Goal: Task Accomplishment & Management: Use online tool/utility

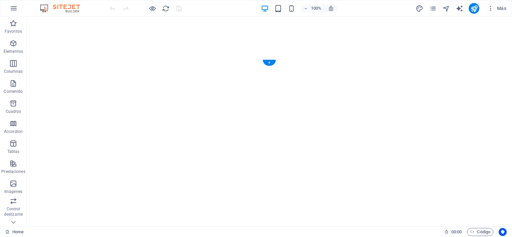
select select "vh"
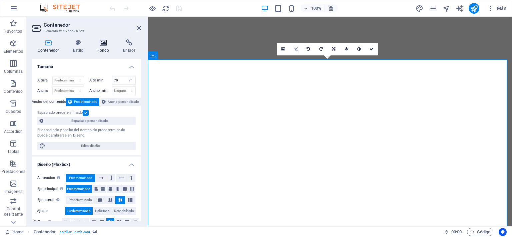
click at [105, 48] on h4 "Fondo" at bounding box center [105, 46] width 26 height 14
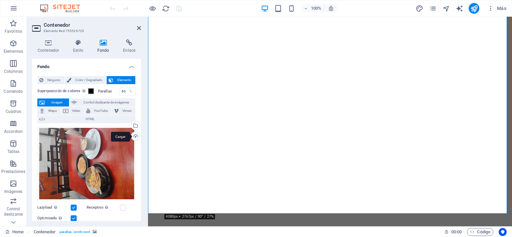
click at [135, 137] on div "Cargar" at bounding box center [135, 137] width 10 height 10
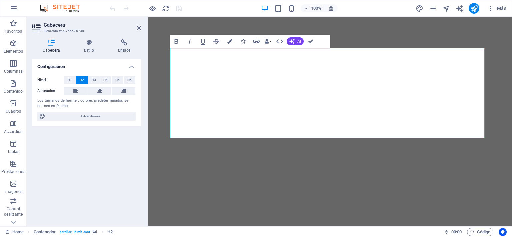
click at [137, 141] on div "Configuración Nivel H1 H2 H3 H4 H5 H6 Alineación Los tamaños de fuente y colore…" at bounding box center [86, 140] width 109 height 162
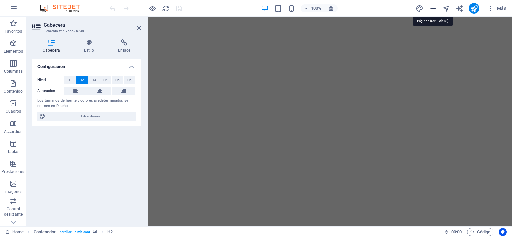
click at [433, 7] on icon "pages" at bounding box center [433, 9] width 8 height 8
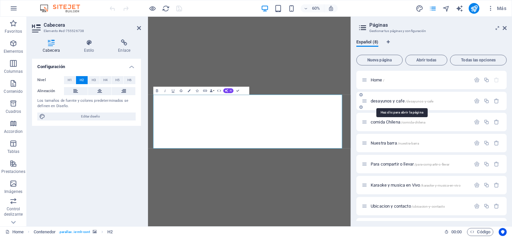
click at [388, 100] on span "desayunos y cafe /[GEOGRAPHIC_DATA]" at bounding box center [402, 100] width 63 height 5
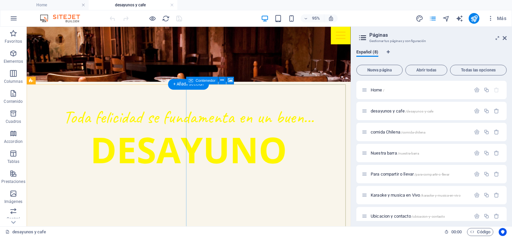
scroll to position [167, 0]
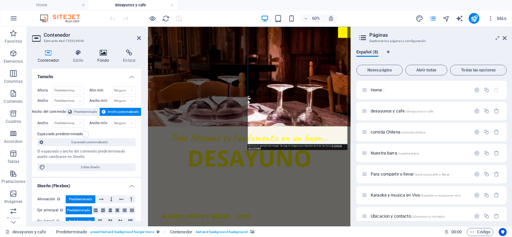
click at [102, 53] on icon at bounding box center [103, 52] width 23 height 7
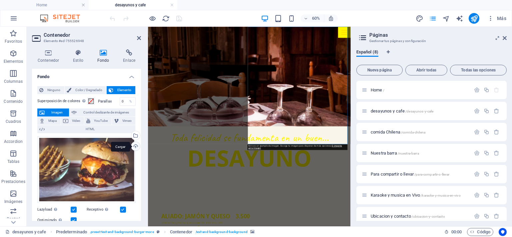
click at [133, 146] on div "Cargar" at bounding box center [135, 147] width 10 height 10
click at [135, 148] on div "Cargar" at bounding box center [135, 147] width 10 height 10
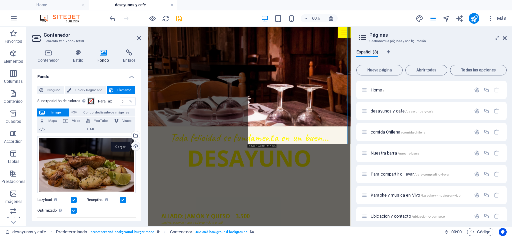
click at [132, 147] on div "Cargar" at bounding box center [135, 147] width 10 height 10
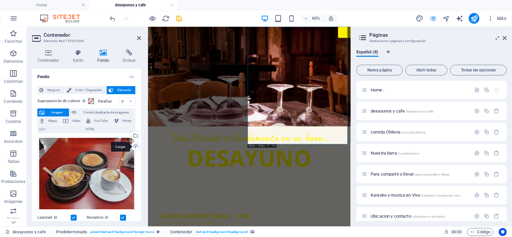
click at [136, 144] on div "Cargar" at bounding box center [135, 147] width 10 height 10
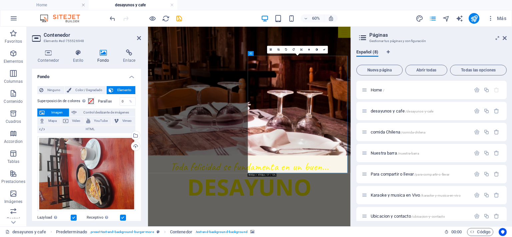
scroll to position [100, 0]
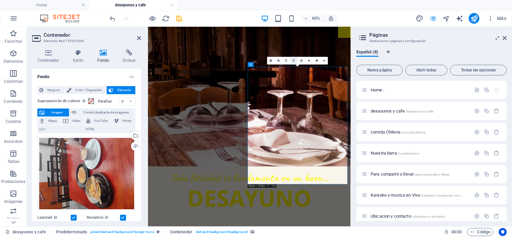
click at [291, 61] on link at bounding box center [294, 61] width 8 height 8
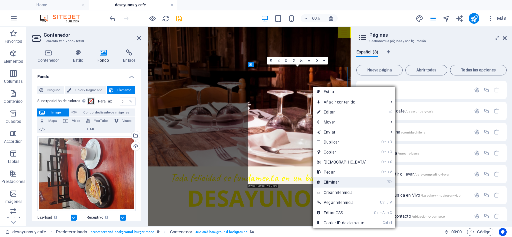
click at [328, 181] on link "⌦ Eliminar" at bounding box center [341, 182] width 57 height 10
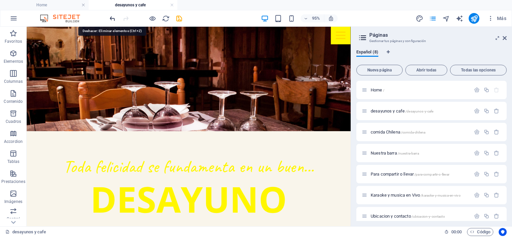
click at [113, 17] on icon "undo" at bounding box center [113, 19] width 8 height 8
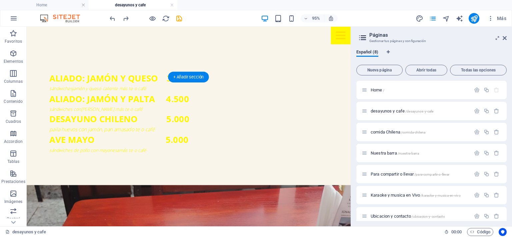
scroll to position [333, 0]
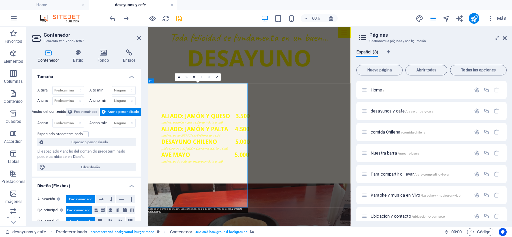
scroll to position [268, 0]
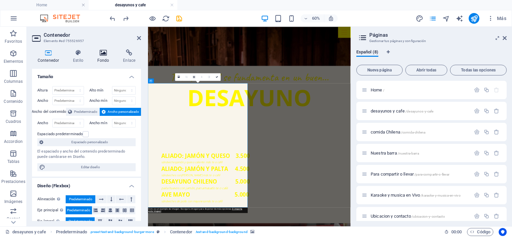
click at [107, 50] on icon at bounding box center [103, 52] width 23 height 7
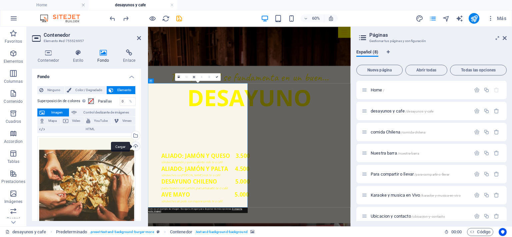
click at [135, 144] on div "Cargar" at bounding box center [135, 147] width 10 height 10
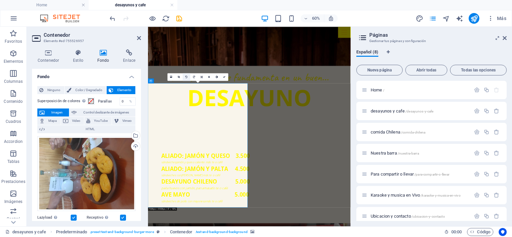
click at [185, 79] on link at bounding box center [187, 77] width 8 height 8
click at [194, 75] on link at bounding box center [194, 77] width 8 height 8
click at [194, 76] on icon at bounding box center [194, 77] width 2 height 2
click at [474, 15] on icon "publish" at bounding box center [474, 19] width 8 height 8
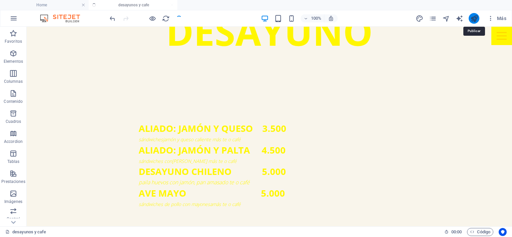
scroll to position [333, 0]
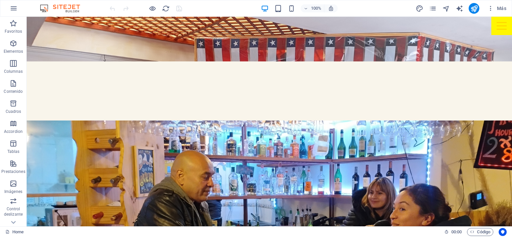
scroll to position [200, 0]
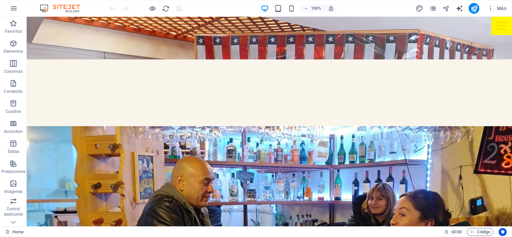
click at [432, 10] on icon "pages" at bounding box center [433, 9] width 8 height 8
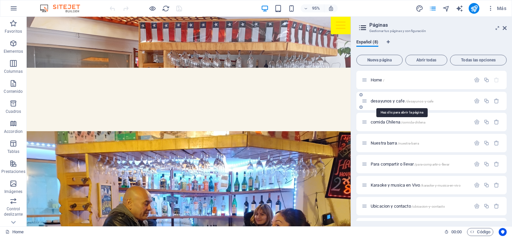
click at [398, 102] on span "desayunos y cafe /[GEOGRAPHIC_DATA]" at bounding box center [402, 100] width 63 height 5
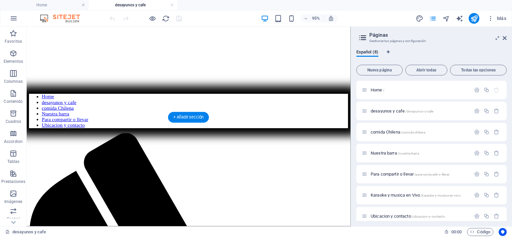
scroll to position [0, 0]
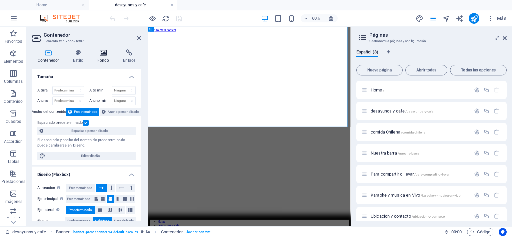
click at [105, 56] on icon at bounding box center [103, 52] width 23 height 7
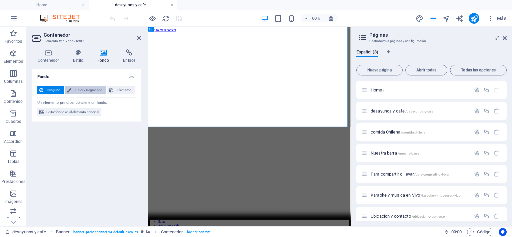
click at [89, 89] on span "Color / Degradado" at bounding box center [88, 90] width 31 height 8
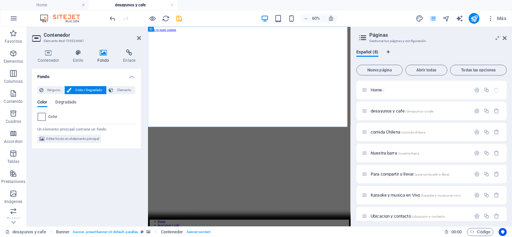
click at [44, 118] on span at bounding box center [41, 116] width 7 height 7
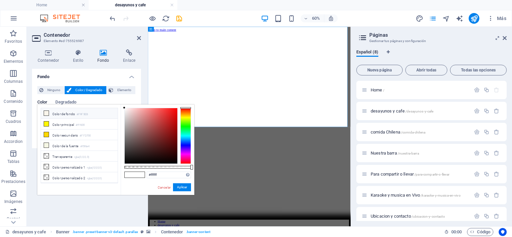
click at [49, 110] on li "Color de fondo #F9F5EB" at bounding box center [79, 113] width 77 height 11
type input "#f9f5eb"
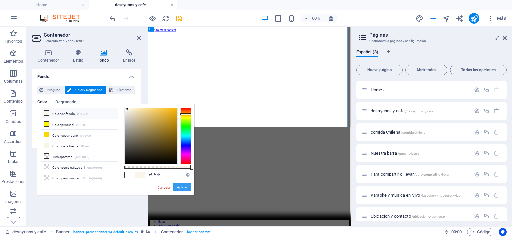
drag, startPoint x: 183, startPoint y: 186, endPoint x: 58, endPoint y: 260, distance: 145.3
click at [183, 186] on button "Aplicar" at bounding box center [182, 187] width 18 height 8
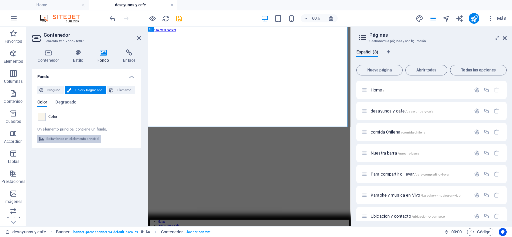
click at [43, 138] on icon at bounding box center [41, 139] width 5 height 8
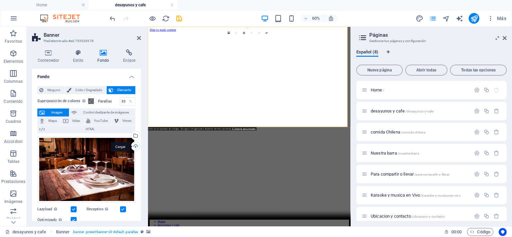
click at [136, 142] on div "Cargar" at bounding box center [135, 147] width 10 height 10
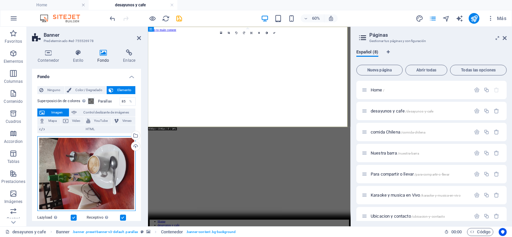
click at [77, 172] on div "Arrastra archivos aquí, haz clic para escoger archivos o selecciona archivos de…" at bounding box center [86, 173] width 98 height 75
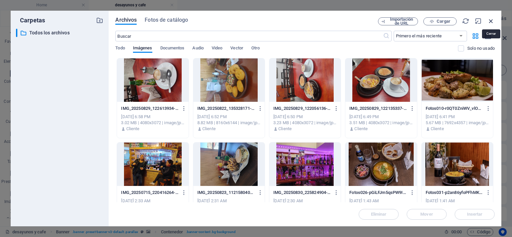
click at [493, 24] on icon "button" at bounding box center [490, 20] width 7 height 7
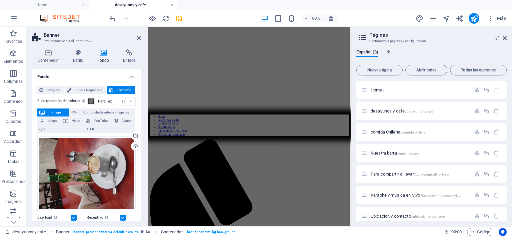
scroll to position [101, 0]
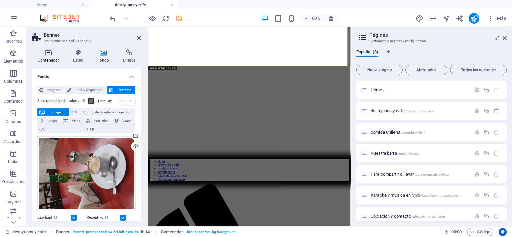
click at [51, 58] on h4 "Contenedor" at bounding box center [49, 56] width 35 height 14
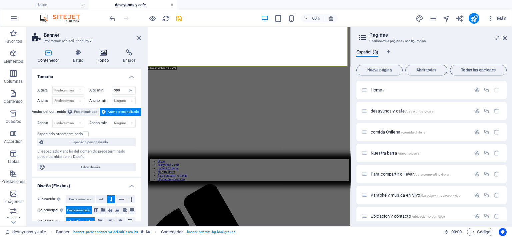
click at [103, 53] on icon at bounding box center [103, 52] width 23 height 7
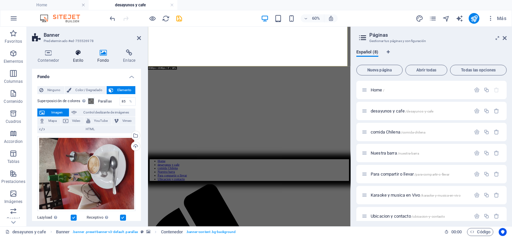
click at [83, 55] on icon at bounding box center [78, 52] width 22 height 7
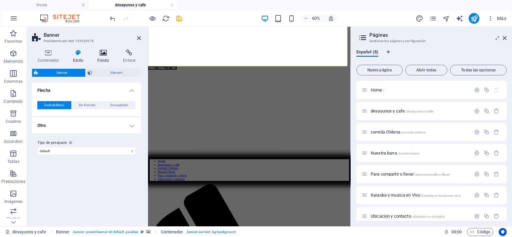
click at [106, 59] on h4 "Fondo" at bounding box center [105, 56] width 26 height 14
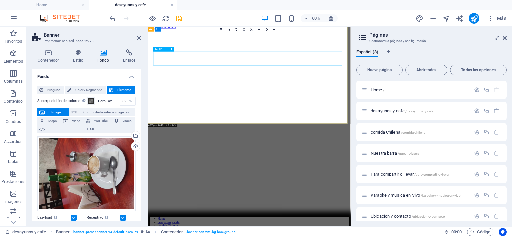
scroll to position [0, 0]
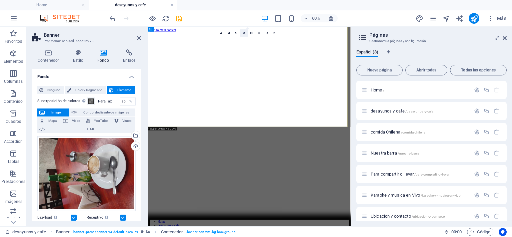
click at [246, 30] on link at bounding box center [244, 33] width 8 height 8
click at [236, 31] on link at bounding box center [237, 33] width 8 height 8
click at [382, 129] on div "comida Chilena /comida-chilena" at bounding box center [416, 132] width 109 height 8
click at [387, 132] on span "comida Chilena /comida-chilena" at bounding box center [398, 131] width 55 height 5
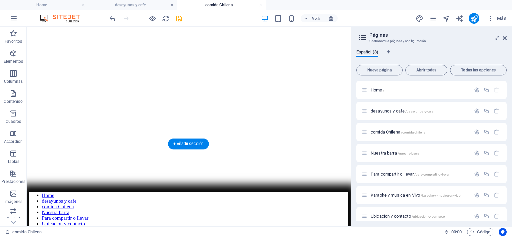
scroll to position [167, 0]
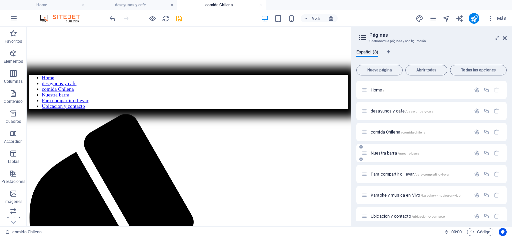
click at [373, 154] on span "Nuestra barra /nuestra-barra" at bounding box center [395, 152] width 48 height 5
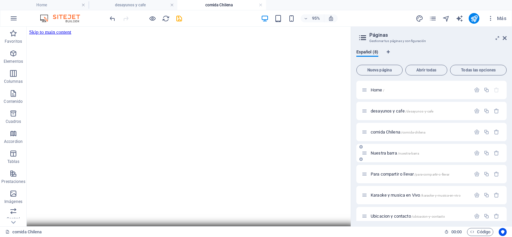
click at [373, 170] on div "Para compartir o llevar /para-compartir-o-llevar" at bounding box center [416, 174] width 109 height 8
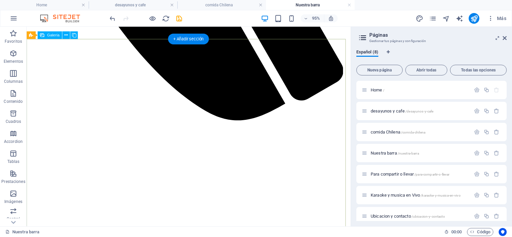
scroll to position [633, 0]
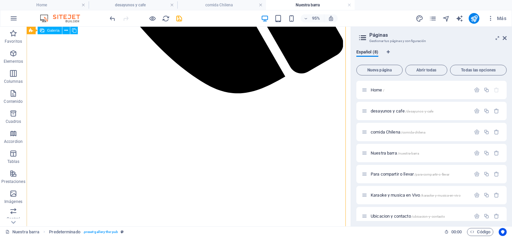
drag, startPoint x: 227, startPoint y: 136, endPoint x: 229, endPoint y: 104, distance: 32.7
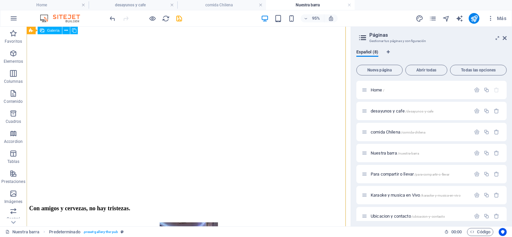
scroll to position [766, 0]
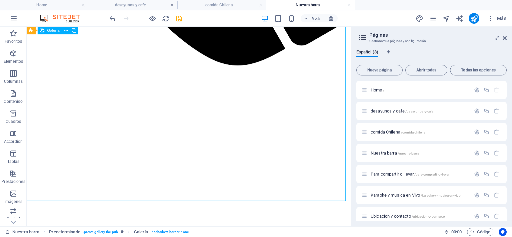
select select "4"
select select "px"
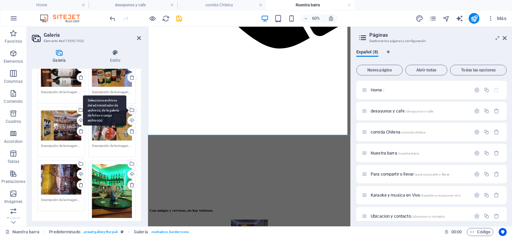
scroll to position [100, 0]
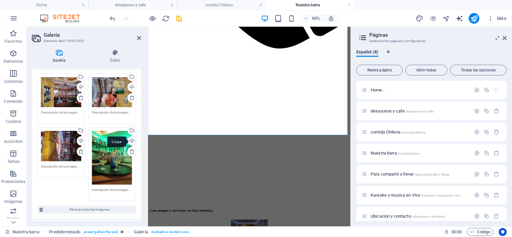
click at [130, 139] on div "Cargar" at bounding box center [131, 141] width 10 height 10
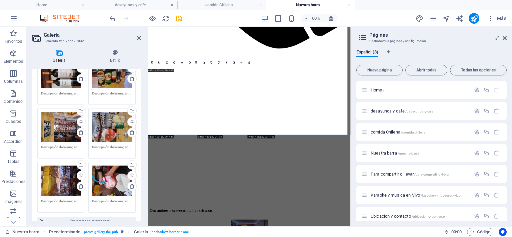
scroll to position [67, 0]
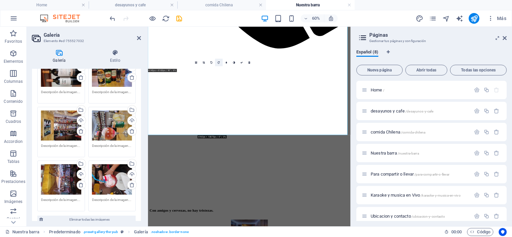
click at [219, 63] on icon at bounding box center [219, 62] width 2 height 2
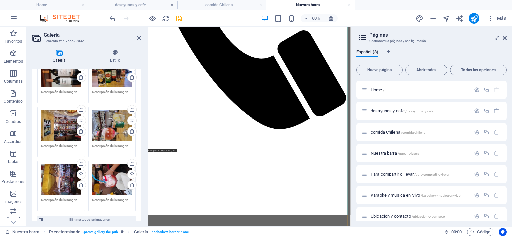
scroll to position [633, 0]
click at [130, 118] on div "Cargar" at bounding box center [131, 121] width 10 height 10
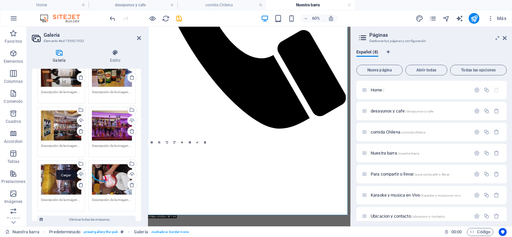
click at [78, 172] on div "Cargar" at bounding box center [81, 175] width 10 height 10
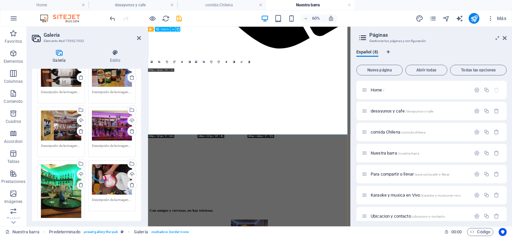
scroll to position [766, 0]
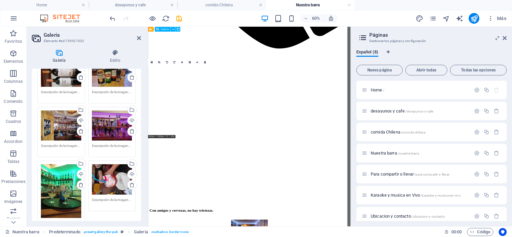
drag, startPoint x: 199, startPoint y: 115, endPoint x: 193, endPoint y: 133, distance: 19.0
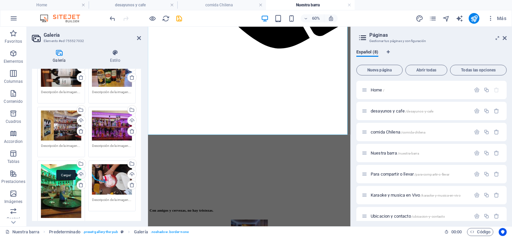
click at [80, 172] on div "Cargar" at bounding box center [81, 175] width 10 height 10
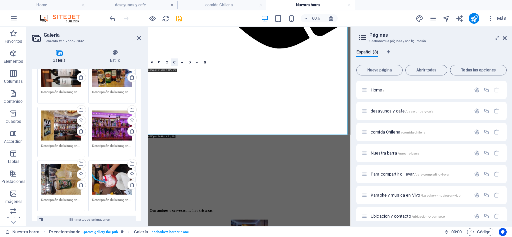
click at [175, 62] on icon at bounding box center [175, 62] width 2 height 2
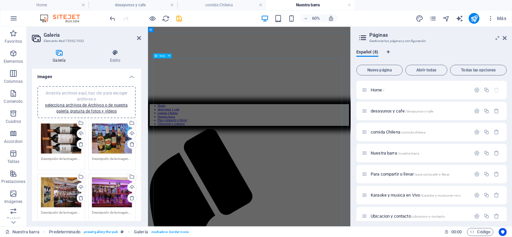
scroll to position [0, 0]
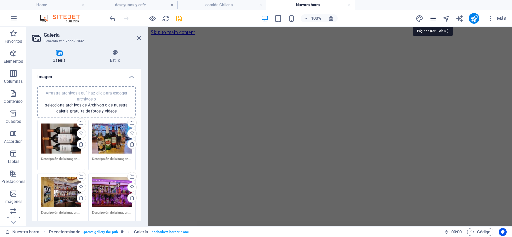
click at [433, 18] on icon "pages" at bounding box center [433, 19] width 8 height 8
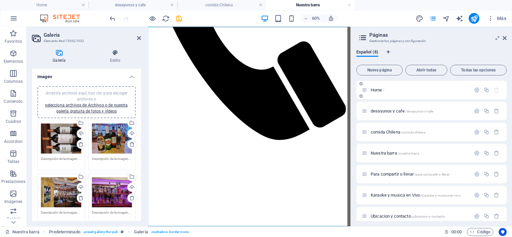
click at [375, 91] on span "Home /" at bounding box center [378, 89] width 14 height 5
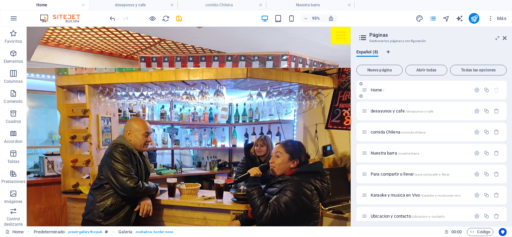
scroll to position [0, 0]
click at [504, 38] on icon at bounding box center [504, 37] width 4 height 5
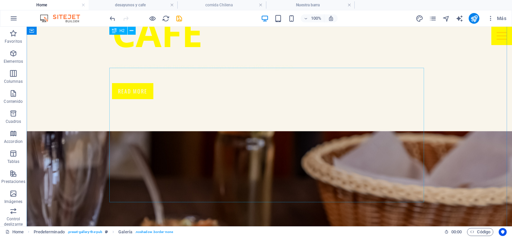
scroll to position [799, 0]
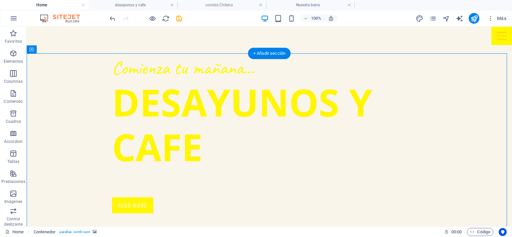
select select "vh"
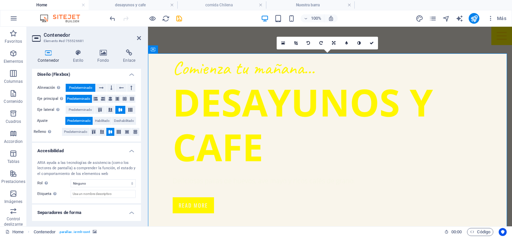
scroll to position [0, 0]
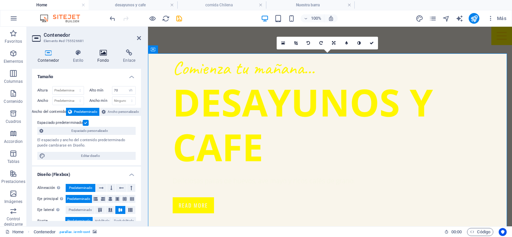
click at [106, 56] on icon at bounding box center [103, 52] width 23 height 7
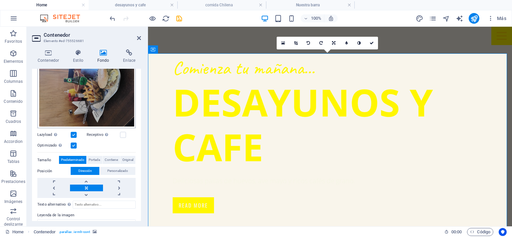
scroll to position [100, 0]
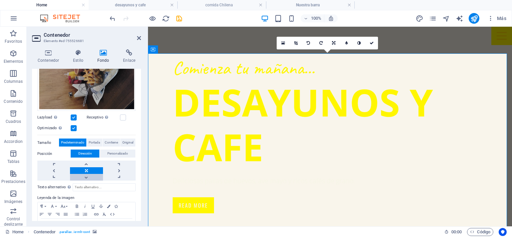
click at [86, 174] on link at bounding box center [86, 177] width 33 height 7
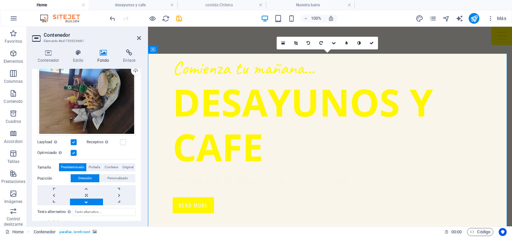
scroll to position [33, 0]
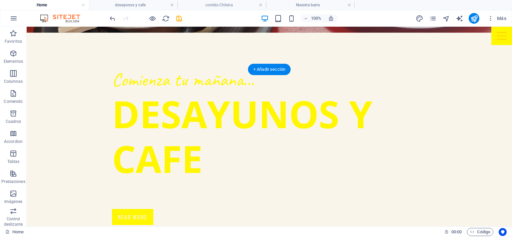
scroll to position [783, 0]
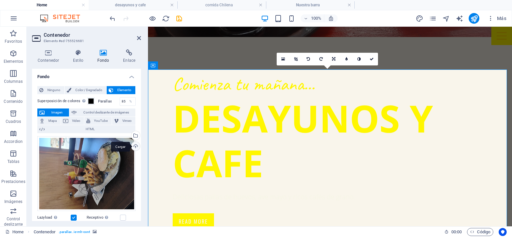
click at [134, 144] on div "Cargar" at bounding box center [135, 147] width 10 height 10
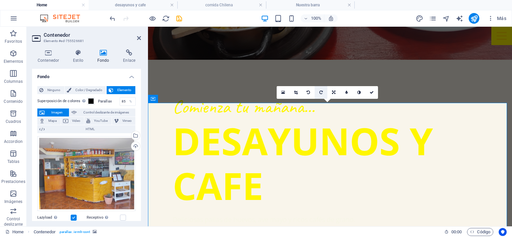
scroll to position [750, 0]
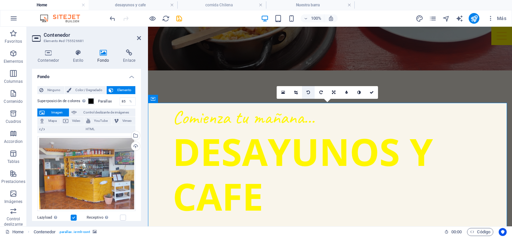
click at [306, 90] on link at bounding box center [308, 92] width 13 height 13
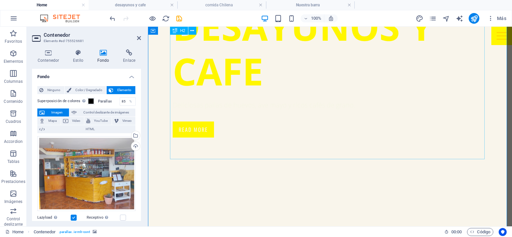
scroll to position [883, 0]
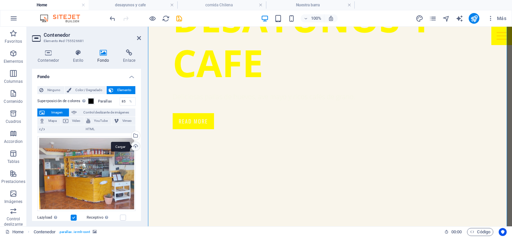
click at [132, 148] on div "Cargar" at bounding box center [135, 147] width 10 height 10
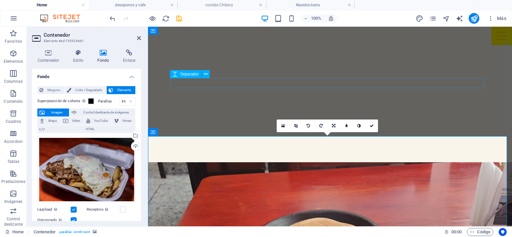
scroll to position [716, 0]
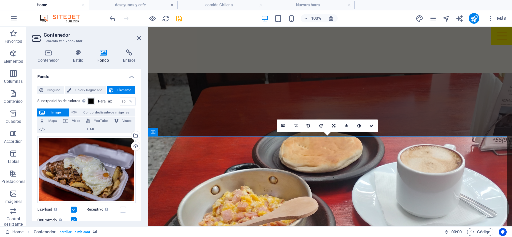
click at [142, 40] on aside "Contenedor Elemento #ed-755526681 Contenedor Estilo Fondo Enlace Tamaño Altura …" at bounding box center [87, 126] width 121 height 199
click at [138, 37] on icon at bounding box center [139, 37] width 4 height 5
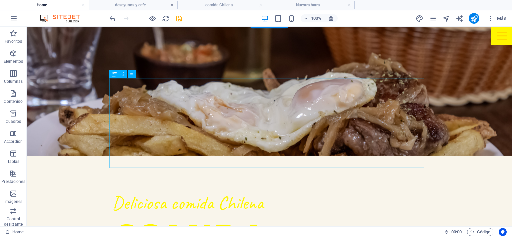
scroll to position [1099, 0]
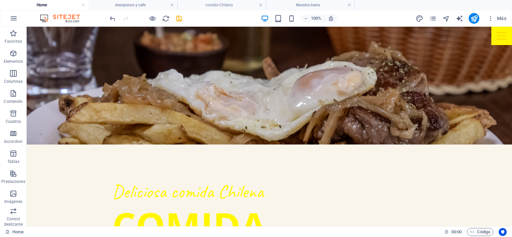
select select "vh"
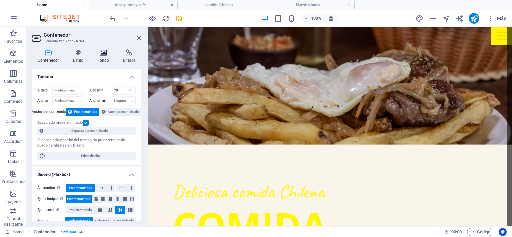
click at [101, 57] on h4 "Fondo" at bounding box center [105, 56] width 26 height 14
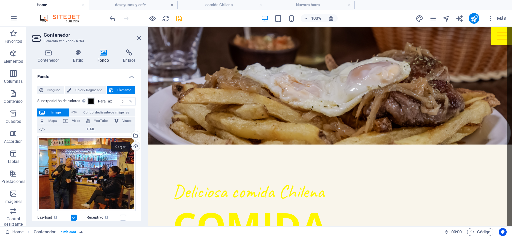
click at [136, 143] on div "Cargar" at bounding box center [135, 147] width 10 height 10
click at [93, 181] on div "Arrastra archivos aquí, haz clic para escoger archivos o selecciona archivos de…" at bounding box center [86, 173] width 98 height 75
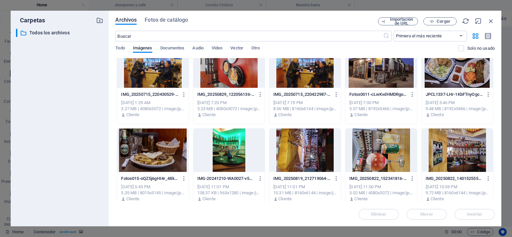
scroll to position [319, 0]
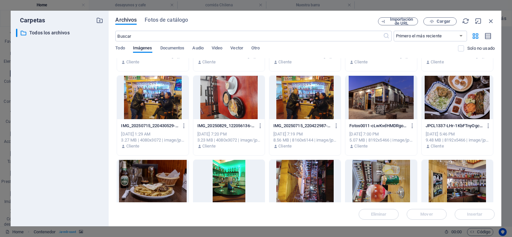
click at [321, 100] on div at bounding box center [304, 97] width 71 height 43
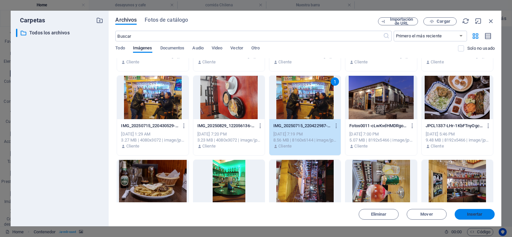
click at [479, 213] on span "Insertar" at bounding box center [475, 214] width 16 height 4
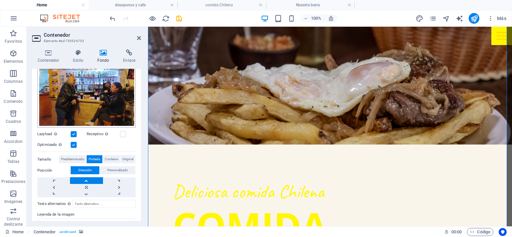
scroll to position [100, 0]
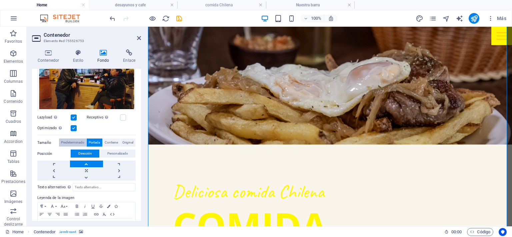
click at [82, 142] on span "Predeterminado" at bounding box center [72, 142] width 23 height 8
click at [97, 142] on span "Portada" at bounding box center [94, 142] width 11 height 8
click at [110, 142] on span "Contiene" at bounding box center [111, 142] width 13 height 8
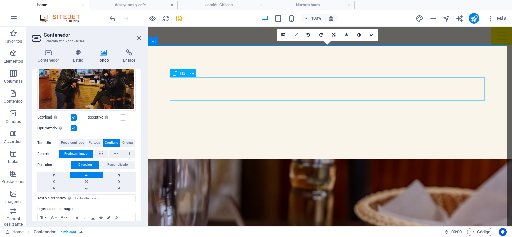
scroll to position [1133, 0]
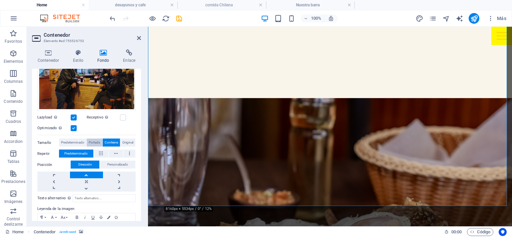
click at [92, 141] on span "Portada" at bounding box center [94, 142] width 11 height 8
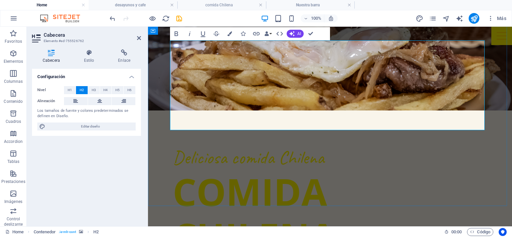
drag, startPoint x: 173, startPoint y: 62, endPoint x: 473, endPoint y: 87, distance: 301.6
drag, startPoint x: 473, startPoint y: 87, endPoint x: 165, endPoint y: 61, distance: 309.3
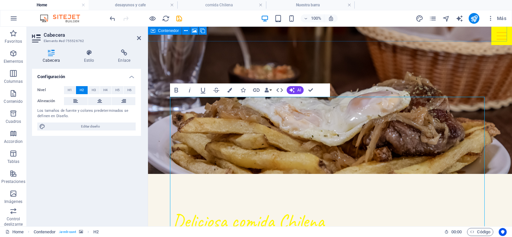
scroll to position [1066, 0]
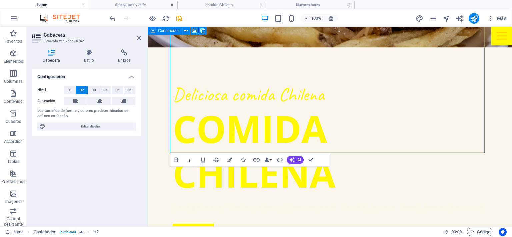
scroll to position [1199, 0]
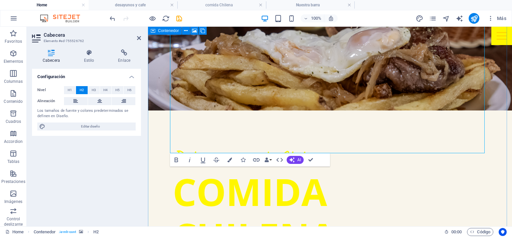
scroll to position [1166, 0]
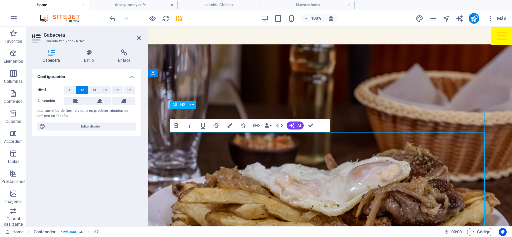
scroll to position [1066, 0]
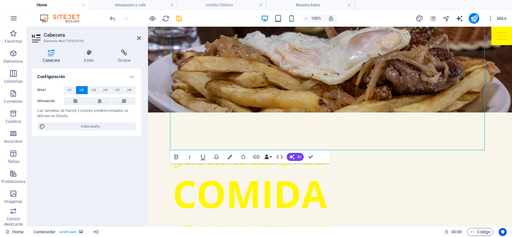
scroll to position [1166, 0]
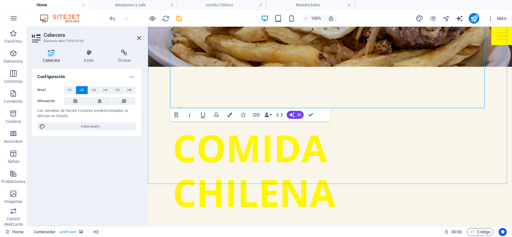
scroll to position [1199, 0]
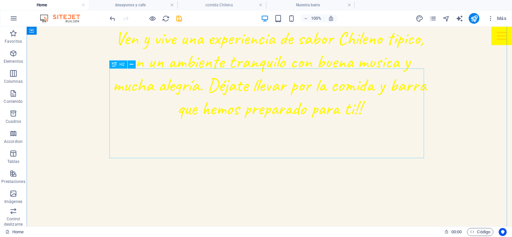
scroll to position [466, 0]
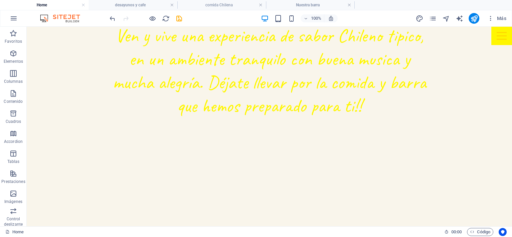
select select "vh"
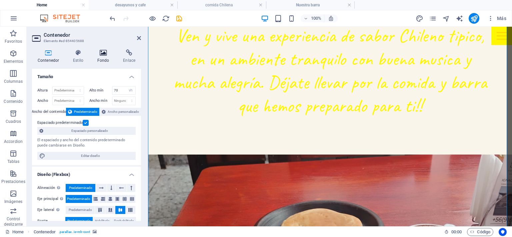
click at [104, 55] on icon at bounding box center [103, 52] width 23 height 7
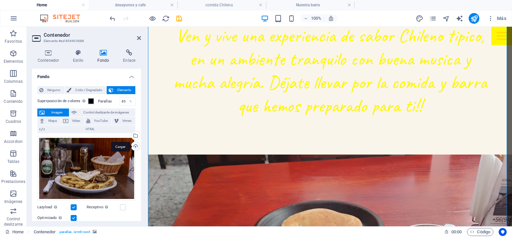
click at [135, 146] on div "Cargar" at bounding box center [135, 147] width 10 height 10
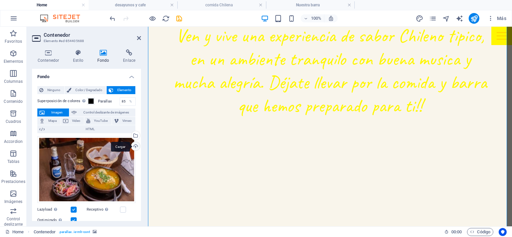
click at [135, 147] on div "Cargar" at bounding box center [135, 147] width 10 height 10
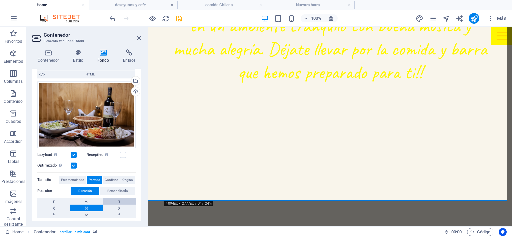
scroll to position [67, 0]
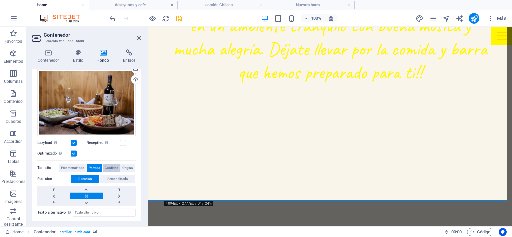
click at [106, 164] on span "Contiene" at bounding box center [111, 168] width 13 height 8
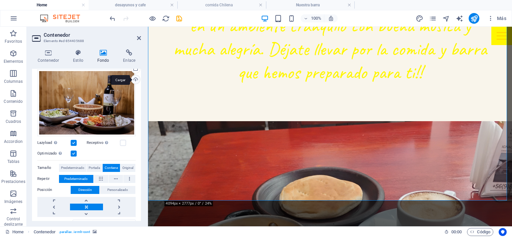
click at [135, 81] on div "Cargar" at bounding box center [135, 80] width 10 height 10
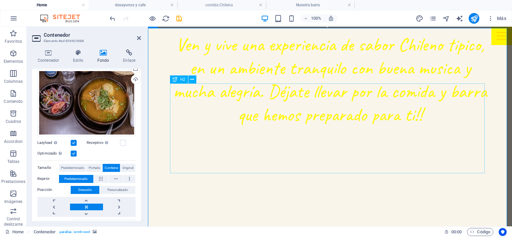
scroll to position [458, 0]
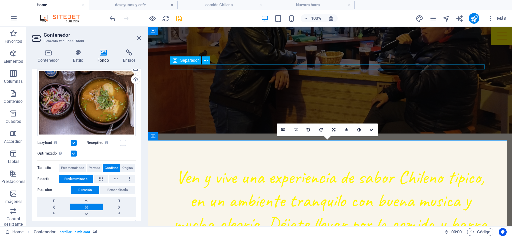
scroll to position [392, 0]
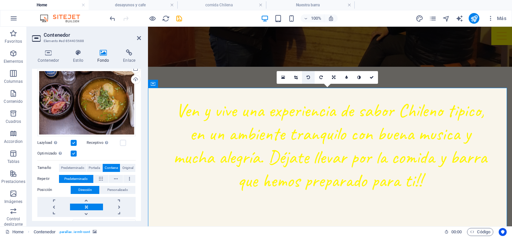
click at [310, 75] on icon at bounding box center [308, 77] width 3 height 4
click at [308, 76] on icon at bounding box center [308, 77] width 3 height 4
click at [309, 74] on link at bounding box center [308, 77] width 13 height 13
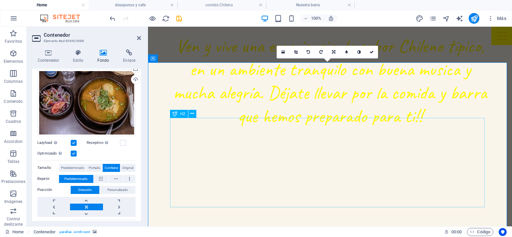
scroll to position [325, 0]
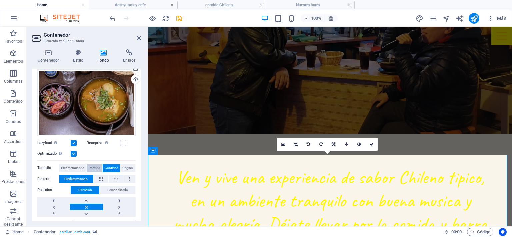
click at [95, 169] on span "Portada" at bounding box center [94, 168] width 11 height 8
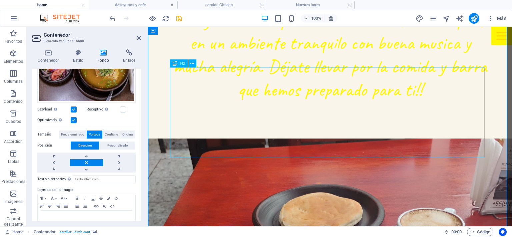
scroll to position [492, 0]
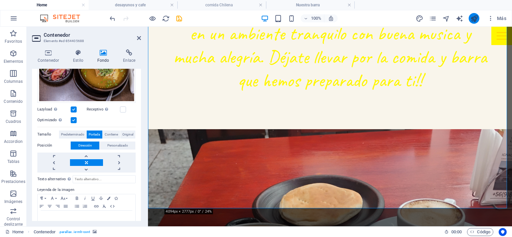
click at [469, 15] on button "publish" at bounding box center [473, 18] width 11 height 11
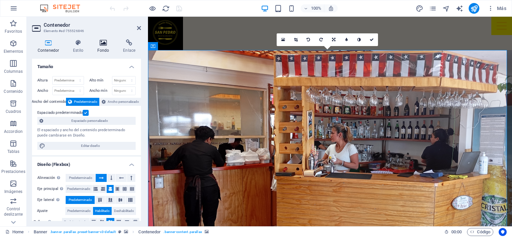
click at [102, 45] on icon at bounding box center [103, 42] width 23 height 7
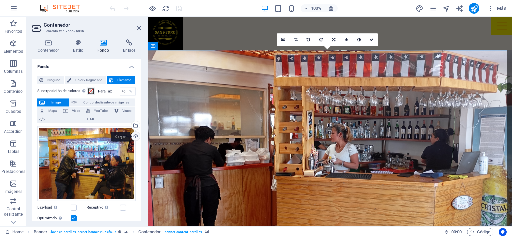
click at [134, 134] on div "Cargar" at bounding box center [135, 137] width 10 height 10
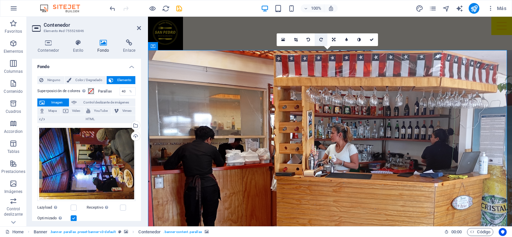
click at [321, 39] on icon at bounding box center [320, 40] width 3 height 4
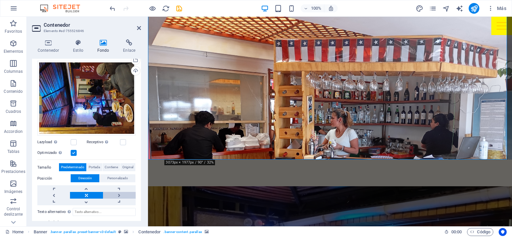
scroll to position [67, 0]
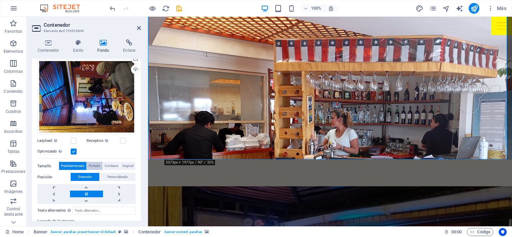
click at [96, 163] on span "Portada" at bounding box center [94, 166] width 11 height 8
click at [110, 162] on span "Contiene" at bounding box center [111, 166] width 13 height 8
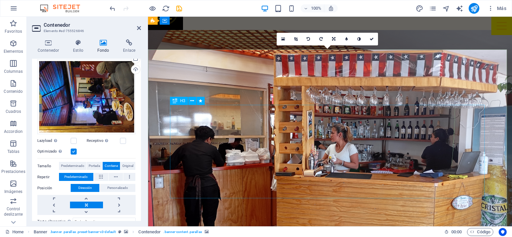
scroll to position [0, 0]
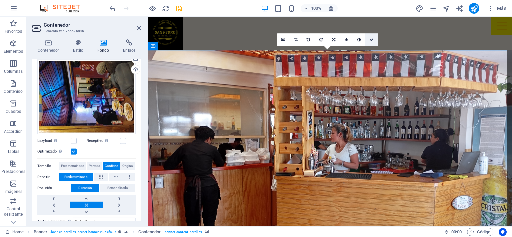
click at [370, 40] on icon at bounding box center [372, 40] width 4 height 4
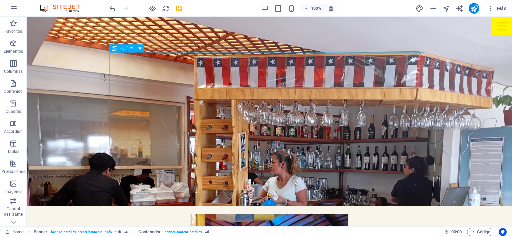
scroll to position [67, 0]
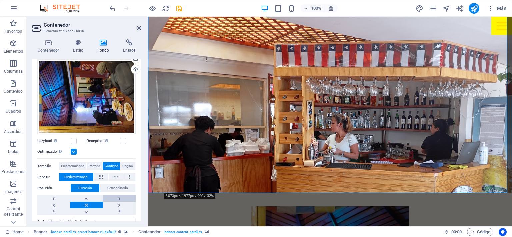
scroll to position [100, 0]
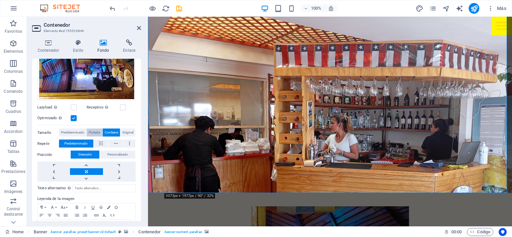
click at [89, 130] on span "Portada" at bounding box center [94, 132] width 11 height 8
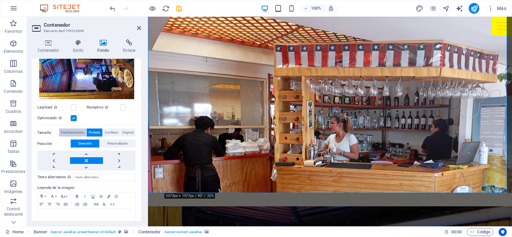
click at [74, 129] on span "Predeterminado" at bounding box center [72, 132] width 23 height 8
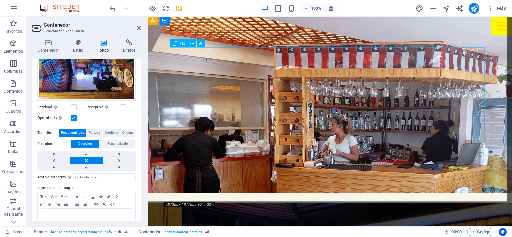
scroll to position [0, 0]
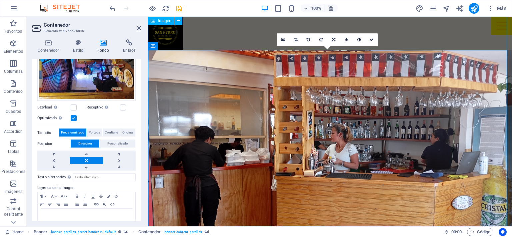
click at [226, 34] on figure at bounding box center [330, 33] width 364 height 33
select select "px"
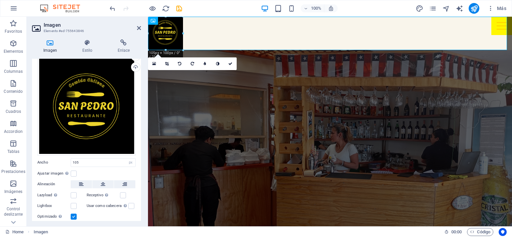
scroll to position [57, 0]
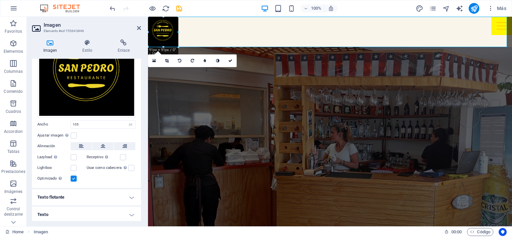
drag, startPoint x: 184, startPoint y: 33, endPoint x: 181, endPoint y: 40, distance: 7.0
type input "89"
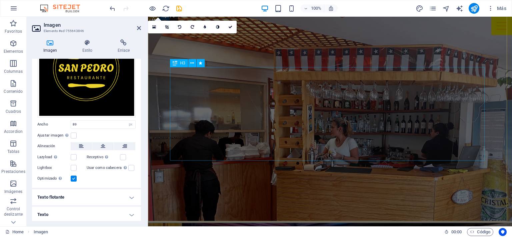
scroll to position [33, 0]
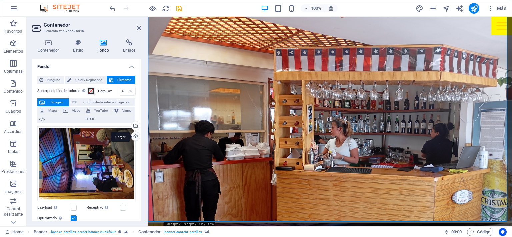
click at [135, 135] on div "Cargar" at bounding box center [135, 137] width 10 height 10
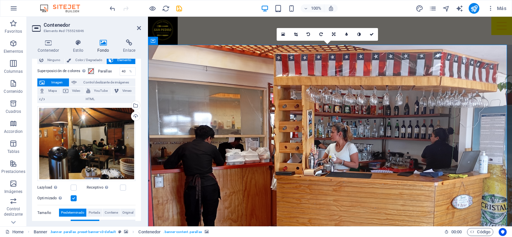
scroll to position [33, 0]
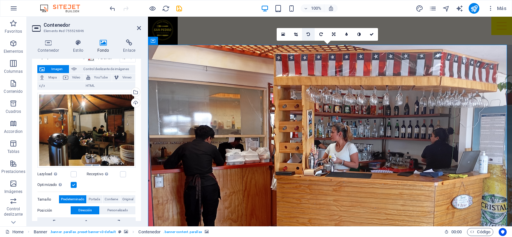
click at [309, 31] on link at bounding box center [308, 34] width 13 height 13
click at [134, 101] on div "Cargar" at bounding box center [135, 103] width 10 height 10
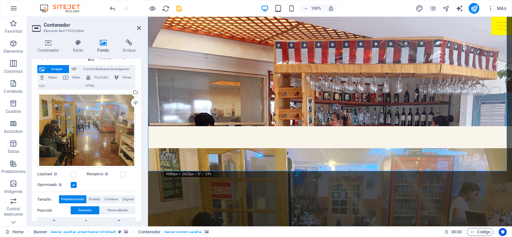
scroll to position [0, 0]
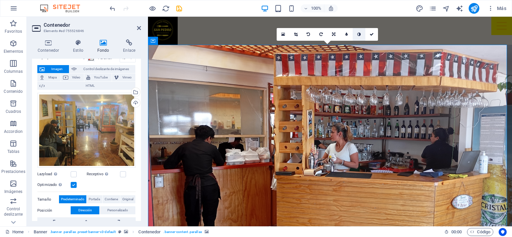
click at [359, 35] on icon at bounding box center [358, 34] width 3 height 4
click at [359, 36] on icon at bounding box center [358, 34] width 3 height 4
click at [344, 33] on link at bounding box center [346, 34] width 13 height 13
click at [344, 32] on link at bounding box center [341, 34] width 13 height 13
click at [474, 6] on icon "publish" at bounding box center [474, 9] width 8 height 8
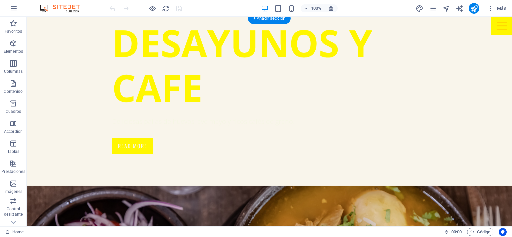
scroll to position [738, 0]
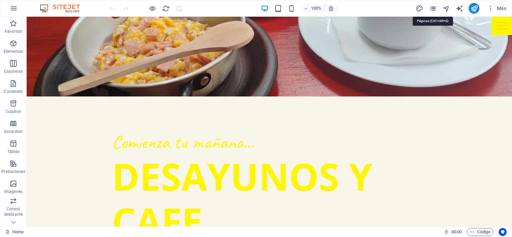
click at [434, 8] on icon "pages" at bounding box center [433, 9] width 8 height 8
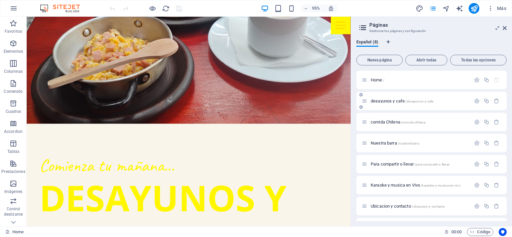
click at [381, 100] on span "desayunos y cafe /[GEOGRAPHIC_DATA]" at bounding box center [402, 100] width 63 height 5
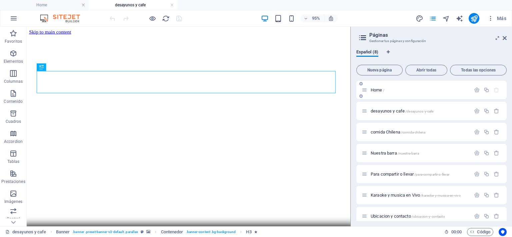
scroll to position [0, 0]
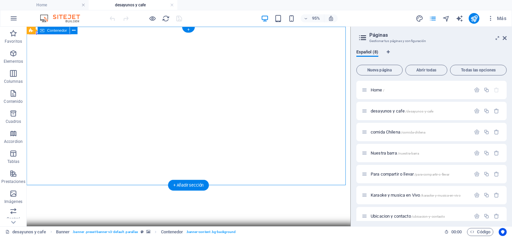
drag, startPoint x: 353, startPoint y: 52, endPoint x: 296, endPoint y: 76, distance: 61.6
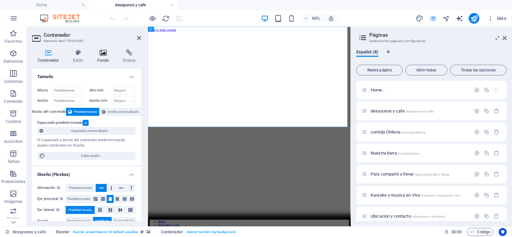
click at [105, 55] on icon at bounding box center [103, 52] width 23 height 7
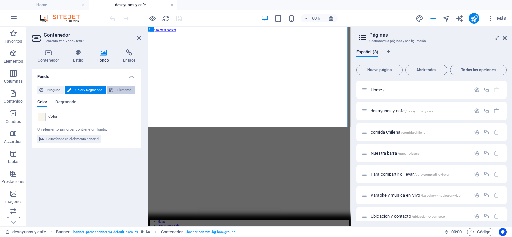
click at [117, 90] on span "Elemento" at bounding box center [124, 90] width 18 height 8
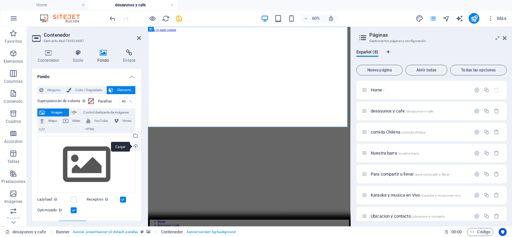
click at [134, 143] on div "Cargar" at bounding box center [135, 147] width 10 height 10
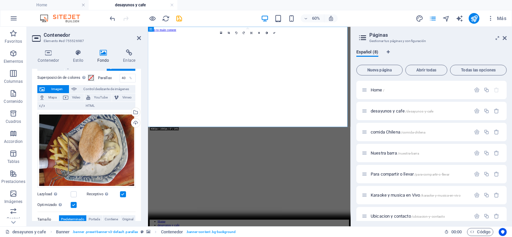
scroll to position [33, 0]
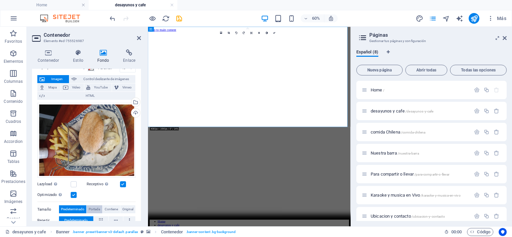
click at [93, 206] on span "Portada" at bounding box center [94, 209] width 11 height 8
click at [107, 205] on span "Contiene" at bounding box center [111, 209] width 13 height 8
click at [128, 206] on span "Original" at bounding box center [127, 209] width 11 height 8
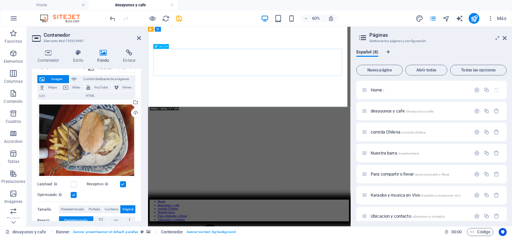
scroll to position [0, 0]
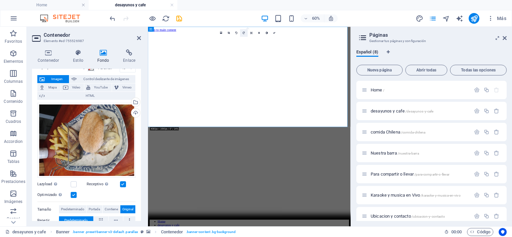
click at [243, 34] on link at bounding box center [244, 33] width 8 height 8
click at [244, 35] on link at bounding box center [244, 33] width 8 height 8
click at [239, 33] on link at bounding box center [237, 33] width 8 height 8
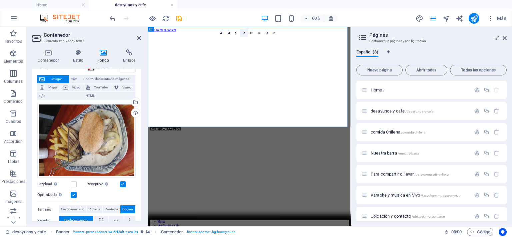
click at [244, 33] on icon at bounding box center [244, 33] width 2 height 2
click at [229, 34] on link at bounding box center [229, 33] width 8 height 8
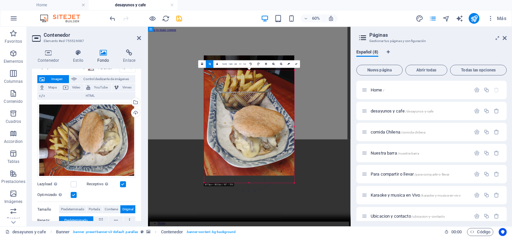
drag, startPoint x: 249, startPoint y: 66, endPoint x: 249, endPoint y: 74, distance: 8.3
click at [249, 75] on div "180 170 160 150 140 130 120 110 100 90 80 70 60 50 40 30 20 10 0 -10 -20 -30 -4…" at bounding box center [249, 126] width 90 height 112
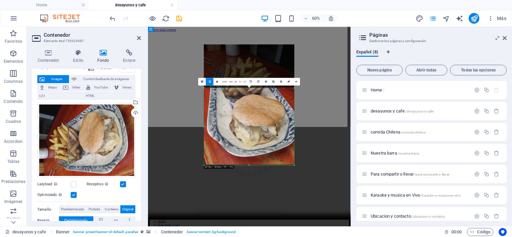
drag, startPoint x: 251, startPoint y: 73, endPoint x: 256, endPoint y: 120, distance: 47.9
click at [256, 120] on div "180 170 160 150 140 130 120 110 100 90 80 70 60 50 40 30 20 10 0 -10 -20 -30 -4…" at bounding box center [249, 126] width 90 height 77
click at [295, 82] on icon at bounding box center [296, 82] width 2 height 2
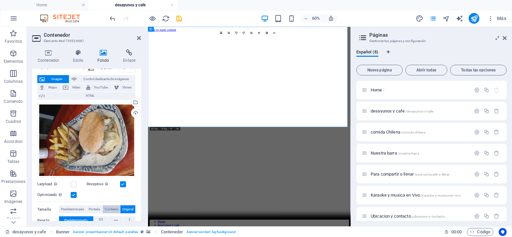
click at [117, 207] on span "Contiene" at bounding box center [111, 209] width 13 height 8
click at [92, 211] on span "Portada" at bounding box center [94, 209] width 11 height 8
click at [242, 31] on link at bounding box center [244, 33] width 8 height 8
click at [239, 34] on link at bounding box center [237, 33] width 8 height 8
click at [384, 130] on span "comida Chilena /comida-chilena" at bounding box center [398, 131] width 55 height 5
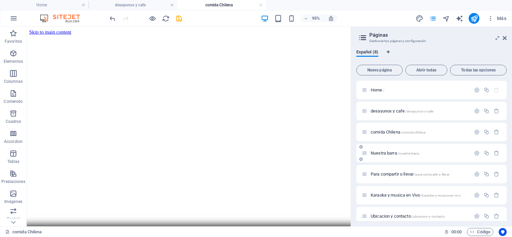
click at [382, 153] on span "Nuestra barra /nuestra-barra" at bounding box center [395, 152] width 48 height 5
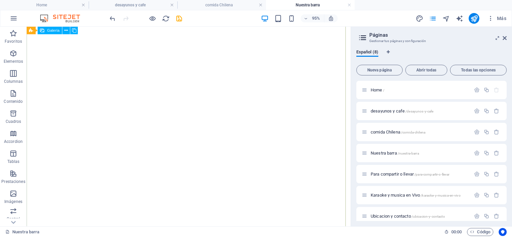
scroll to position [733, 0]
select select "4"
select select "px"
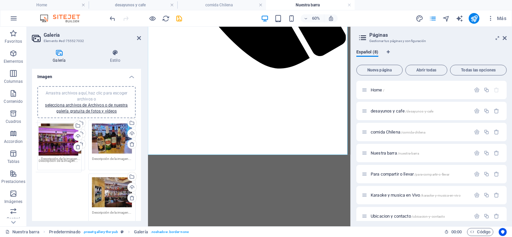
drag, startPoint x: 111, startPoint y: 195, endPoint x: 58, endPoint y: 145, distance: 73.0
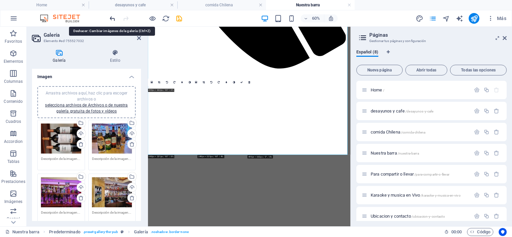
click at [113, 16] on icon "undo" at bounding box center [113, 19] width 8 height 8
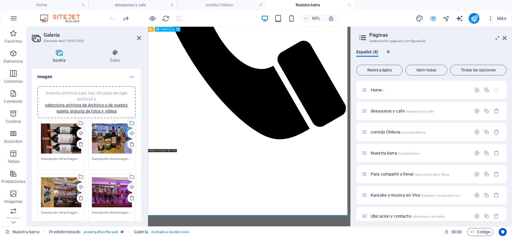
scroll to position [600, 0]
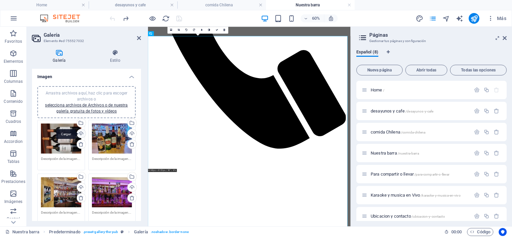
click at [78, 131] on div "Cargar" at bounding box center [81, 134] width 10 height 10
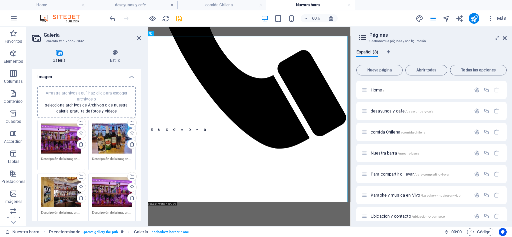
click at [131, 185] on div "Cargar" at bounding box center [131, 188] width 10 height 10
click at [112, 185] on div "Arrastra archivos aquí, haz clic para escoger archivos o selecciona archivos de…" at bounding box center [112, 192] width 40 height 30
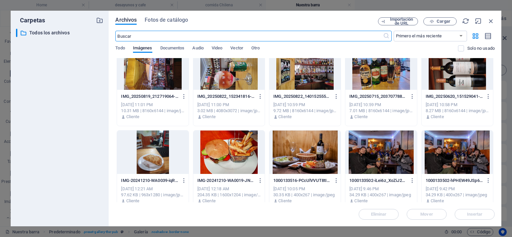
scroll to position [533, 0]
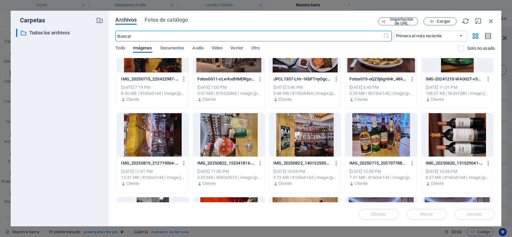
click at [465, 147] on div at bounding box center [456, 134] width 71 height 43
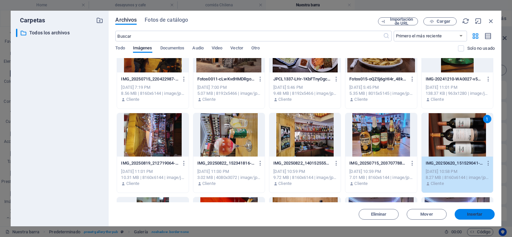
click at [478, 215] on span "Insertar" at bounding box center [475, 214] width 16 height 4
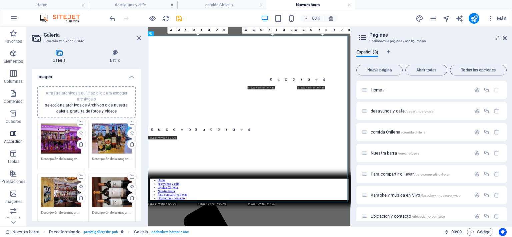
scroll to position [600, 0]
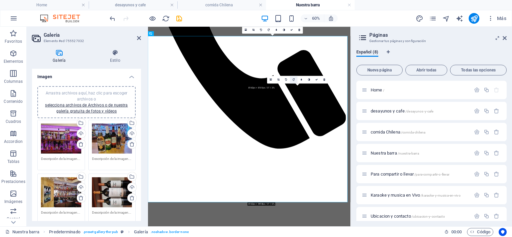
click at [290, 80] on link at bounding box center [294, 80] width 8 height 8
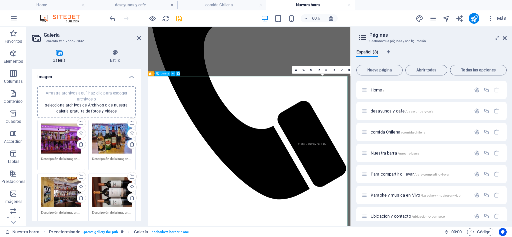
scroll to position [500, 0]
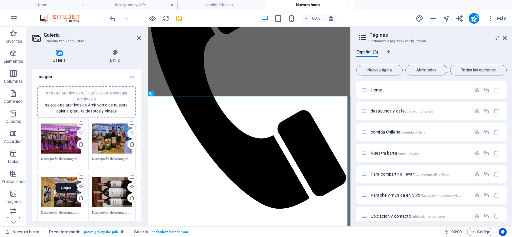
click at [81, 187] on div "Cargar" at bounding box center [81, 188] width 10 height 10
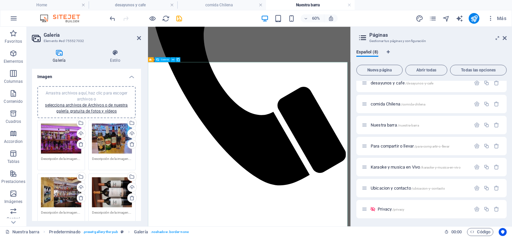
scroll to position [533, 0]
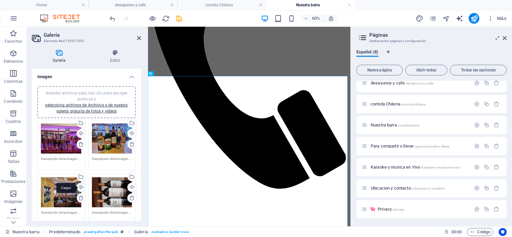
click at [80, 185] on div "Cargar" at bounding box center [81, 188] width 10 height 10
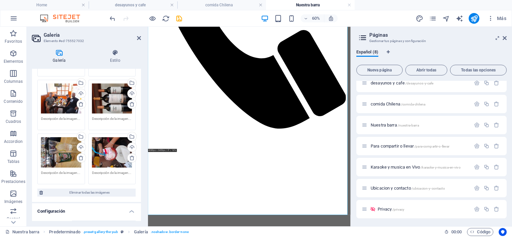
scroll to position [100, 0]
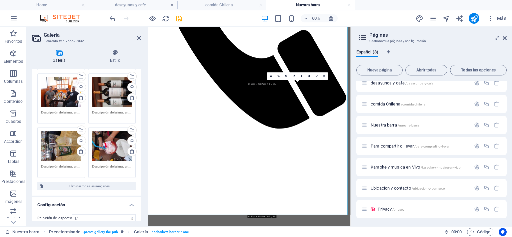
drag, startPoint x: 437, startPoint y: 99, endPoint x: 319, endPoint y: 105, distance: 118.5
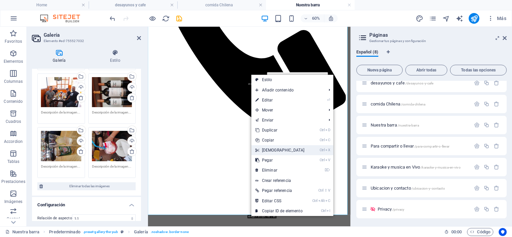
click at [261, 150] on link "Ctrl X Cortar" at bounding box center [279, 150] width 57 height 10
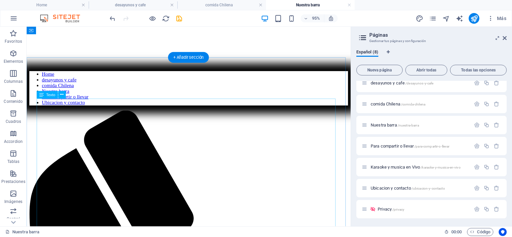
scroll to position [33, 0]
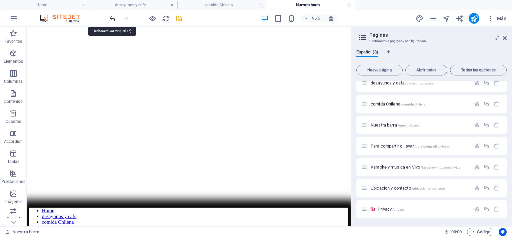
click at [111, 16] on icon "undo" at bounding box center [113, 19] width 8 height 8
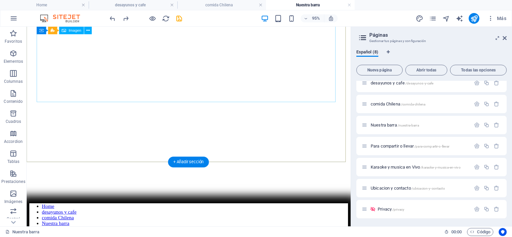
scroll to position [0, 0]
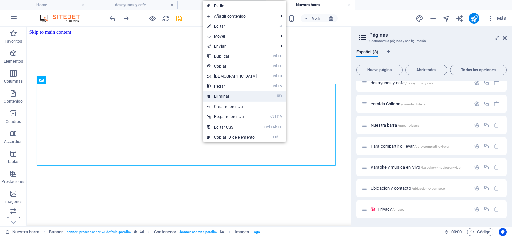
click at [225, 94] on link "⌦ Eliminar" at bounding box center [231, 96] width 57 height 10
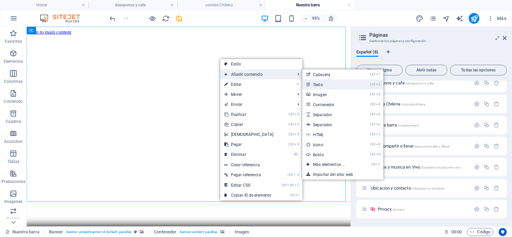
click at [316, 85] on link "Ctrl 2 Texto" at bounding box center [330, 84] width 56 height 10
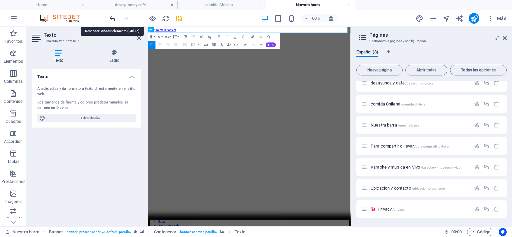
click at [111, 19] on icon "undo" at bounding box center [113, 19] width 8 height 8
click at [108, 19] on div "60% Más" at bounding box center [255, 18] width 511 height 16
click at [113, 18] on icon "undo" at bounding box center [113, 19] width 8 height 8
click at [112, 18] on icon "undo" at bounding box center [113, 19] width 8 height 8
click at [137, 39] on icon at bounding box center [139, 37] width 4 height 5
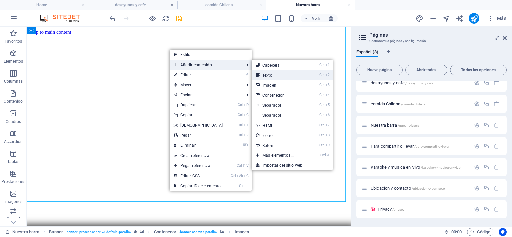
click at [272, 75] on link "Ctrl 2 Texto" at bounding box center [280, 75] width 56 height 10
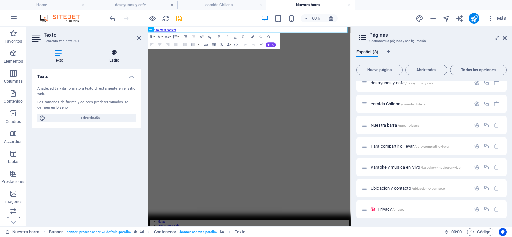
click at [118, 56] on icon at bounding box center [114, 52] width 53 height 7
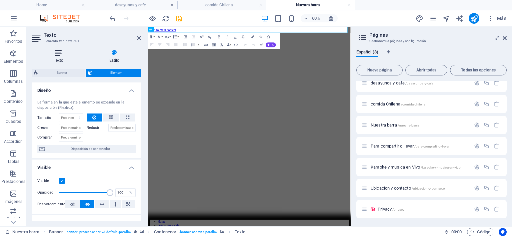
click at [53, 52] on icon at bounding box center [58, 52] width 53 height 7
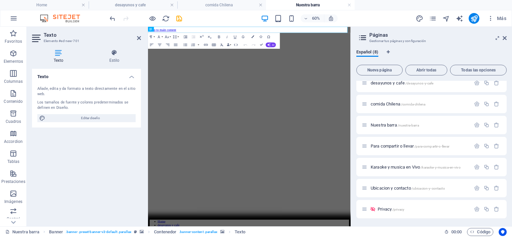
click at [131, 77] on h4 "Texto" at bounding box center [86, 75] width 109 height 12
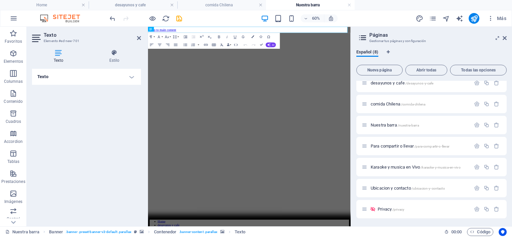
click at [129, 74] on h4 "Texto" at bounding box center [86, 77] width 109 height 16
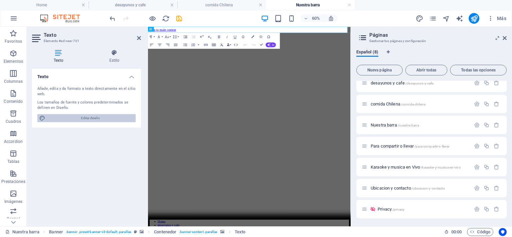
click at [86, 119] on span "Editar diseño" at bounding box center [90, 118] width 86 height 8
select select "px"
select select "400"
select select "px"
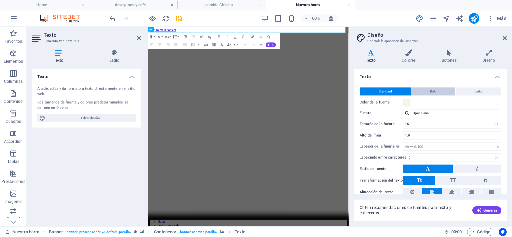
click at [438, 94] on button "Bold" at bounding box center [433, 91] width 44 height 8
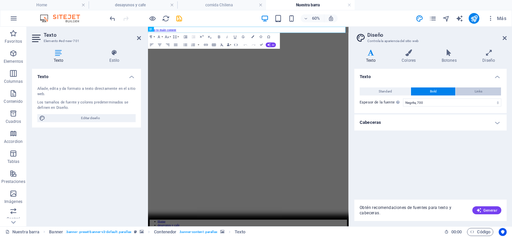
click at [476, 90] on span "Links" at bounding box center [478, 91] width 8 height 8
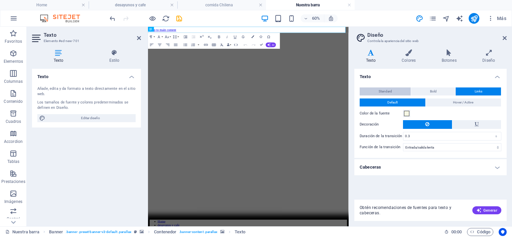
click at [381, 89] on span "Standard" at bounding box center [385, 91] width 13 height 8
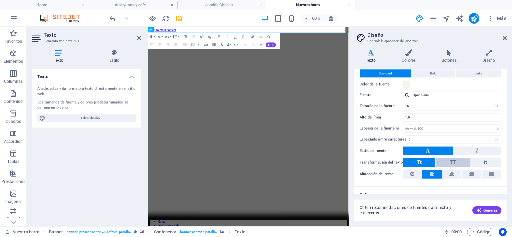
scroll to position [26, 0]
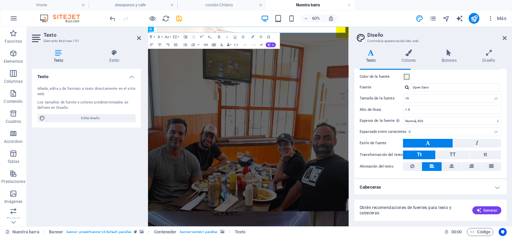
click at [496, 188] on h4 "Cabeceras" at bounding box center [430, 187] width 152 height 16
click at [492, 184] on h4 "Cabeceras" at bounding box center [430, 185] width 152 height 12
click at [443, 58] on h4 "Botones" at bounding box center [450, 56] width 41 height 14
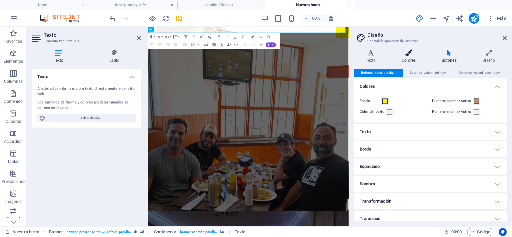
drag, startPoint x: 413, startPoint y: 55, endPoint x: 410, endPoint y: 57, distance: 3.5
click at [412, 56] on h4 "Colores" at bounding box center [410, 56] width 40 height 14
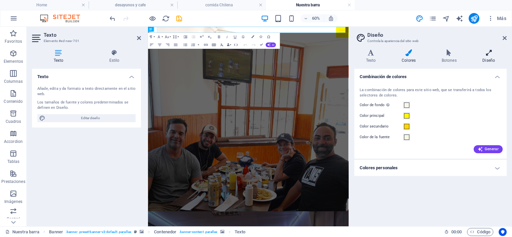
click at [488, 52] on icon at bounding box center [489, 52] width 36 height 7
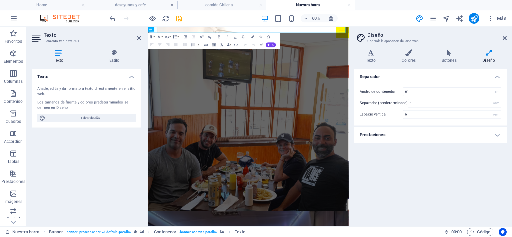
click at [499, 133] on h4 "Prestaciones" at bounding box center [430, 135] width 152 height 16
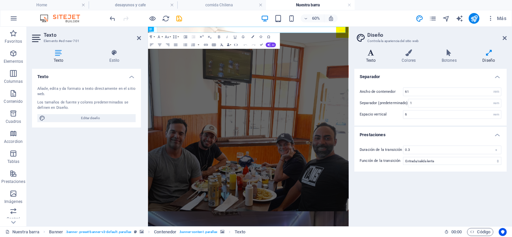
click at [372, 59] on h4 "Texto" at bounding box center [372, 56] width 36 height 14
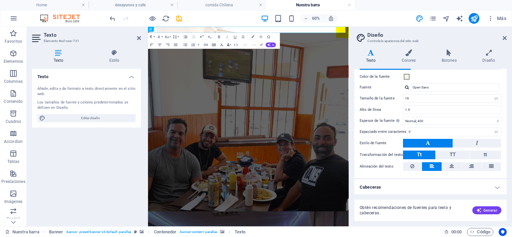
click at [55, 52] on icon at bounding box center [58, 52] width 53 height 7
click at [139, 36] on icon at bounding box center [139, 37] width 4 height 5
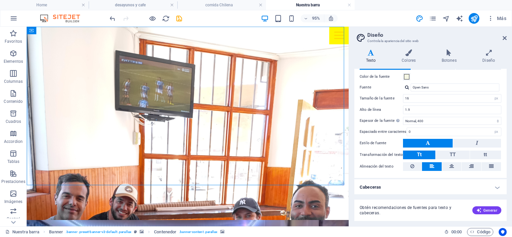
click at [430, 139] on button at bounding box center [428, 143] width 50 height 9
click at [433, 144] on button at bounding box center [428, 143] width 50 height 9
click at [510, 34] on aside "Diseño Controla la apariencia del sitio web Variantes Texto Colores Botones Dis…" at bounding box center [430, 126] width 163 height 199
click at [506, 38] on icon at bounding box center [504, 37] width 4 height 5
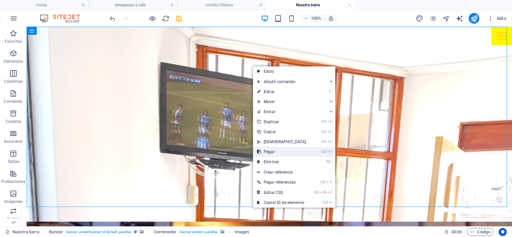
click at [276, 151] on link "Ctrl V Pegar" at bounding box center [281, 152] width 57 height 10
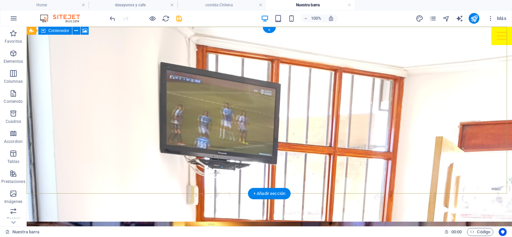
scroll to position [0, 0]
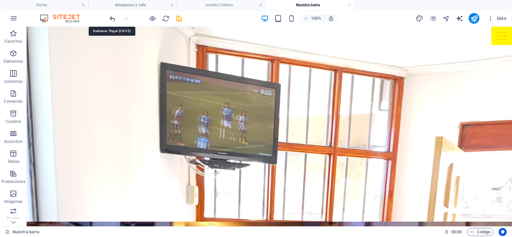
click at [112, 16] on icon "undo" at bounding box center [113, 19] width 8 height 8
click at [112, 18] on icon "undo" at bounding box center [113, 19] width 8 height 8
click at [114, 17] on icon "undo" at bounding box center [113, 19] width 8 height 8
click at [114, 18] on icon "undo" at bounding box center [113, 19] width 8 height 8
click at [110, 17] on icon "undo" at bounding box center [113, 19] width 8 height 8
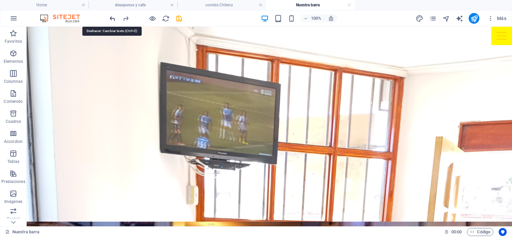
click at [110, 19] on icon "undo" at bounding box center [113, 19] width 8 height 8
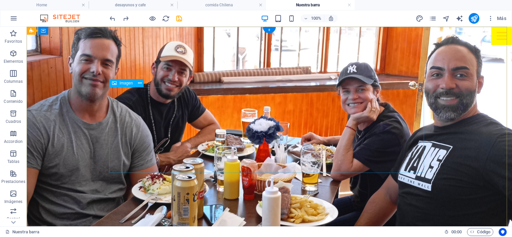
select select "px"
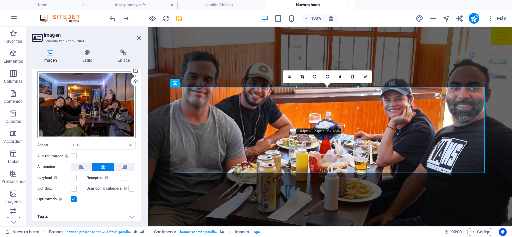
scroll to position [17, 0]
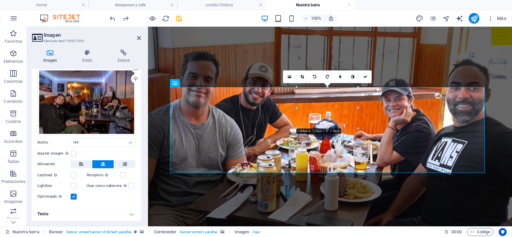
click at [76, 196] on label at bounding box center [74, 196] width 6 height 6
click at [0, 0] on input "Optimizado Las imágenes se comprimen para así mejorar la velocidad de las págin…" at bounding box center [0, 0] width 0 height 0
click at [75, 193] on label at bounding box center [74, 196] width 6 height 6
click at [0, 0] on input "Optimizado Las imágenes se comprimen para así mejorar la velocidad de las págin…" at bounding box center [0, 0] width 0 height 0
click at [123, 175] on label at bounding box center [123, 175] width 6 height 6
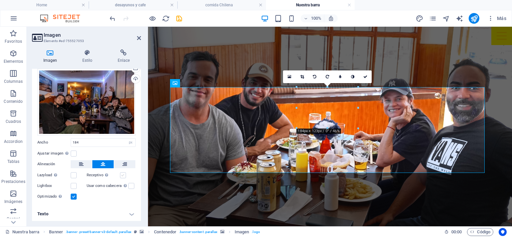
click at [0, 0] on input "Receptivo Automáticamente cargar tamaños optimizados de smartphone e imagen ret…" at bounding box center [0, 0] width 0 height 0
click at [129, 187] on label at bounding box center [131, 186] width 6 height 6
click at [0, 0] on input "Usar como cabecera La imagen se ajustará en una etiqueta de cabecera H1. Result…" at bounding box center [0, 0] width 0 height 0
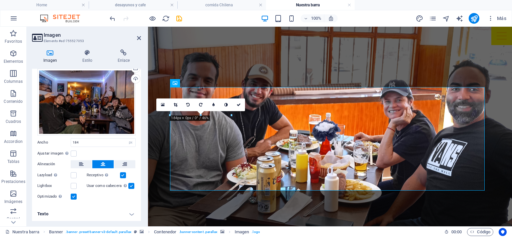
click at [125, 171] on div "Receptivo Automáticamente cargar tamaños optimizados de smartphone e imagen ret…" at bounding box center [111, 175] width 49 height 8
click at [121, 174] on label at bounding box center [123, 175] width 6 height 6
click at [0, 0] on input "Receptivo Automáticamente cargar tamaños optimizados de smartphone e imagen ret…" at bounding box center [0, 0] width 0 height 0
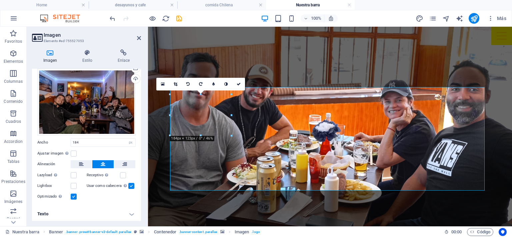
click at [73, 194] on label at bounding box center [74, 196] width 6 height 6
click at [0, 0] on input "Optimizado Las imágenes se comprimen para así mejorar la velocidad de las págin…" at bounding box center [0, 0] width 0 height 0
click at [73, 194] on label at bounding box center [74, 196] width 6 height 6
click at [0, 0] on input "Optimizado Las imágenes se comprimen para así mejorar la velocidad de las págin…" at bounding box center [0, 0] width 0 height 0
click at [133, 180] on div "Arrastra archivos aquí, haz clic para escoger archivos o selecciona archivos de…" at bounding box center [86, 134] width 109 height 142
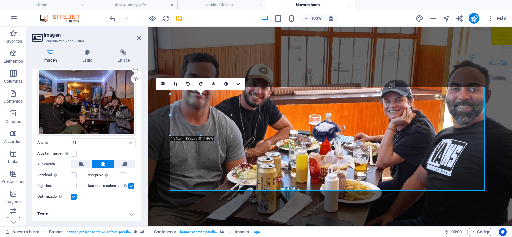
click at [132, 186] on label at bounding box center [131, 186] width 6 height 6
click at [0, 0] on input "Usar como cabecera La imagen se ajustará en una etiqueta de cabecera H1. Result…" at bounding box center [0, 0] width 0 height 0
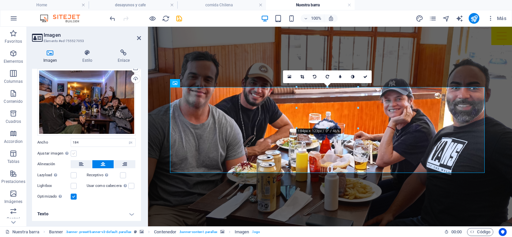
click at [75, 151] on label at bounding box center [74, 153] width 6 height 6
click at [0, 0] on input "Ajustar imagen Ajustar imagen automáticamente a un ancho y alto fijo" at bounding box center [0, 0] width 0 height 0
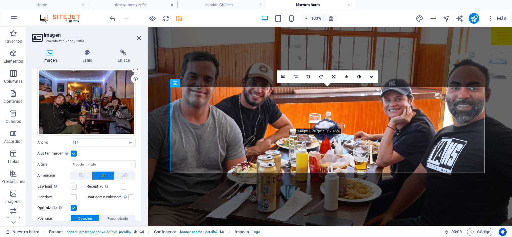
click at [71, 184] on label at bounding box center [74, 186] width 6 height 6
click at [0, 0] on input "Lazyload La carga de imágenes tras la carga de la página mejora la velocidad de…" at bounding box center [0, 0] width 0 height 0
click at [75, 195] on label at bounding box center [74, 197] width 6 height 6
click at [0, 0] on input "Lightbox" at bounding box center [0, 0] width 0 height 0
click at [75, 195] on label at bounding box center [74, 197] width 6 height 6
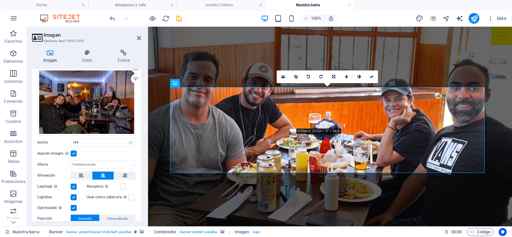
click at [0, 0] on input "Lightbox" at bounding box center [0, 0] width 0 height 0
click at [72, 186] on label at bounding box center [74, 186] width 6 height 6
click at [0, 0] on input "Lazyload La carga de imágenes tras la carga de la página mejora la velocidad de…" at bounding box center [0, 0] width 0 height 0
click at [76, 151] on label at bounding box center [74, 153] width 6 height 6
click at [0, 0] on input "Ajustar imagen Ajustar imagen automáticamente a un ancho y alto fijo" at bounding box center [0, 0] width 0 height 0
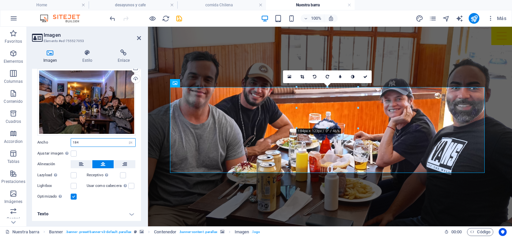
drag, startPoint x: 80, startPoint y: 140, endPoint x: 68, endPoint y: 137, distance: 11.8
click at [68, 138] on div "Ancho 184 Predeterminado automático px rem % em vh vw" at bounding box center [86, 142] width 98 height 9
click at [47, 157] on div "Arrastra archivos aquí, haz clic para escoger archivos o selecciona archivos de…" at bounding box center [86, 134] width 109 height 142
click at [84, 141] on input "number" at bounding box center [103, 142] width 64 height 8
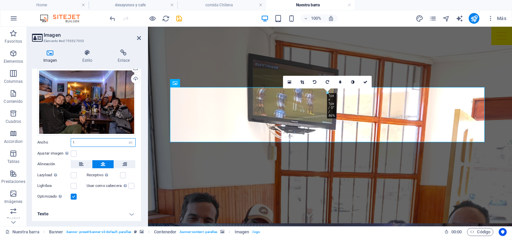
type input "1"
click at [118, 152] on div "Ajustar imagen Ajustar imagen automáticamente a un ancho y alto fijo" at bounding box center [86, 153] width 98 height 8
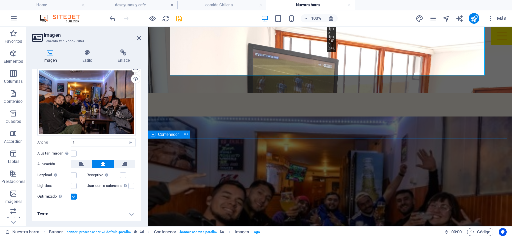
scroll to position [0, 0]
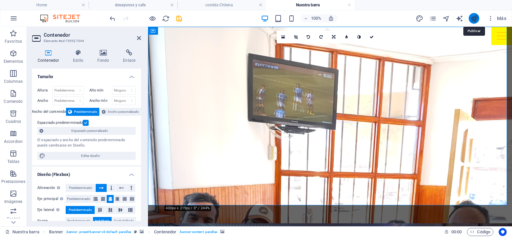
click at [472, 17] on icon "publish" at bounding box center [474, 19] width 8 height 8
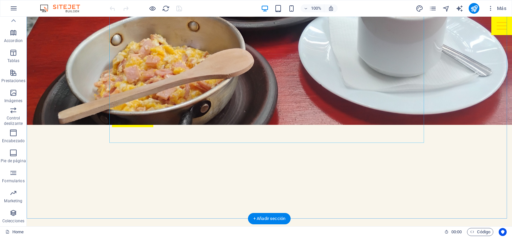
scroll to position [900, 0]
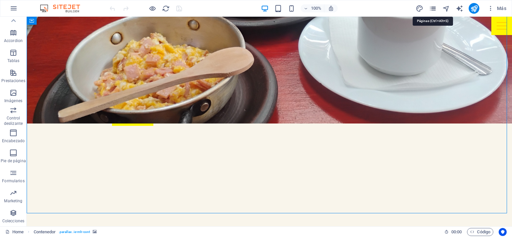
click at [429, 9] on icon "pages" at bounding box center [433, 9] width 8 height 8
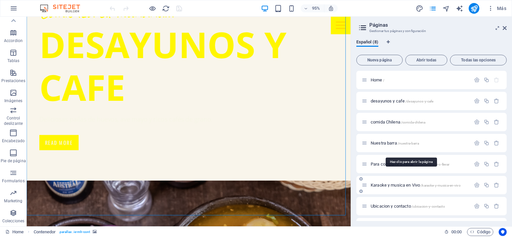
scroll to position [18, 0]
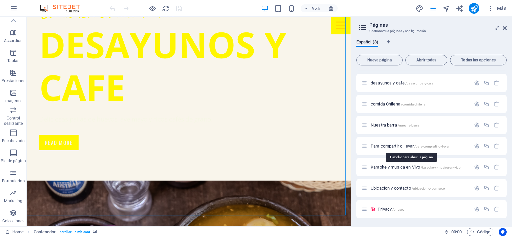
click at [378, 148] on span "Para compartir o llevar /para-compartir-o-llevar" at bounding box center [410, 145] width 79 height 5
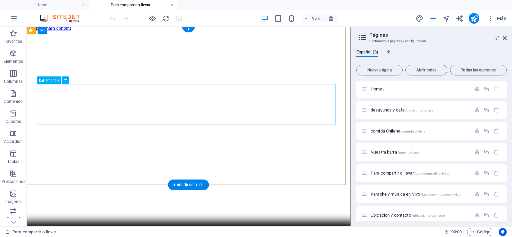
scroll to position [0, 0]
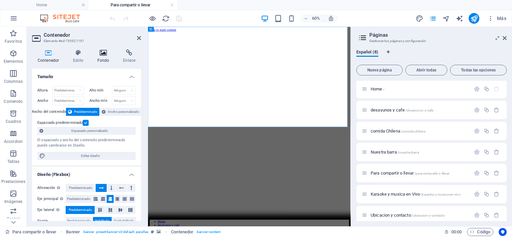
click at [104, 54] on icon at bounding box center [103, 52] width 23 height 7
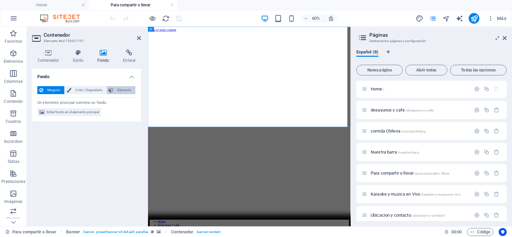
click at [111, 87] on icon at bounding box center [111, 90] width 5 height 8
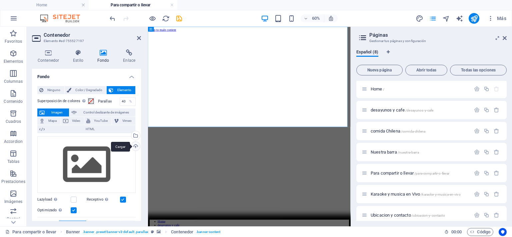
click at [134, 144] on div "Cargar" at bounding box center [135, 147] width 10 height 10
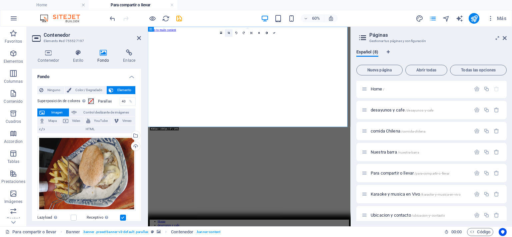
click at [228, 35] on link at bounding box center [229, 33] width 8 height 8
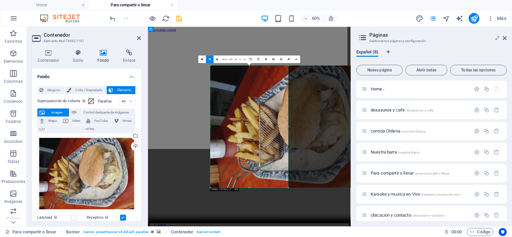
drag, startPoint x: 331, startPoint y: 128, endPoint x: 191, endPoint y: 161, distance: 143.6
click at [191, 161] on div "Arrastra aquí para reemplazar el contenido existente. Si quieres crear un eleme…" at bounding box center [249, 126] width 203 height 199
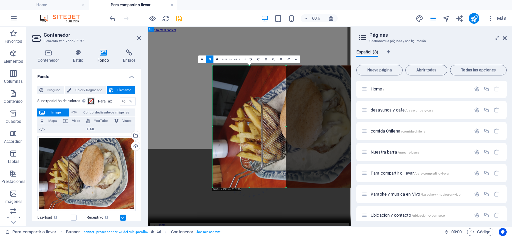
drag, startPoint x: 288, startPoint y: 125, endPoint x: 280, endPoint y: 127, distance: 7.9
click at [280, 127] on div "180 170 160 150 140 130 120 110 100 90 80 70 60 50 40 30 20 10 0 -10 -20 -30 -4…" at bounding box center [249, 126] width 73 height 122
click at [260, 59] on link at bounding box center [259, 59] width 8 height 8
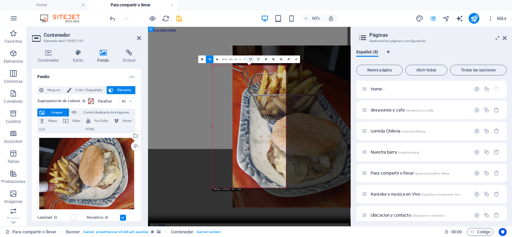
click at [251, 62] on link at bounding box center [251, 59] width 8 height 8
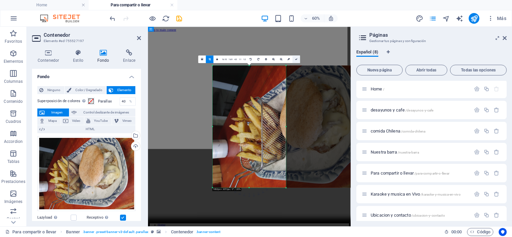
click at [296, 61] on link at bounding box center [297, 59] width 8 height 8
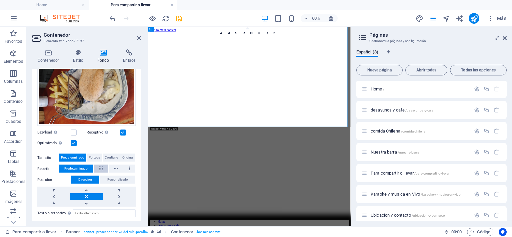
scroll to position [100, 0]
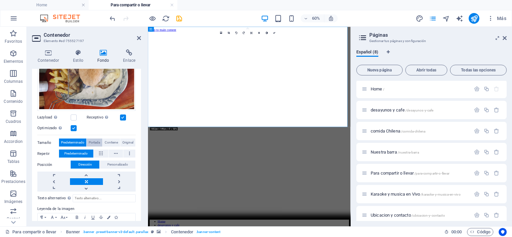
click at [95, 142] on span "Portada" at bounding box center [94, 142] width 11 height 8
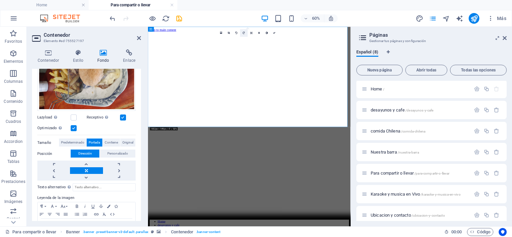
click at [244, 33] on icon at bounding box center [244, 33] width 2 height 2
click at [235, 32] on link at bounding box center [237, 33] width 8 height 8
click at [235, 36] on link at bounding box center [237, 33] width 8 height 8
click at [235, 30] on link at bounding box center [237, 33] width 8 height 8
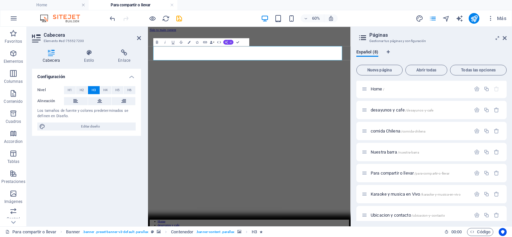
click at [229, 40] on button "AI" at bounding box center [228, 42] width 10 height 5
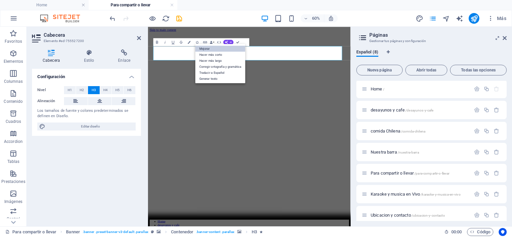
click at [212, 47] on link "Mejorar" at bounding box center [220, 49] width 50 height 6
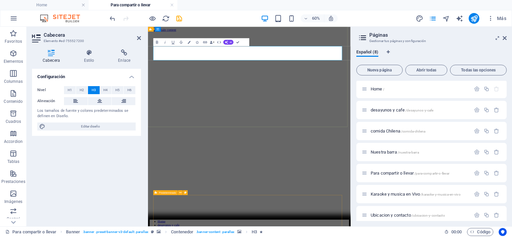
drag, startPoint x: 391, startPoint y: 68, endPoint x: 332, endPoint y: 70, distance: 59.0
drag, startPoint x: 253, startPoint y: 69, endPoint x: 403, endPoint y: 75, distance: 150.4
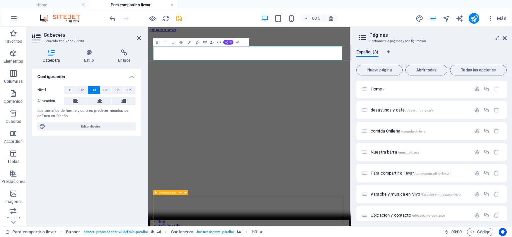
click at [226, 42] on icon "button" at bounding box center [226, 41] width 3 height 3
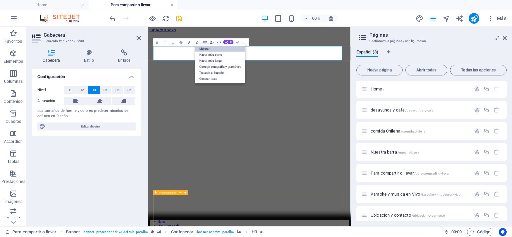
click at [212, 50] on link "Mejorar" at bounding box center [220, 49] width 50 height 6
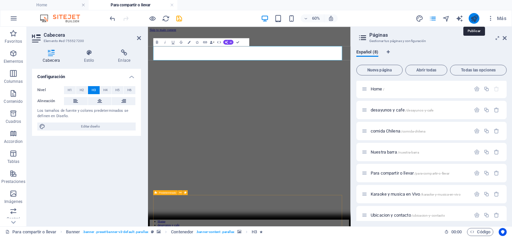
click at [472, 17] on icon "publish" at bounding box center [474, 19] width 8 height 8
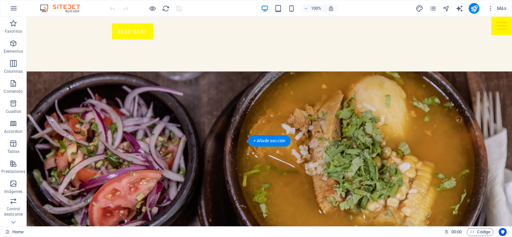
scroll to position [972, 0]
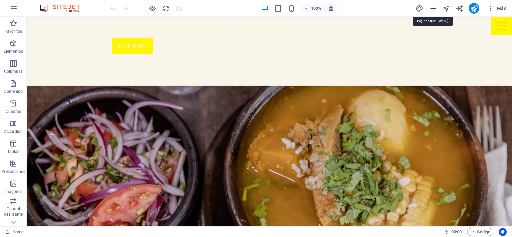
click at [430, 10] on icon "pages" at bounding box center [433, 9] width 8 height 8
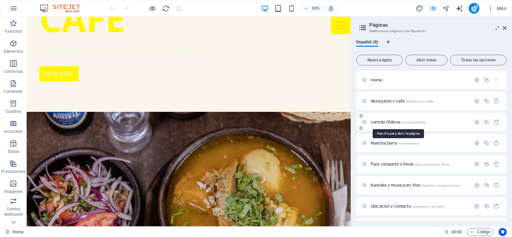
click at [382, 123] on span "comida Chilena /comida-chilena" at bounding box center [398, 121] width 55 height 5
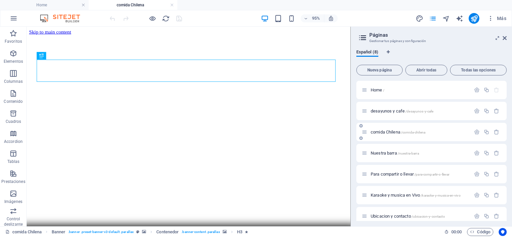
scroll to position [0, 0]
click at [387, 153] on span "Nuestra barra /nuestra-barra" at bounding box center [395, 152] width 48 height 5
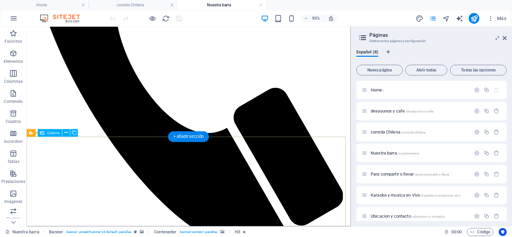
scroll to position [500, 0]
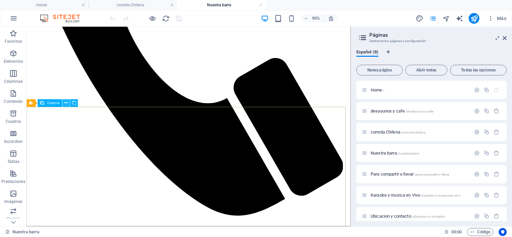
click at [68, 102] on button at bounding box center [67, 103] width 8 height 8
drag, startPoint x: 99, startPoint y: 129, endPoint x: 274, endPoint y: 92, distance: 178.8
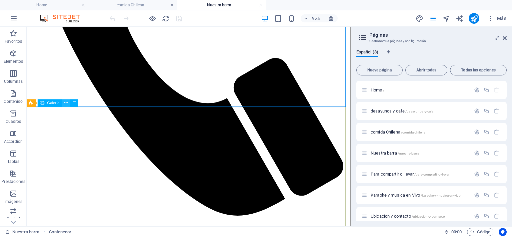
click at [67, 101] on icon at bounding box center [66, 103] width 3 height 7
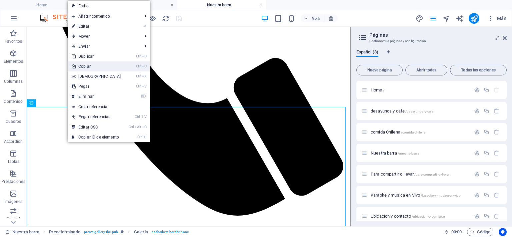
click at [81, 66] on link "Ctrl C Copiar" at bounding box center [96, 66] width 57 height 10
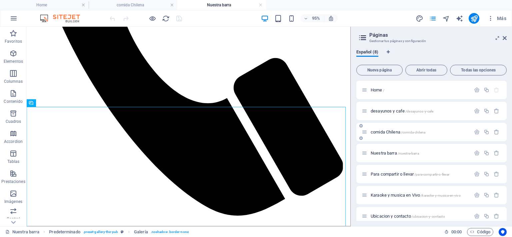
click at [382, 134] on div "comida Chilena /comida-chilena" at bounding box center [416, 132] width 109 height 8
click at [379, 131] on span "comida Chilena /comida-chilena" at bounding box center [398, 131] width 55 height 5
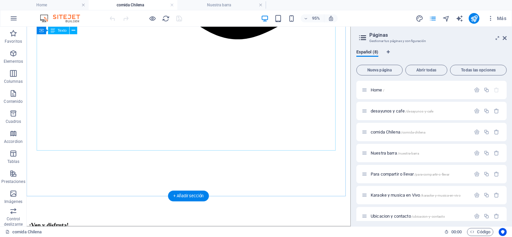
scroll to position [684, 0]
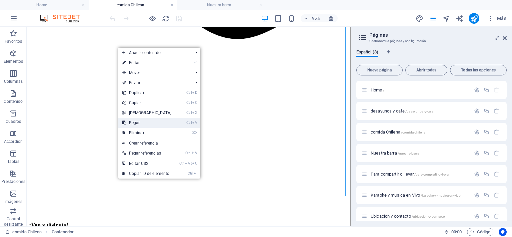
click at [153, 125] on link "Ctrl V Pegar" at bounding box center [146, 123] width 57 height 10
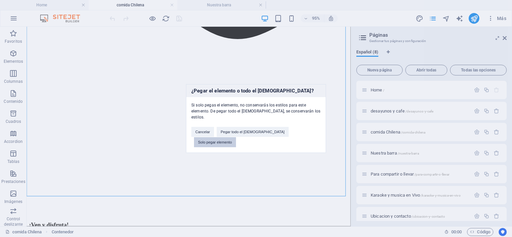
click at [236, 137] on button "Solo pegar elemento" at bounding box center [215, 142] width 42 height 10
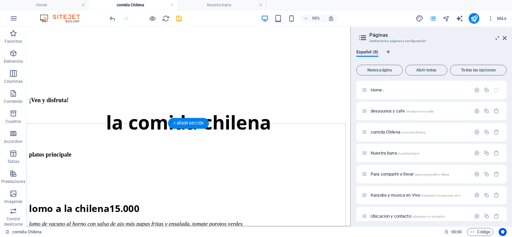
scroll to position [817, 0]
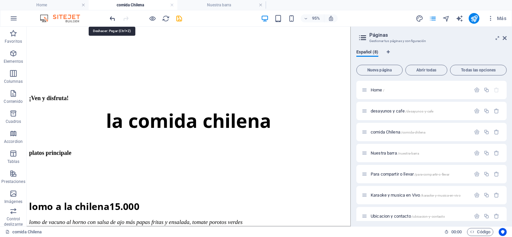
click at [110, 16] on icon "undo" at bounding box center [113, 19] width 8 height 8
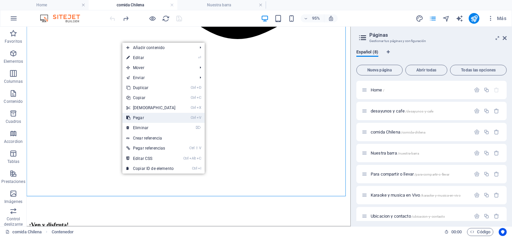
click at [143, 117] on link "Ctrl V Pegar" at bounding box center [150, 118] width 57 height 10
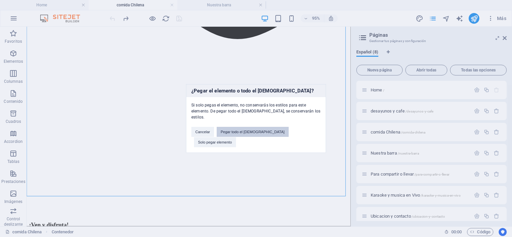
click at [259, 134] on button "Pegar todo el preajuste" at bounding box center [253, 132] width 72 height 10
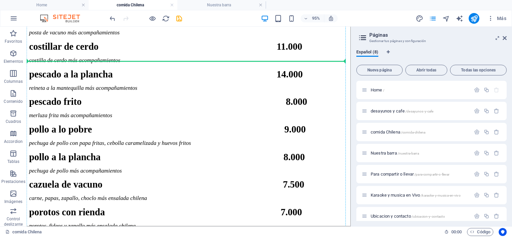
scroll to position [1160, 0]
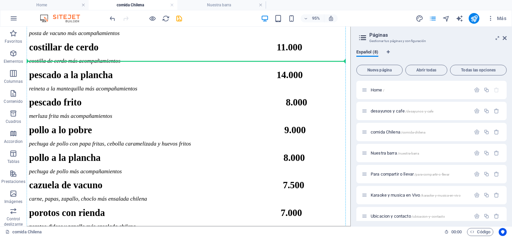
drag, startPoint x: 197, startPoint y: 67, endPoint x: 208, endPoint y: 75, distance: 12.9
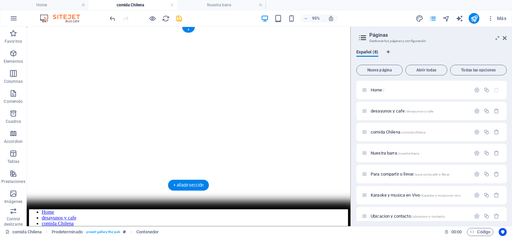
scroll to position [0, 0]
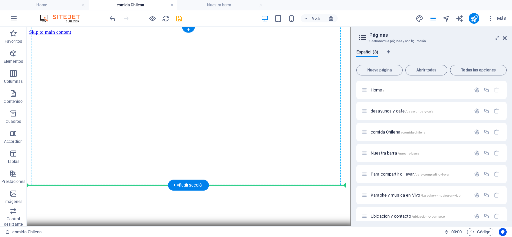
drag, startPoint x: 94, startPoint y: 114, endPoint x: 131, endPoint y: 125, distance: 38.3
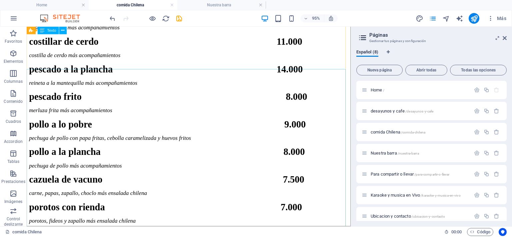
scroll to position [1133, 0]
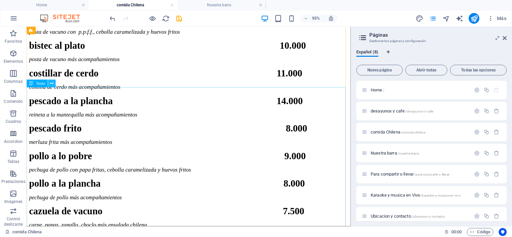
click at [52, 82] on icon at bounding box center [51, 83] width 3 height 7
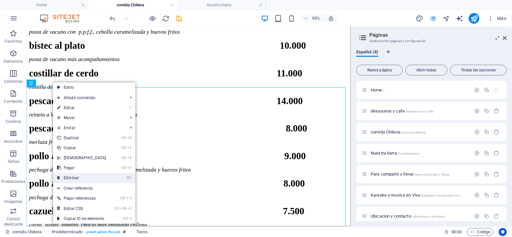
click at [63, 175] on link "⌦ Eliminar" at bounding box center [81, 178] width 57 height 10
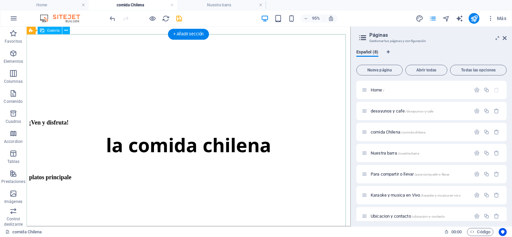
scroll to position [885, 0]
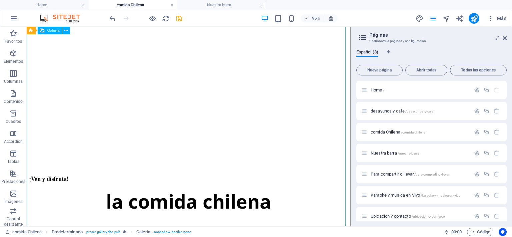
select select "4"
select select "px"
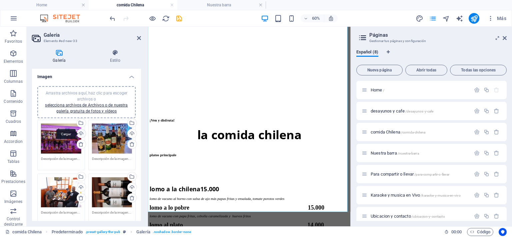
click at [79, 135] on div "Cargar" at bounding box center [81, 134] width 10 height 10
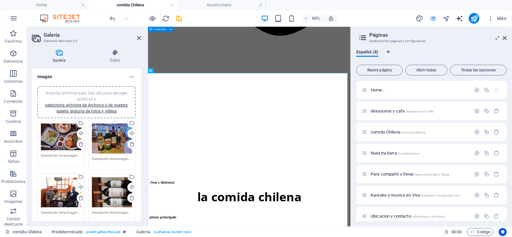
scroll to position [785, 0]
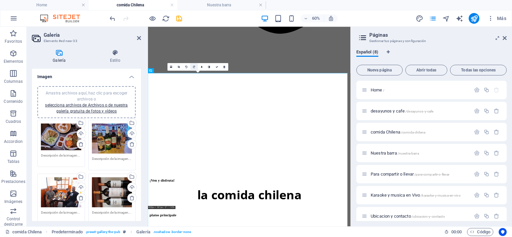
click at [195, 66] on icon at bounding box center [194, 66] width 2 height 2
click at [132, 132] on div "Cargar" at bounding box center [131, 134] width 10 height 10
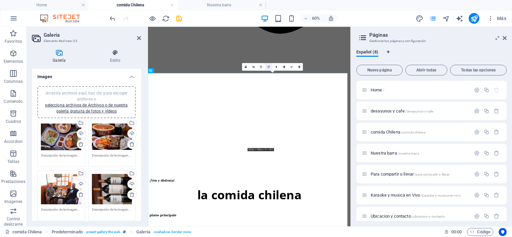
click at [271, 66] on link at bounding box center [269, 67] width 8 height 8
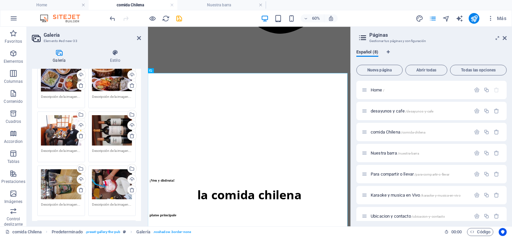
scroll to position [67, 0]
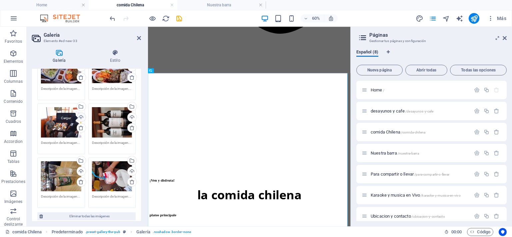
click at [79, 118] on div "Cargar" at bounding box center [81, 118] width 10 height 10
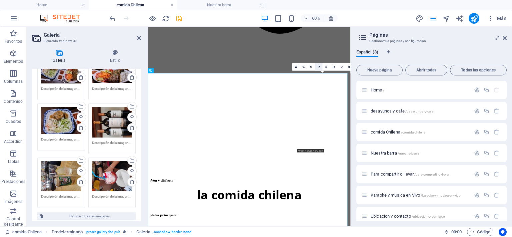
click at [318, 64] on link at bounding box center [319, 67] width 8 height 8
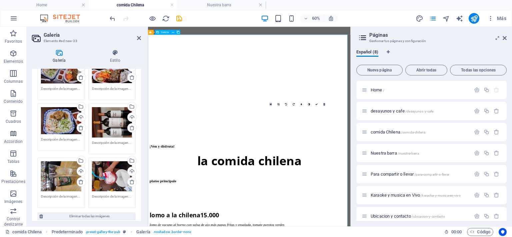
scroll to position [852, 0]
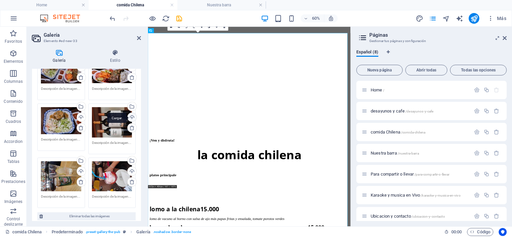
click at [128, 116] on div "Cargar" at bounding box center [131, 118] width 10 height 10
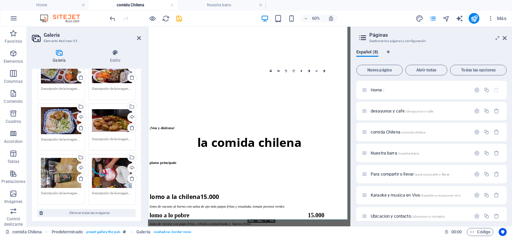
scroll to position [918, 0]
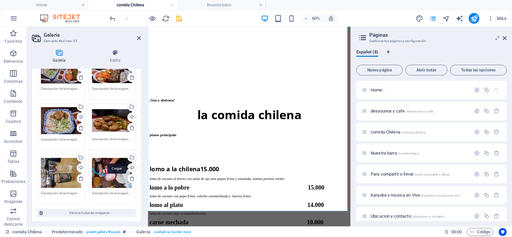
click at [126, 169] on div "Cargar" at bounding box center [131, 168] width 10 height 10
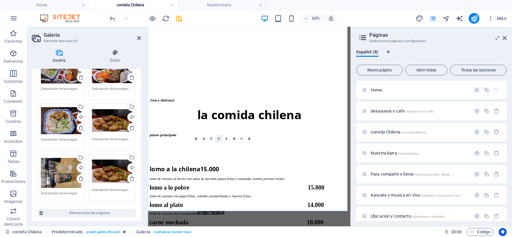
click at [219, 137] on icon at bounding box center [219, 138] width 2 height 2
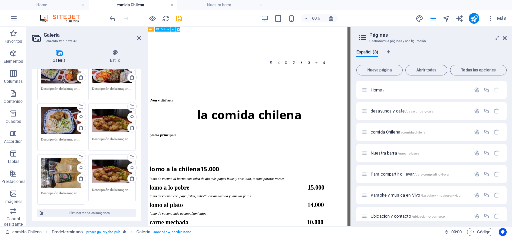
click at [132, 116] on div "Cargar" at bounding box center [131, 118] width 10 height 10
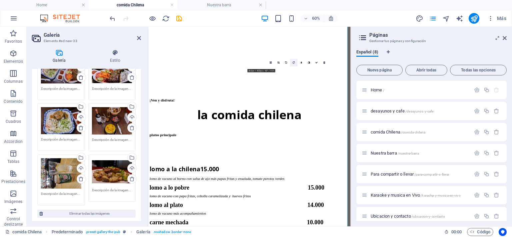
click at [294, 61] on icon at bounding box center [294, 62] width 2 height 2
click at [81, 167] on div "Cargar" at bounding box center [81, 169] width 10 height 10
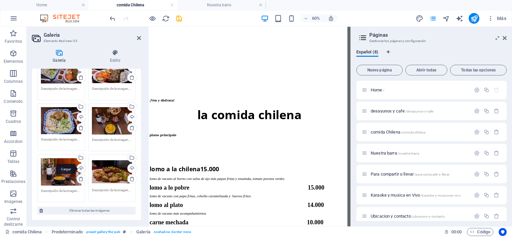
click at [79, 168] on div "Cargar" at bounding box center [81, 169] width 10 height 10
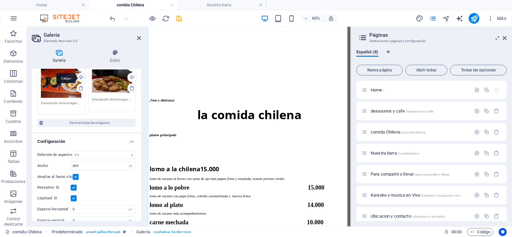
scroll to position [162, 0]
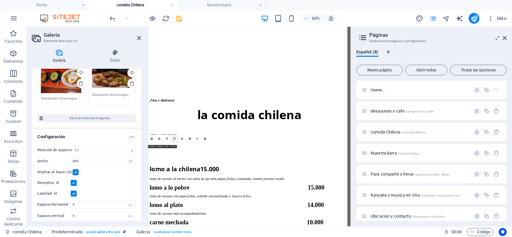
drag, startPoint x: 174, startPoint y: 139, endPoint x: 43, endPoint y: 186, distance: 139.0
click at [174, 139] on icon at bounding box center [175, 138] width 2 height 2
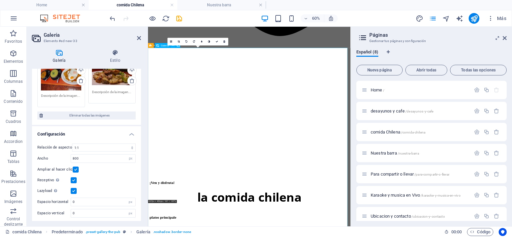
scroll to position [694, 0]
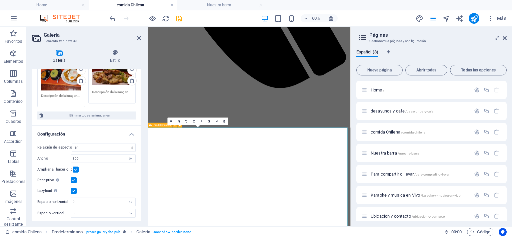
click at [152, 124] on div "Predeterminado" at bounding box center [160, 125] width 24 height 5
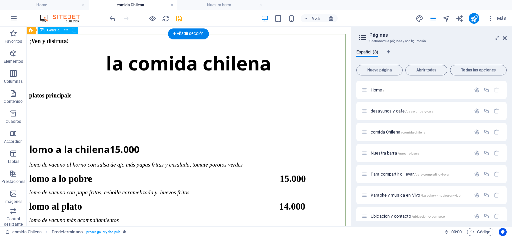
scroll to position [888, 0]
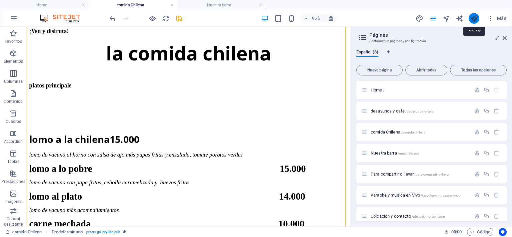
click at [477, 16] on icon "publish" at bounding box center [474, 19] width 8 height 8
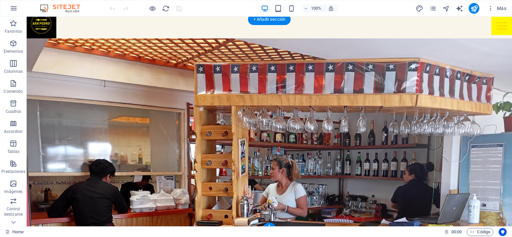
scroll to position [5, 0]
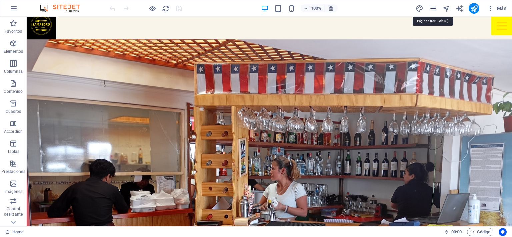
click at [433, 11] on icon "pages" at bounding box center [433, 9] width 8 height 8
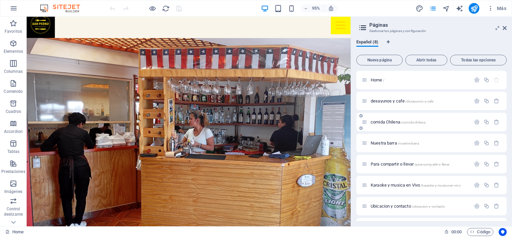
click at [388, 123] on span "comida Chilena /comida-chilena" at bounding box center [398, 121] width 55 height 5
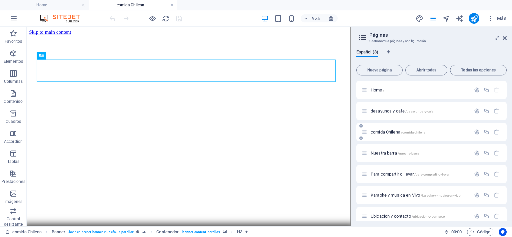
scroll to position [0, 0]
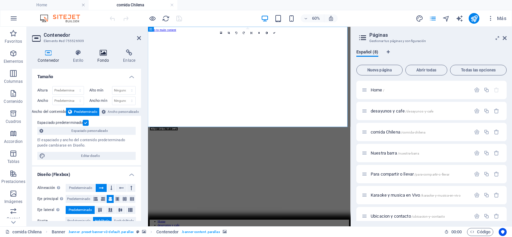
click at [102, 57] on h4 "Fondo" at bounding box center [105, 56] width 26 height 14
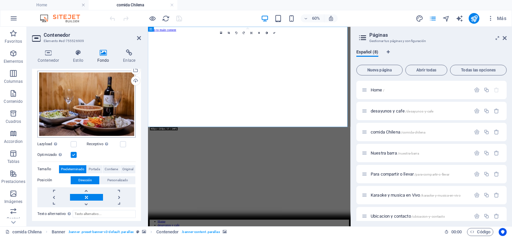
scroll to position [67, 0]
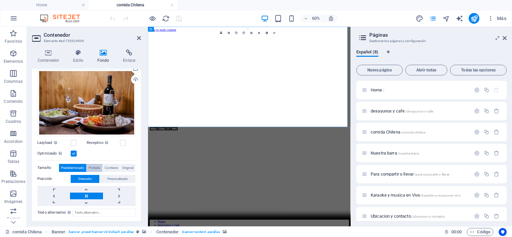
click at [94, 167] on span "Portada" at bounding box center [94, 168] width 11 height 8
click at [110, 165] on span "Contiene" at bounding box center [111, 168] width 13 height 8
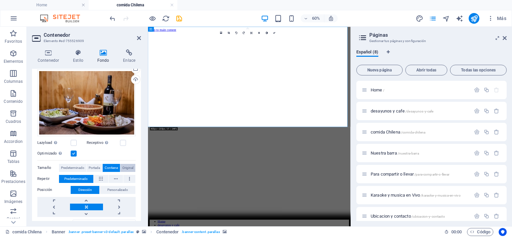
click at [131, 166] on span "Original" at bounding box center [127, 168] width 11 height 8
click at [118, 164] on button "Contiene" at bounding box center [111, 168] width 17 height 8
click at [82, 198] on link at bounding box center [86, 200] width 33 height 7
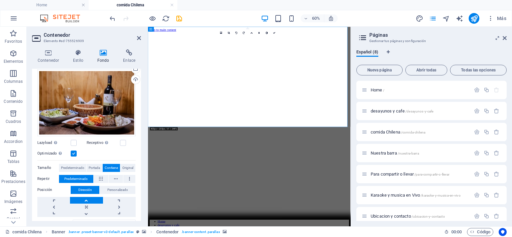
click at [82, 198] on link at bounding box center [86, 200] width 33 height 7
click at [84, 198] on link at bounding box center [86, 200] width 33 height 7
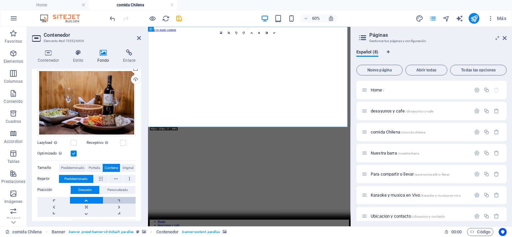
click at [118, 198] on link at bounding box center [119, 200] width 33 height 7
click at [55, 201] on link at bounding box center [53, 200] width 33 height 7
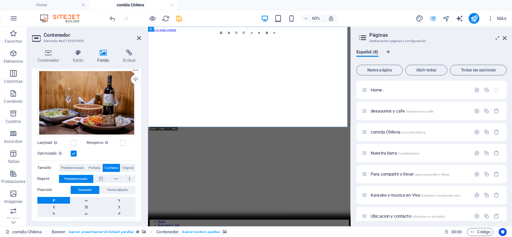
click at [55, 201] on link at bounding box center [53, 200] width 33 height 7
click at [136, 78] on div "Cargar" at bounding box center [135, 80] width 10 height 10
click at [99, 167] on span "Portada" at bounding box center [94, 168] width 11 height 8
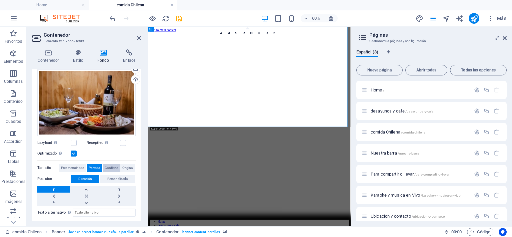
click at [115, 166] on span "Contiene" at bounding box center [111, 168] width 13 height 8
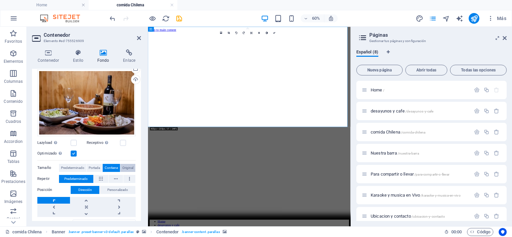
click at [125, 165] on span "Original" at bounding box center [127, 168] width 11 height 8
click at [134, 80] on div "Cargar" at bounding box center [135, 80] width 10 height 10
click at [106, 168] on span "Contiene" at bounding box center [111, 168] width 13 height 8
click at [100, 166] on button "Portada" at bounding box center [94, 168] width 15 height 8
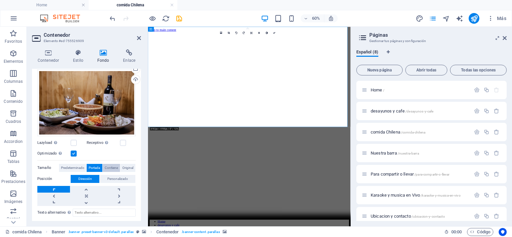
click at [110, 166] on span "Contiene" at bounding box center [111, 168] width 13 height 8
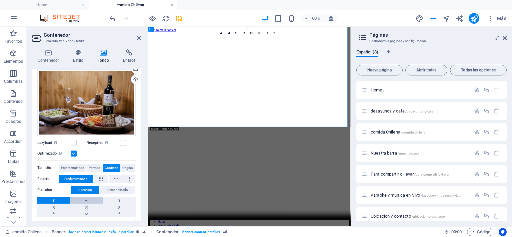
click at [88, 200] on link at bounding box center [86, 200] width 33 height 7
click at [129, 168] on span "Original" at bounding box center [127, 168] width 11 height 8
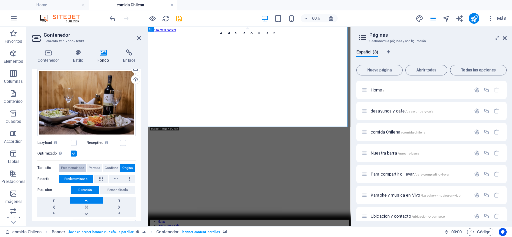
click at [79, 170] on span "Predeterminado" at bounding box center [72, 168] width 23 height 8
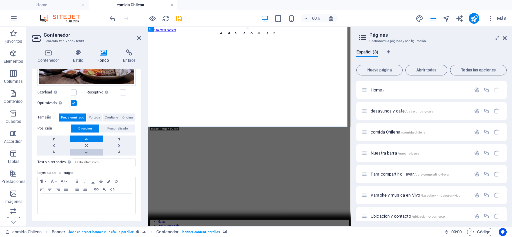
scroll to position [103, 0]
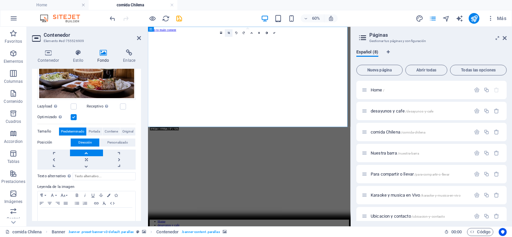
click at [231, 34] on link at bounding box center [229, 33] width 8 height 8
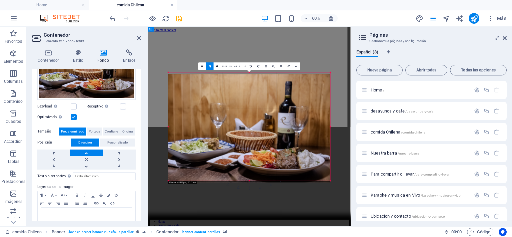
click at [248, 75] on div at bounding box center [249, 128] width 162 height 108
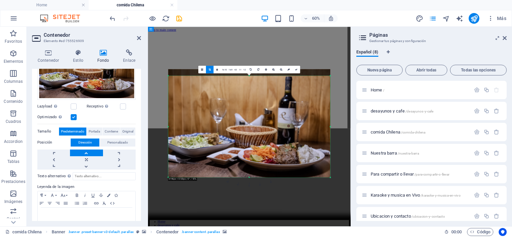
drag, startPoint x: 251, startPoint y: 72, endPoint x: 256, endPoint y: 83, distance: 11.8
click at [256, 83] on div "180 170 160 150 140 130 120 110 100 90 80 70 60 50 40 30 20 10 0 -10 -20 -30 -4…" at bounding box center [249, 126] width 162 height 101
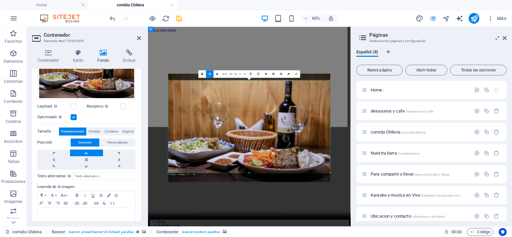
drag, startPoint x: 248, startPoint y: 176, endPoint x: 252, endPoint y: 161, distance: 15.4
click at [252, 161] on div "180 170 160 150 140 130 120 110 100 90 80 70 60 50 40 30 20 10 0 -10 -20 -30 -4…" at bounding box center [249, 126] width 162 height 92
click at [296, 74] on icon at bounding box center [296, 74] width 2 height 2
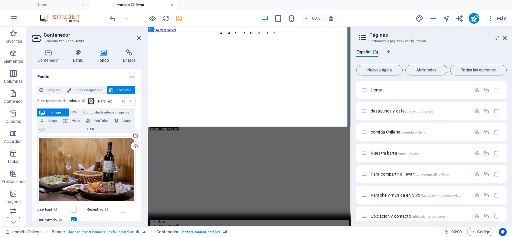
scroll to position [33, 0]
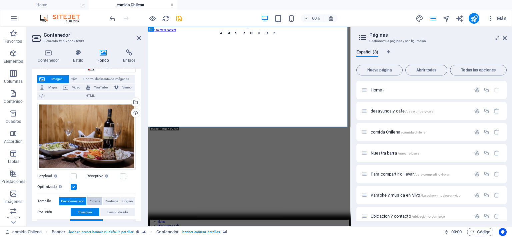
click at [96, 201] on span "Portada" at bounding box center [94, 201] width 11 height 8
click at [106, 202] on span "Contiene" at bounding box center [111, 201] width 13 height 8
click at [229, 32] on icon at bounding box center [229, 33] width 2 height 2
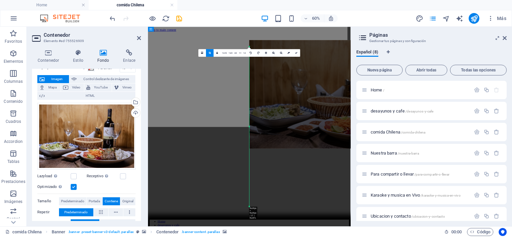
click at [224, 40] on div "Arrastra aquí para reemplazar el contenido existente. Si quieres crear un eleme…" at bounding box center [249, 126] width 203 height 199
click at [217, 108] on div "Arrastra aquí para reemplazar el contenido existente. Si quieres crear un eleme…" at bounding box center [249, 126] width 203 height 199
click at [219, 107] on div "Arrastra aquí para reemplazar el contenido existente. Si quieres crear un eleme…" at bounding box center [249, 126] width 203 height 199
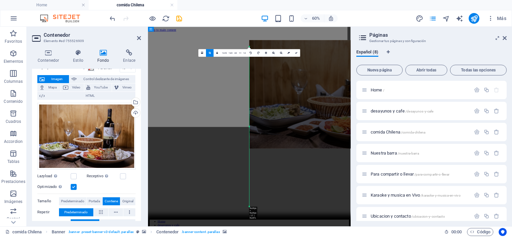
click at [125, 35] on h2 "Contenedor" at bounding box center [92, 35] width 97 height 6
click at [188, 68] on div "Arrastra aquí para reemplazar el contenido existente. Si quieres crear un eleme…" at bounding box center [249, 126] width 203 height 199
click at [188, 67] on div "Arrastra aquí para reemplazar el contenido existente. Si quieres crear un eleme…" at bounding box center [249, 126] width 203 height 199
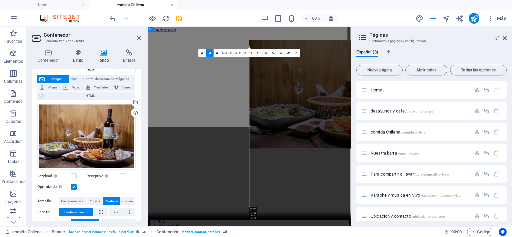
drag, startPoint x: 188, startPoint y: 67, endPoint x: 212, endPoint y: 47, distance: 31.5
click at [212, 47] on div "Arrastra aquí para reemplazar el contenido existente. Si quieres crear un eleme…" at bounding box center [249, 126] width 203 height 199
click at [211, 52] on link at bounding box center [210, 53] width 8 height 8
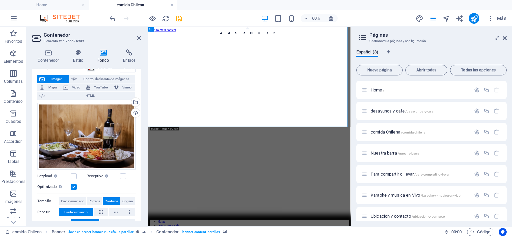
click at [240, 37] on div "16:10 16:9 4:3 1:1 1:2 0" at bounding box center [247, 33] width 61 height 8
click at [227, 34] on link at bounding box center [229, 33] width 8 height 8
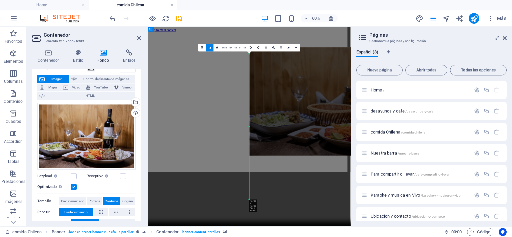
drag, startPoint x: 248, startPoint y: 207, endPoint x: 245, endPoint y: 183, distance: 23.9
click at [245, 183] on div "Arrastra aquí para reemplazar el contenido existente. Si quieres crear un eleme…" at bounding box center [249, 126] width 203 height 199
click at [297, 47] on link at bounding box center [297, 48] width 8 height 8
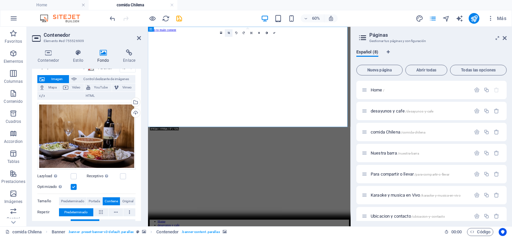
click at [228, 32] on icon at bounding box center [229, 33] width 2 height 2
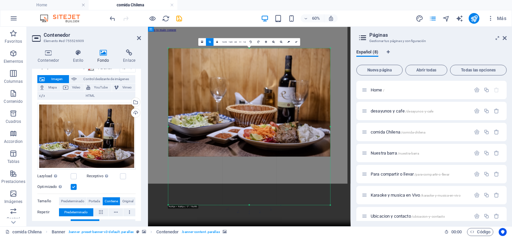
click at [249, 49] on div "180 170 160 150 140 130 120 110 100 90 80 70 60 50 40 30 20 10 0 -10 -20 -30 -4…" at bounding box center [249, 126] width 162 height 157
click at [246, 52] on div "180 170 160 150 140 130 120 110 100 90 80 70 60 50 40 30 20 10 0 -10 -20 -30 -4…" at bounding box center [249, 126] width 162 height 157
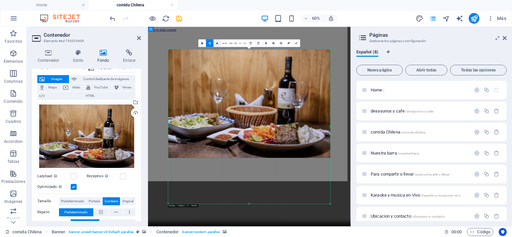
click at [218, 42] on icon at bounding box center [218, 43] width 2 height 2
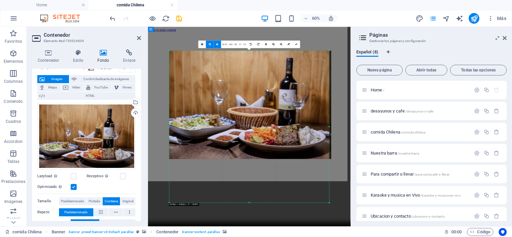
drag, startPoint x: 249, startPoint y: 50, endPoint x: 249, endPoint y: 54, distance: 4.0
click at [249, 54] on div "180 170 160 150 140 130 120 110 100 90 80 70 60 50 40 30 20 10 0 -10 -20 -30 -4…" at bounding box center [249, 126] width 160 height 152
drag, startPoint x: 320, startPoint y: 51, endPoint x: 315, endPoint y: 59, distance: 9.7
click at [315, 59] on div "180 170 160 150 140 130 120 110 100 90 80 70 60 50 40 30 20 10 0 -10 -20 -30 -4…" at bounding box center [249, 126] width 160 height 152
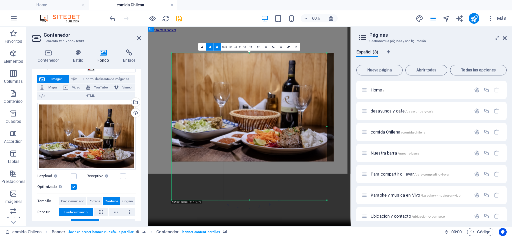
click at [217, 46] on icon at bounding box center [218, 47] width 2 height 2
click at [212, 47] on link at bounding box center [210, 47] width 8 height 8
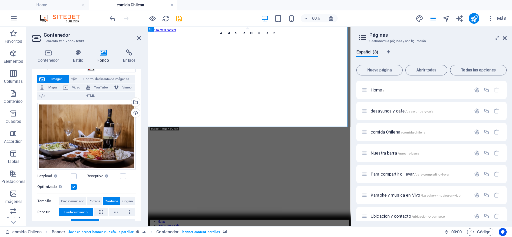
drag, startPoint x: 435, startPoint y: 44, endPoint x: 433, endPoint y: 48, distance: 4.8
click at [229, 32] on icon at bounding box center [229, 33] width 2 height 2
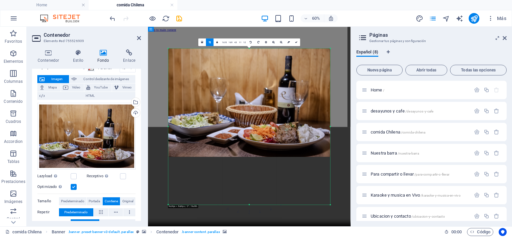
drag, startPoint x: 250, startPoint y: 47, endPoint x: 249, endPoint y: 51, distance: 4.4
click at [248, 52] on div "180 170 160 150 140 130 120 110 100 90 80 70 60 50 40 30 20 10 0 -10 -20 -30 -4…" at bounding box center [249, 126] width 162 height 156
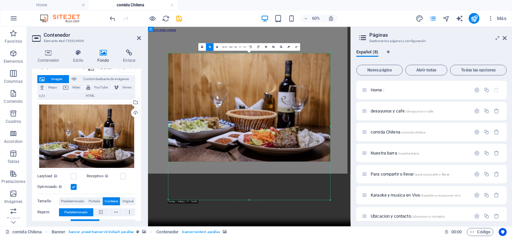
drag, startPoint x: 249, startPoint y: 204, endPoint x: 261, endPoint y: 189, distance: 19.7
click at [261, 189] on div "180 170 160 150 140 130 120 110 100 90 80 70 60 50 40 30 20 10 0 -10 -20 -30 -4…" at bounding box center [249, 126] width 162 height 147
click at [249, 54] on div at bounding box center [249, 107] width 162 height 108
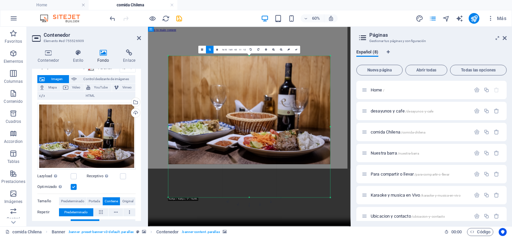
drag, startPoint x: 248, startPoint y: 52, endPoint x: 244, endPoint y: 63, distance: 11.4
click at [244, 63] on div "180 170 160 150 140 130 120 110 100 90 80 70 60 50 40 30 20 10 0 -10 -20 -30 -4…" at bounding box center [249, 126] width 162 height 141
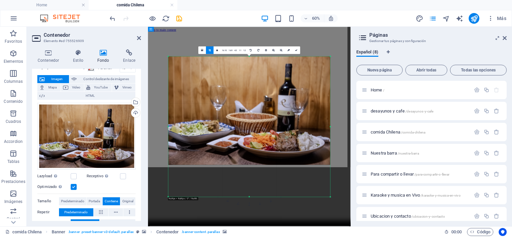
click at [319, 47] on div "Arrastra aquí para reemplazar el contenido existente. Si quieres crear un eleme…" at bounding box center [249, 126] width 203 height 199
click at [319, 48] on div "Arrastra aquí para reemplazar el contenido existente. Si quieres crear un eleme…" at bounding box center [249, 126] width 203 height 199
click at [114, 114] on div "Arrastra archivos aquí, haz clic para escoger archivos o selecciona archivos de…" at bounding box center [86, 136] width 98 height 67
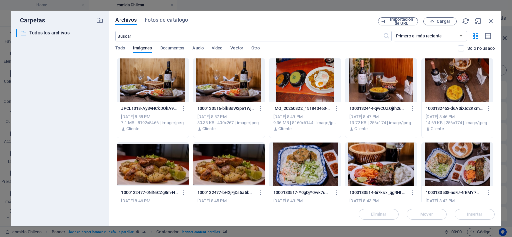
click at [366, 78] on div at bounding box center [380, 79] width 71 height 43
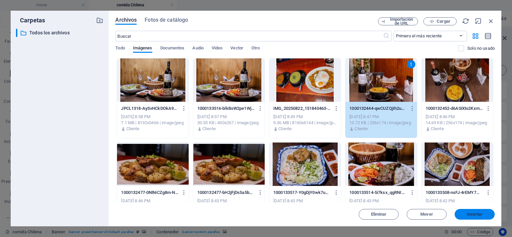
click at [473, 216] on span "Insertar" at bounding box center [475, 214] width 16 height 4
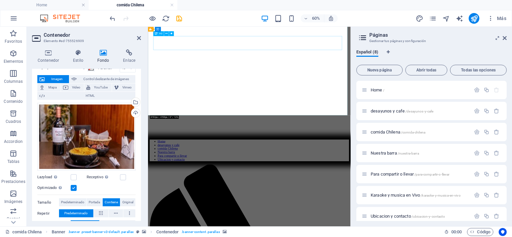
scroll to position [0, 0]
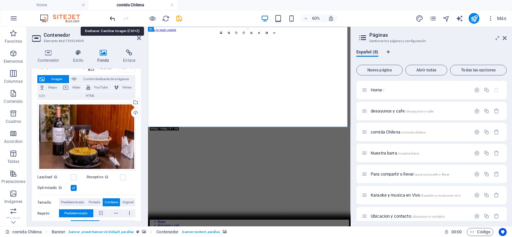
click at [111, 15] on icon "undo" at bounding box center [113, 19] width 8 height 8
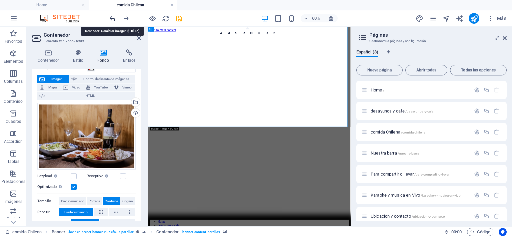
click at [111, 16] on icon "undo" at bounding box center [113, 19] width 8 height 8
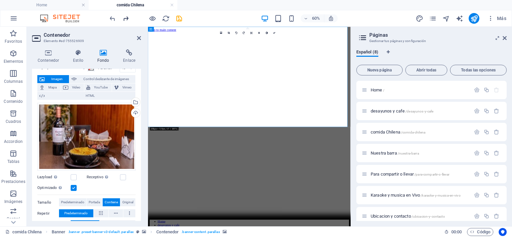
click at [127, 19] on icon "redo" at bounding box center [126, 19] width 8 height 8
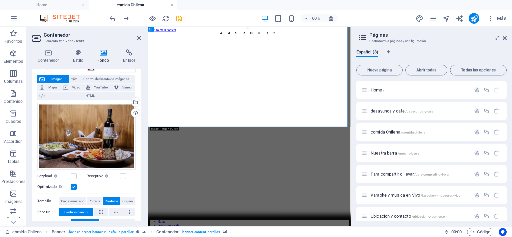
click at [120, 18] on div at bounding box center [145, 18] width 75 height 11
click at [124, 17] on icon "redo" at bounding box center [126, 19] width 8 height 8
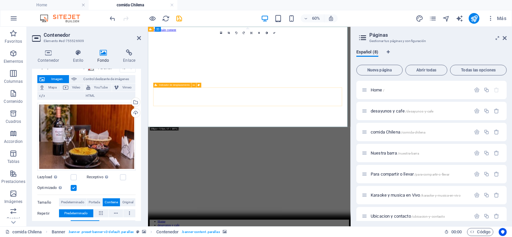
click at [228, 29] on link at bounding box center [229, 33] width 8 height 8
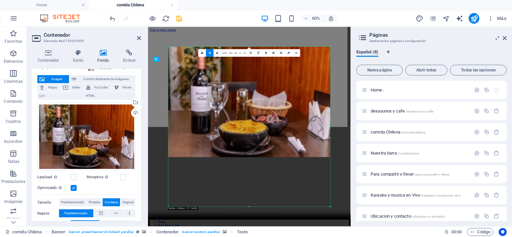
click at [113, 21] on icon "undo" at bounding box center [113, 19] width 8 height 8
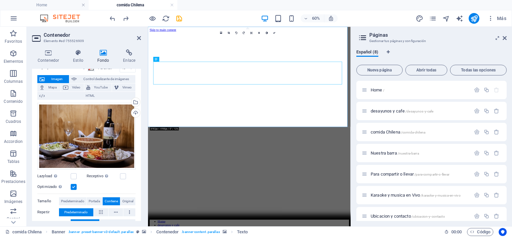
click at [228, 34] on link at bounding box center [229, 33] width 8 height 8
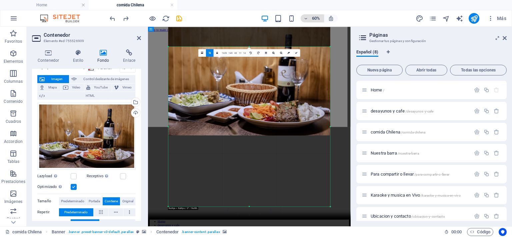
drag, startPoint x: 304, startPoint y: 48, endPoint x: 304, endPoint y: 15, distance: 32.7
click at [304, 27] on section "Favoritos Elementos Columnas Contenido Cuadros Accordion Tablas Prestaciones Im…" at bounding box center [175, 126] width 351 height 199
click at [295, 54] on link at bounding box center [297, 53] width 8 height 8
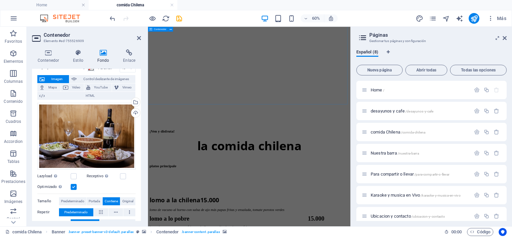
scroll to position [733, 0]
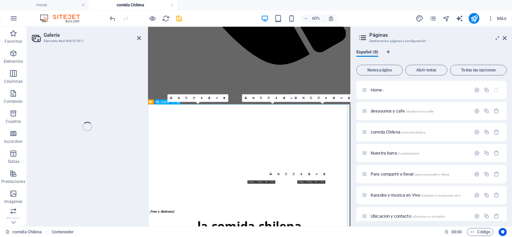
select select "4"
select select "px"
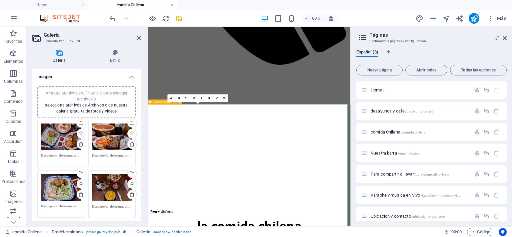
drag, startPoint x: 299, startPoint y: 129, endPoint x: 284, endPoint y: 105, distance: 28.0
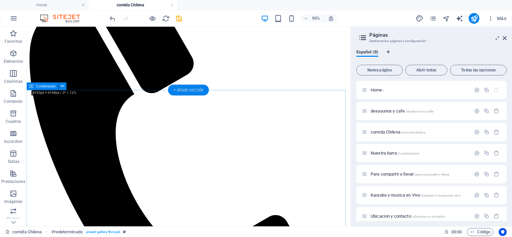
scroll to position [100, 0]
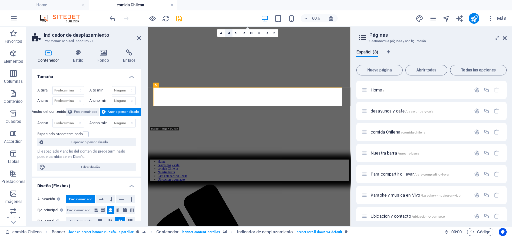
scroll to position [0, 0]
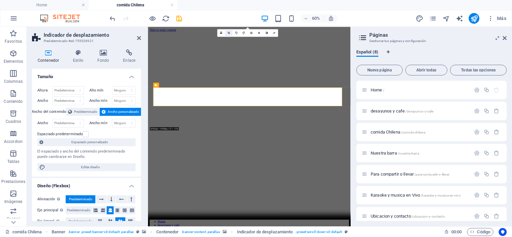
drag, startPoint x: 229, startPoint y: 32, endPoint x: 253, endPoint y: 26, distance: 24.4
click at [229, 32] on icon at bounding box center [229, 33] width 2 height 2
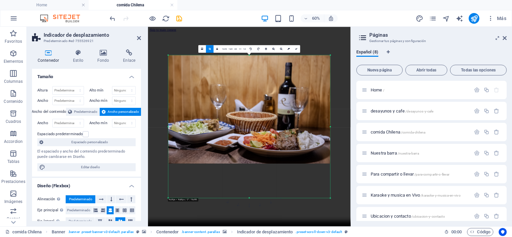
drag, startPoint x: 250, startPoint y: 206, endPoint x: 268, endPoint y: 178, distance: 33.1
click at [268, 178] on div "180 170 160 150 140 130 120 110 100 90 80 70 60 50 40 30 20 10 0 -10 -20 -30 -4…" at bounding box center [249, 126] width 162 height 143
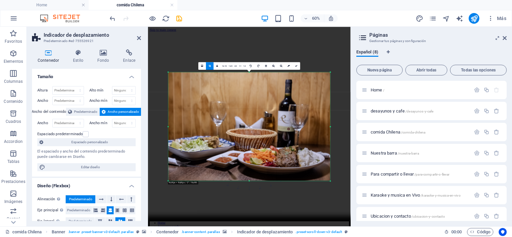
drag, startPoint x: 249, startPoint y: 54, endPoint x: 274, endPoint y: 110, distance: 62.2
click at [274, 110] on div "180 170 160 150 140 130 120 110 100 90 80 70 60 50 40 30 20 10 0 -10 -20 -30 -4…" at bounding box center [249, 126] width 162 height 109
drag, startPoint x: 246, startPoint y: 64, endPoint x: 296, endPoint y: 66, distance: 50.4
click at [296, 66] on icon at bounding box center [296, 66] width 2 height 2
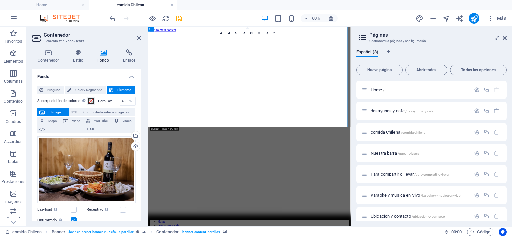
scroll to position [147, 0]
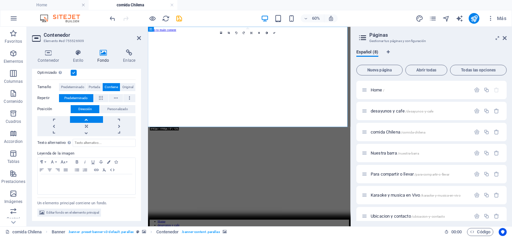
click at [96, 86] on span "Portada" at bounding box center [94, 87] width 11 height 8
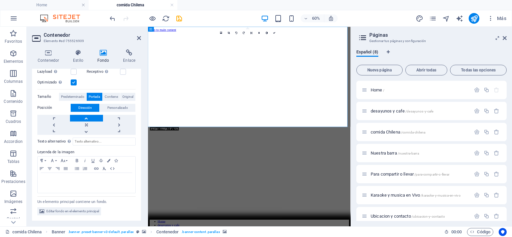
scroll to position [136, 0]
click at [123, 95] on span "Original" at bounding box center [127, 98] width 11 height 8
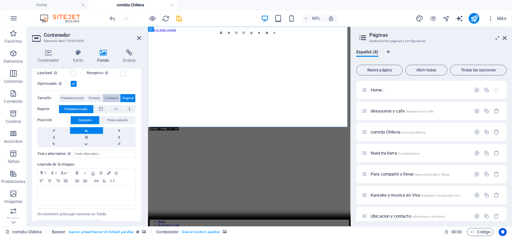
click at [112, 97] on span "Contiene" at bounding box center [111, 98] width 13 height 8
click at [94, 96] on span "Portada" at bounding box center [94, 98] width 11 height 8
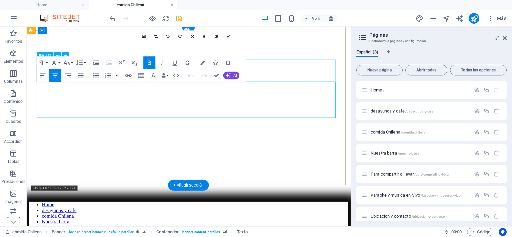
scroll to position [0, 0]
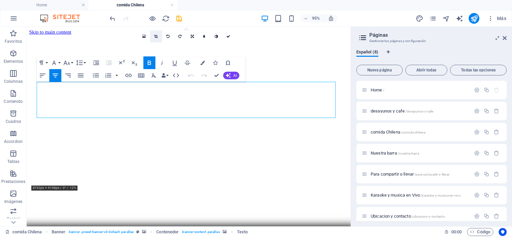
click at [157, 37] on icon at bounding box center [156, 37] width 4 height 4
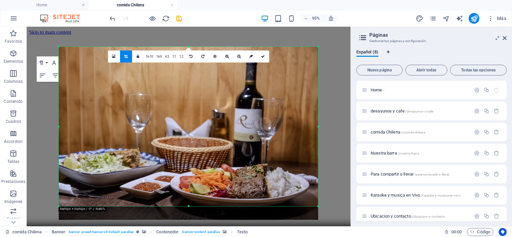
click at [186, 49] on div at bounding box center [188, 133] width 259 height 173
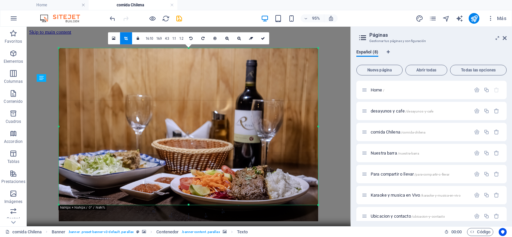
drag, startPoint x: 189, startPoint y: 46, endPoint x: 191, endPoint y: 49, distance: 3.6
click at [191, 49] on div "180 170 160 150 140 130 120 110 100 90 80 70 60 50 40 30 20 10 0 -10 -20 -30 -4…" at bounding box center [188, 126] width 259 height 157
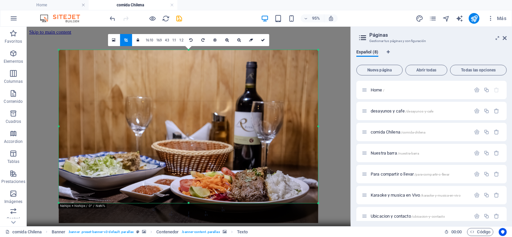
drag, startPoint x: 190, startPoint y: 49, endPoint x: 193, endPoint y: 52, distance: 4.7
click at [193, 52] on div "180 170 160 150 140 130 120 110 100 90 80 70 60 50 40 30 20 10 0 -10 -20 -30 -4…" at bounding box center [188, 126] width 259 height 153
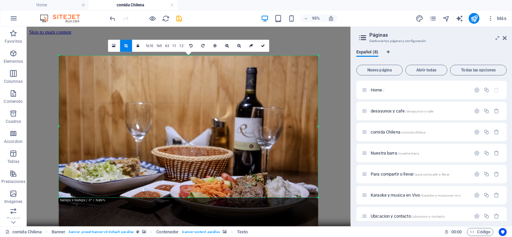
drag, startPoint x: 188, startPoint y: 50, endPoint x: 190, endPoint y: 62, distance: 12.2
click at [190, 62] on div "180 170 160 150 140 130 120 110 100 90 80 70 60 50 40 30 20 10 0 -10 -20 -30 -4…" at bounding box center [188, 127] width 259 height 142
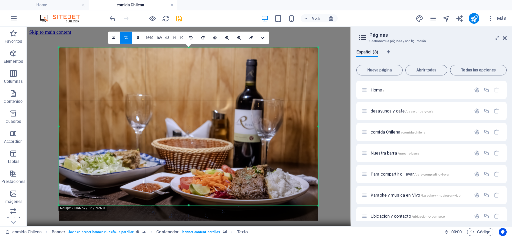
drag, startPoint x: 189, startPoint y: 196, endPoint x: 204, endPoint y: 160, distance: 38.7
click at [197, 205] on div "180 170 160 150 140 130 120 110 100 90 80 70 60 50 40 30 20 10 0 -10 -20 -30 -4…" at bounding box center [188, 126] width 259 height 158
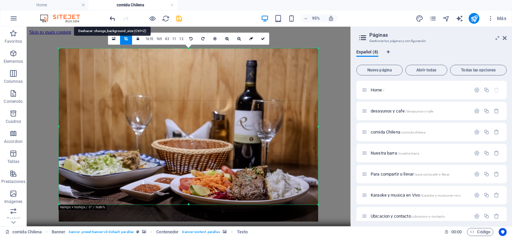
click at [109, 17] on icon "undo" at bounding box center [113, 19] width 8 height 8
click at [108, 15] on div "95% Más" at bounding box center [255, 18] width 511 height 16
click at [109, 15] on icon "undo" at bounding box center [113, 19] width 8 height 8
click at [108, 14] on div "95% Más" at bounding box center [255, 18] width 511 height 16
click at [113, 22] on div at bounding box center [145, 18] width 75 height 11
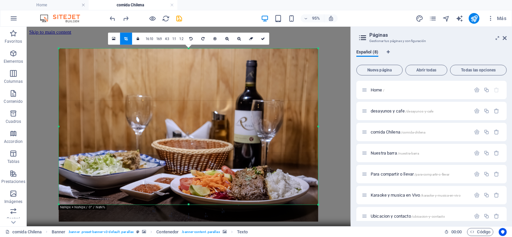
click at [113, 22] on div at bounding box center [145, 18] width 75 height 11
click at [115, 16] on icon "undo" at bounding box center [113, 19] width 8 height 8
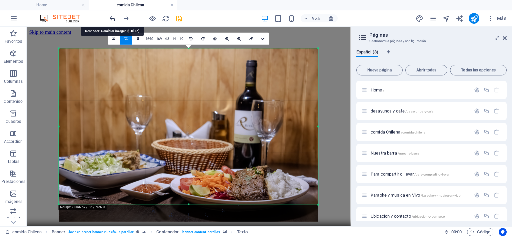
click at [110, 20] on icon "undo" at bounding box center [113, 19] width 8 height 8
click at [113, 19] on icon "undo" at bounding box center [113, 19] width 8 height 8
click at [113, 20] on icon "undo" at bounding box center [113, 19] width 8 height 8
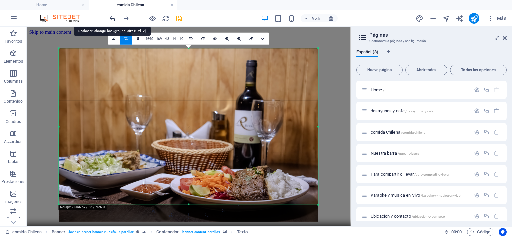
click at [113, 20] on icon "undo" at bounding box center [113, 19] width 8 height 8
click at [112, 20] on icon "undo" at bounding box center [113, 19] width 8 height 8
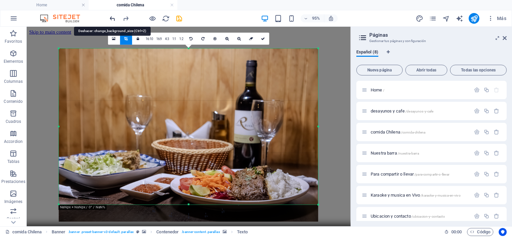
click at [111, 17] on icon "undo" at bounding box center [113, 19] width 8 height 8
click at [115, 20] on icon "undo" at bounding box center [113, 19] width 8 height 8
click at [112, 16] on icon "undo" at bounding box center [113, 19] width 8 height 8
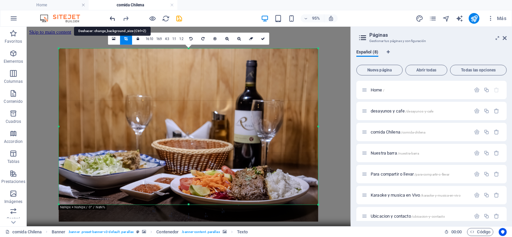
click at [112, 16] on icon "undo" at bounding box center [113, 19] width 8 height 8
click at [333, 48] on div "H3 Banner Banner Contenedor Indicador de desplazamiento Contenedor Texto HTML B…" at bounding box center [189, 126] width 324 height 199
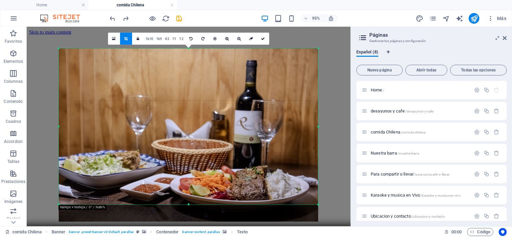
click at [333, 48] on div "H3 Banner Banner Contenedor Indicador de desplazamiento Contenedor Texto HTML B…" at bounding box center [189, 126] width 324 height 199
click at [263, 38] on icon at bounding box center [263, 39] width 4 height 4
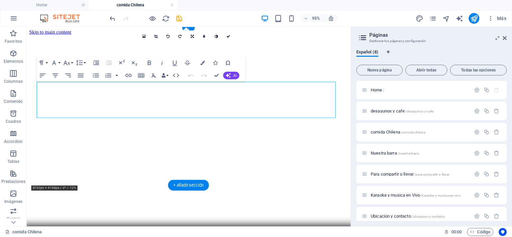
click at [228, 36] on icon at bounding box center [228, 37] width 4 height 4
click at [229, 35] on icon at bounding box center [228, 37] width 4 height 4
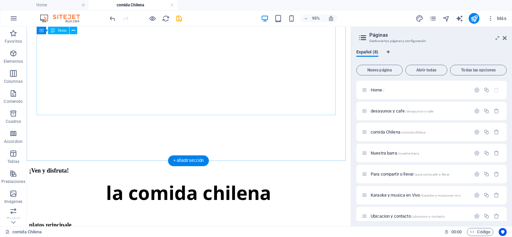
scroll to position [721, 0]
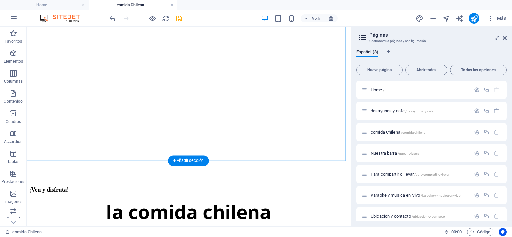
drag, startPoint x: 201, startPoint y: 186, endPoint x: 65, endPoint y: 201, distance: 136.4
click at [64, 155] on button at bounding box center [67, 157] width 8 height 8
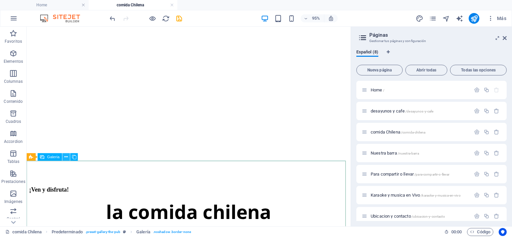
click at [65, 156] on icon at bounding box center [66, 157] width 3 height 7
click at [67, 156] on icon at bounding box center [66, 157] width 3 height 7
click at [68, 156] on icon at bounding box center [66, 157] width 3 height 7
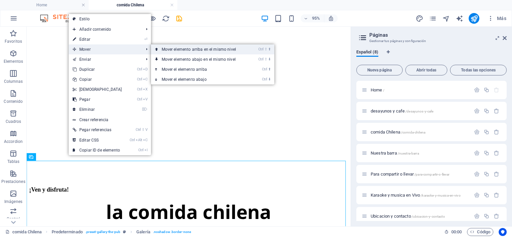
click at [163, 51] on link "Ctrl ⇧ ⬆ Mover elemento arriba en el mismo nivel" at bounding box center [200, 49] width 98 height 10
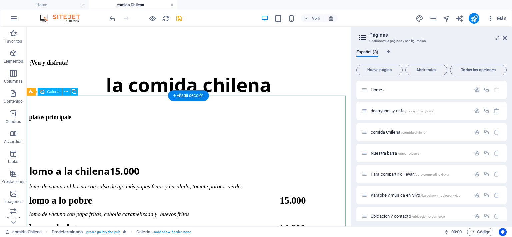
scroll to position [788, 0]
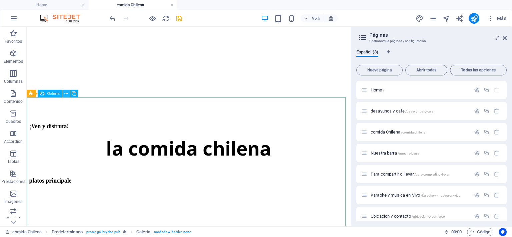
click at [66, 92] on icon at bounding box center [66, 93] width 3 height 7
click at [67, 93] on icon at bounding box center [66, 93] width 3 height 7
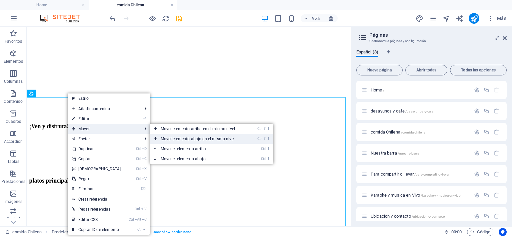
click at [158, 139] on link "Ctrl ⇧ ⬇ Mover elemento abajo en el mismo nivel" at bounding box center [199, 139] width 98 height 10
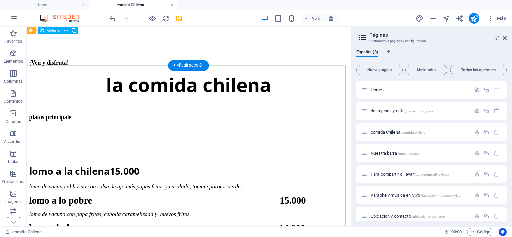
scroll to position [821, 0]
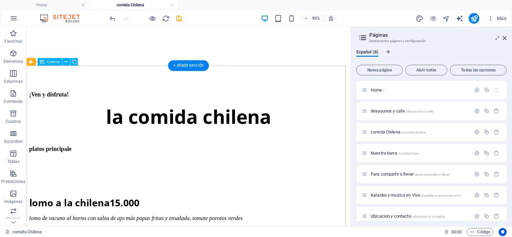
select select "4"
select select "px"
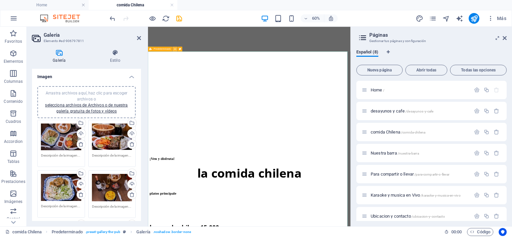
drag, startPoint x: 40, startPoint y: 32, endPoint x: 173, endPoint y: 48, distance: 134.2
click at [173, 48] on button at bounding box center [175, 49] width 5 height 5
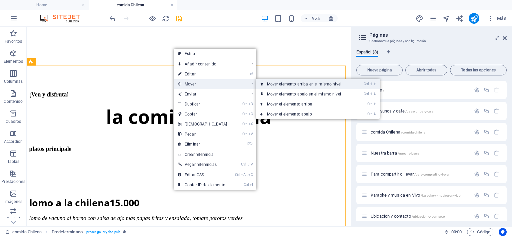
click at [270, 83] on link "Ctrl ⇧ ⬆ Mover elemento arriba en el mismo nivel" at bounding box center [305, 84] width 98 height 10
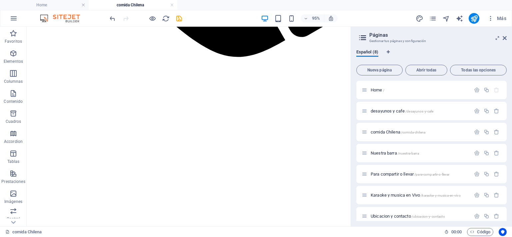
scroll to position [333, 0]
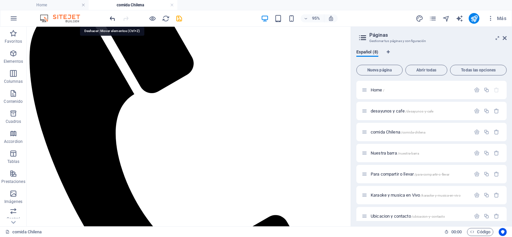
click at [113, 19] on icon "undo" at bounding box center [113, 19] width 8 height 8
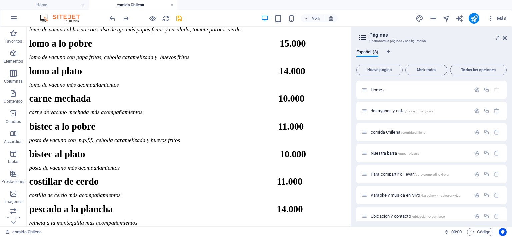
scroll to position [1021, 0]
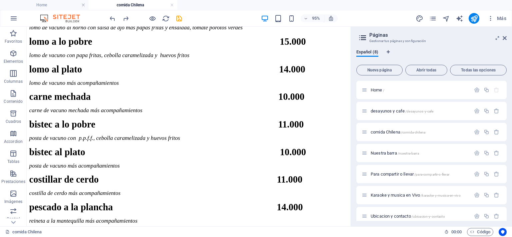
drag, startPoint x: 57, startPoint y: 56, endPoint x: 359, endPoint y: 221, distance: 343.8
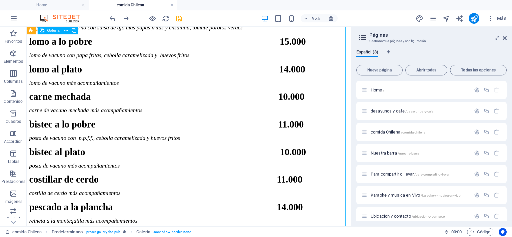
scroll to position [1022, 0]
drag, startPoint x: 31, startPoint y: 77, endPoint x: 306, endPoint y: 68, distance: 275.0
select select "4"
select select "px"
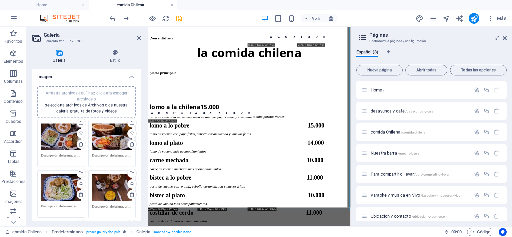
click at [79, 61] on h4 "Galería" at bounding box center [60, 56] width 57 height 14
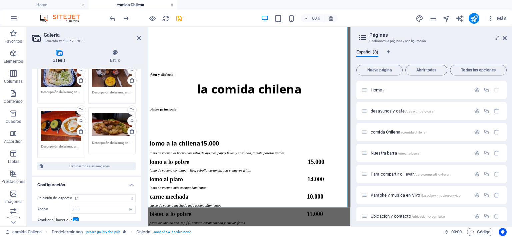
scroll to position [165, 0]
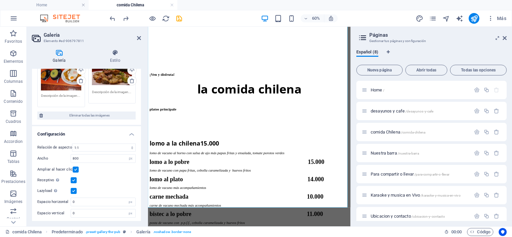
click at [73, 191] on label at bounding box center [74, 191] width 6 height 6
click at [0, 0] on input "Lazyload La carga de imágenes tras la carga de la página mejora la velocidad de…" at bounding box center [0, 0] width 0 height 0
click at [76, 166] on label at bounding box center [76, 169] width 6 height 6
click at [0, 0] on input "Ampliar al hacer clic" at bounding box center [0, 0] width 0 height 0
click at [75, 177] on label at bounding box center [74, 180] width 6 height 6
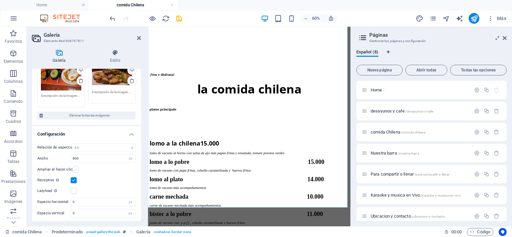
click at [0, 0] on input "Receptivo Automáticamente cargar tamaños optimizados de smartphone e imagen ret…" at bounding box center [0, 0] width 0 height 0
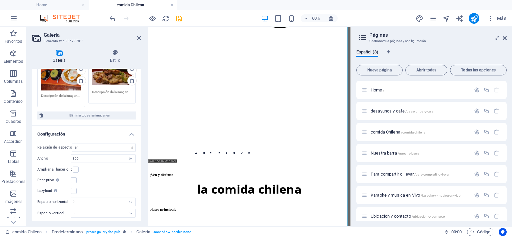
scroll to position [894, 0]
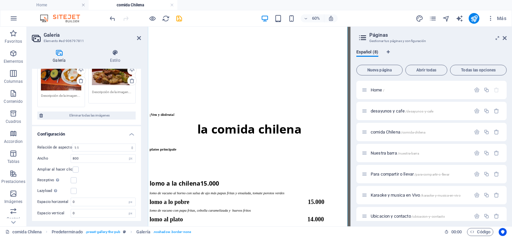
drag, startPoint x: 73, startPoint y: 170, endPoint x: 78, endPoint y: 170, distance: 4.4
click at [73, 170] on label at bounding box center [76, 169] width 6 height 6
click at [0, 0] on input "Ampliar al hacer clic" at bounding box center [0, 0] width 0 height 0
click at [71, 180] on div "Receptivo Automáticamente cargar tamaños optimizados de smartphone e imagen ret…" at bounding box center [86, 180] width 98 height 8
click at [75, 177] on label at bounding box center [74, 180] width 6 height 6
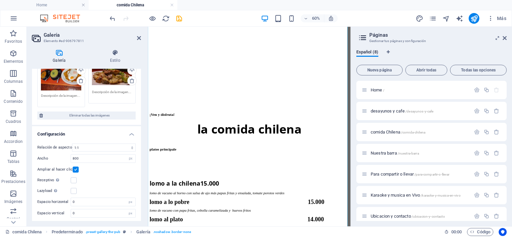
click at [0, 0] on input "Receptivo Automáticamente cargar tamaños optimizados de smartphone e imagen ret…" at bounding box center [0, 0] width 0 height 0
click at [77, 176] on div "Receptivo Automáticamente cargar tamaños optimizados de smartphone e imagen ret…" at bounding box center [86, 180] width 98 height 8
click at [73, 179] on label at bounding box center [74, 180] width 6 height 6
click at [0, 0] on input "Receptivo Automáticamente cargar tamaños optimizados de smartphone e imagen ret…" at bounding box center [0, 0] width 0 height 0
click at [75, 189] on label at bounding box center [74, 191] width 6 height 6
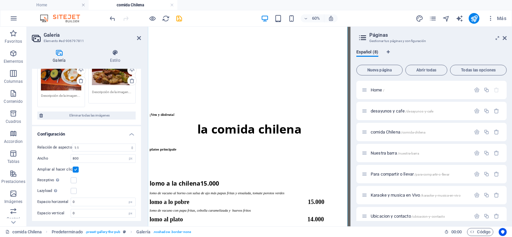
click at [0, 0] on input "Lazyload La carga de imágenes tras la carga de la página mejora la velocidad de…" at bounding box center [0, 0] width 0 height 0
click at [76, 190] on label at bounding box center [74, 191] width 6 height 6
click at [0, 0] on input "Lazyload La carga de imágenes tras la carga de la página mejora la velocidad de…" at bounding box center [0, 0] width 0 height 0
click at [75, 189] on label at bounding box center [74, 191] width 6 height 6
click at [0, 0] on input "Lazyload La carga de imágenes tras la carga de la página mejora la velocidad de…" at bounding box center [0, 0] width 0 height 0
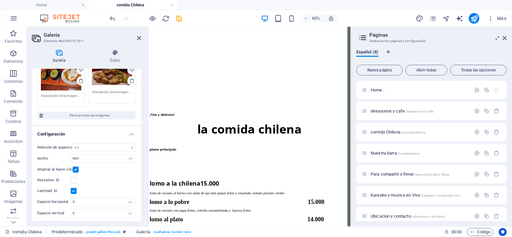
click at [75, 189] on label at bounding box center [74, 191] width 6 height 6
click at [0, 0] on input "Lazyload La carga de imágenes tras la carga de la página mejora la velocidad de…" at bounding box center [0, 0] width 0 height 0
click at [75, 189] on label at bounding box center [74, 191] width 6 height 6
click at [0, 0] on input "Lazyload La carga de imágenes tras la carga de la página mejora la velocidad de…" at bounding box center [0, 0] width 0 height 0
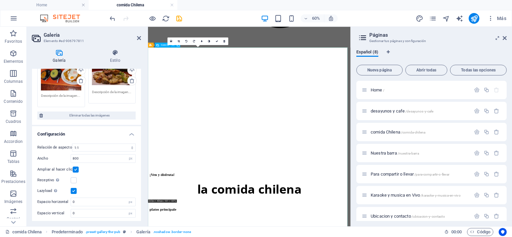
scroll to position [828, 0]
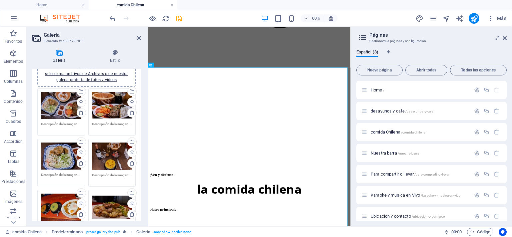
scroll to position [0, 0]
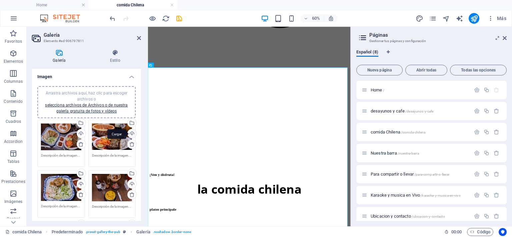
click at [131, 131] on div "Cargar" at bounding box center [131, 134] width 10 height 10
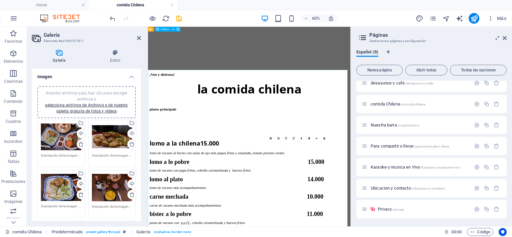
scroll to position [790, 0]
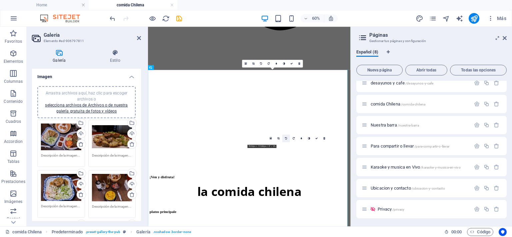
click at [288, 136] on link at bounding box center [286, 138] width 8 height 8
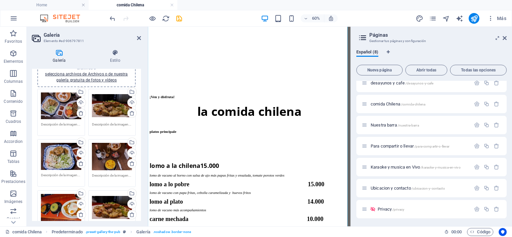
scroll to position [67, 0]
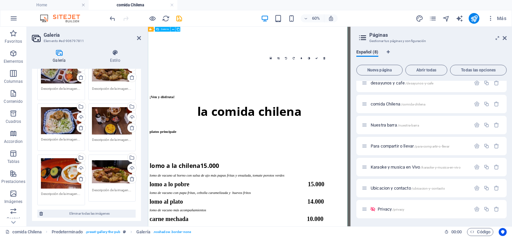
drag, startPoint x: 444, startPoint y: 192, endPoint x: 450, endPoint y: 219, distance: 28.0
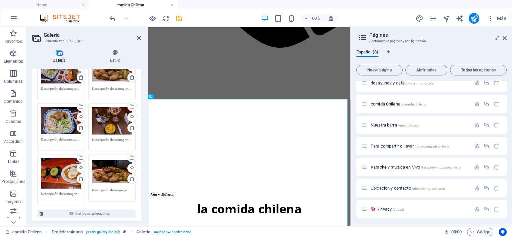
scroll to position [742, 0]
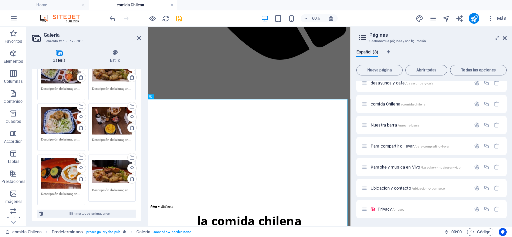
drag, startPoint x: 446, startPoint y: 216, endPoint x: 530, endPoint y: 65, distance: 172.4
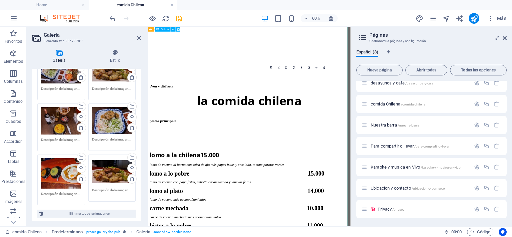
scroll to position [908, 0]
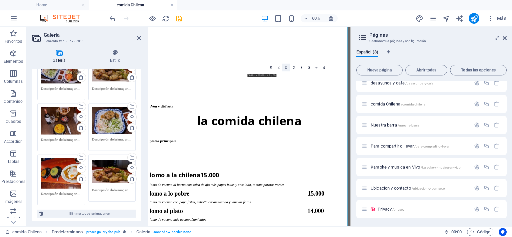
click at [286, 69] on link at bounding box center [286, 68] width 8 height 8
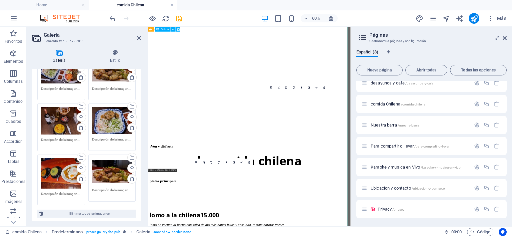
scroll to position [875, 0]
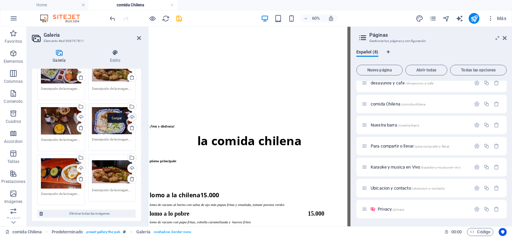
click at [129, 115] on div "Cargar" at bounding box center [131, 118] width 10 height 10
click at [130, 115] on div "Cargar" at bounding box center [131, 118] width 10 height 10
click at [287, 89] on link at bounding box center [286, 88] width 8 height 8
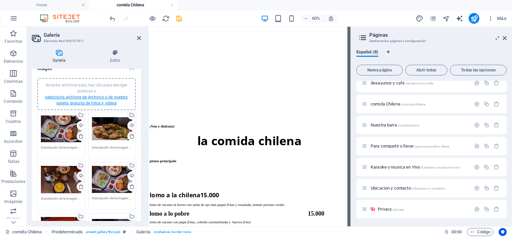
scroll to position [0, 0]
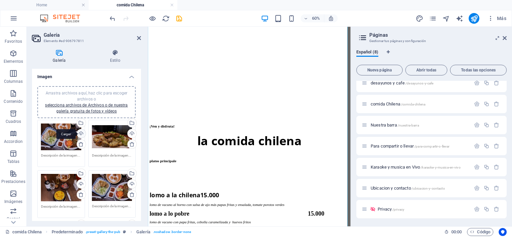
click at [81, 133] on div "Cargar" at bounding box center [81, 134] width 10 height 10
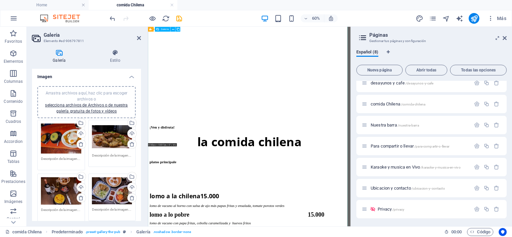
scroll to position [775, 0]
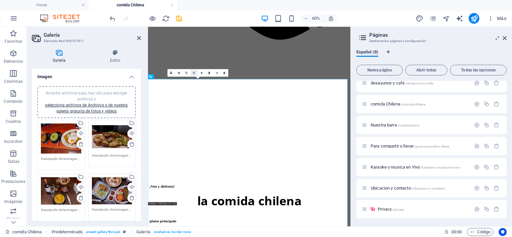
click at [193, 73] on icon at bounding box center [194, 72] width 2 height 2
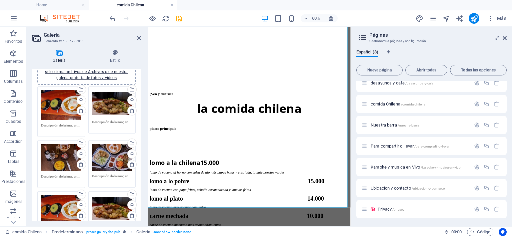
scroll to position [67, 0]
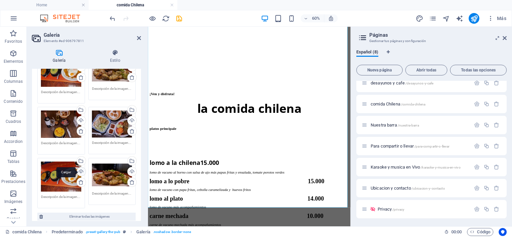
click at [79, 169] on div "Cargar" at bounding box center [81, 172] width 10 height 10
click at [127, 168] on div "Cargar" at bounding box center [131, 172] width 10 height 10
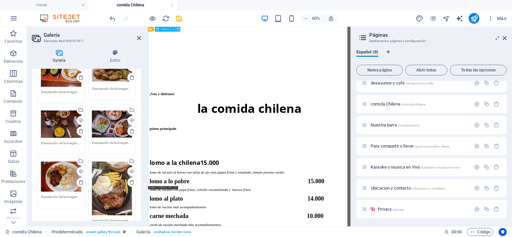
scroll to position [976, 0]
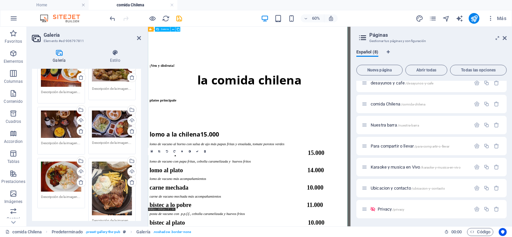
drag, startPoint x: 203, startPoint y: 292, endPoint x: 240, endPoint y: 103, distance: 192.8
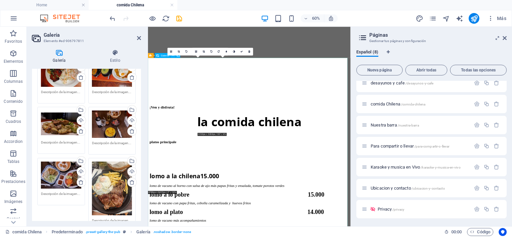
scroll to position [810, 0]
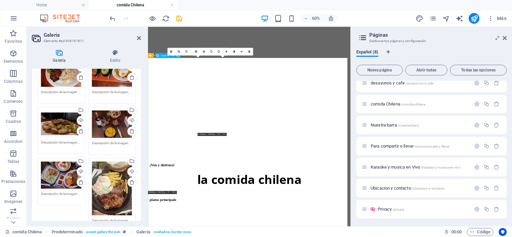
drag, startPoint x: 238, startPoint y: 91, endPoint x: 233, endPoint y: 104, distance: 13.7
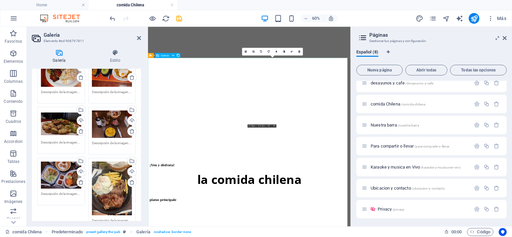
drag, startPoint x: 361, startPoint y: 148, endPoint x: 230, endPoint y: 144, distance: 131.0
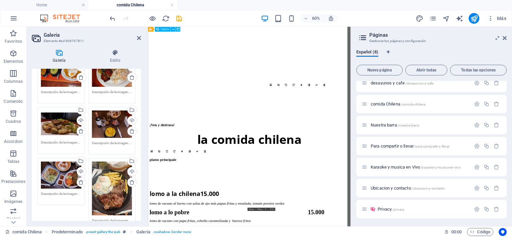
scroll to position [865, 0]
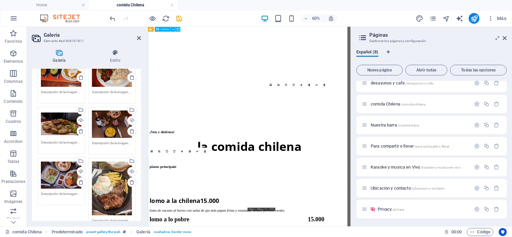
drag, startPoint x: 199, startPoint y: 306, endPoint x: 412, endPoint y: 208, distance: 234.5
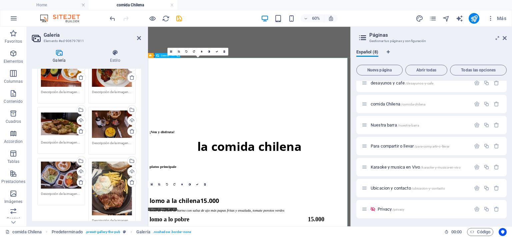
scroll to position [810, 0]
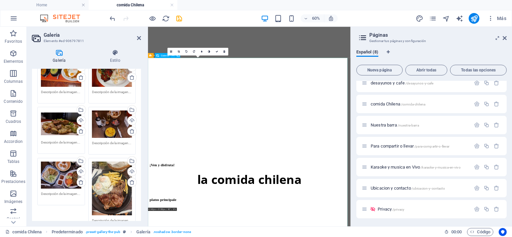
drag, startPoint x: 386, startPoint y: 186, endPoint x: 224, endPoint y: 300, distance: 198.2
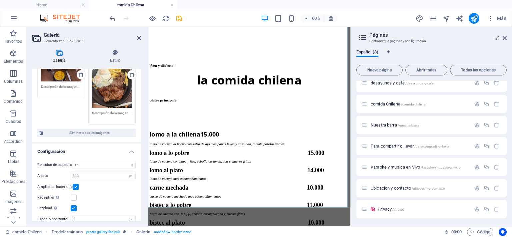
scroll to position [191, 0]
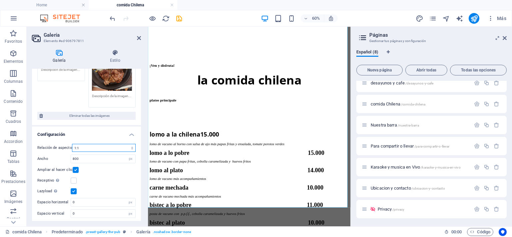
click at [130, 144] on select "Ninguna relación de aspecto fija 16:9 16:10 4:3 1:1 1:2 2:1" at bounding box center [104, 148] width 64 height 8
click at [72, 144] on select "Ninguna relación de aspecto fija 16:9 16:10 4:3 1:1 1:2 2:1" at bounding box center [104, 148] width 64 height 8
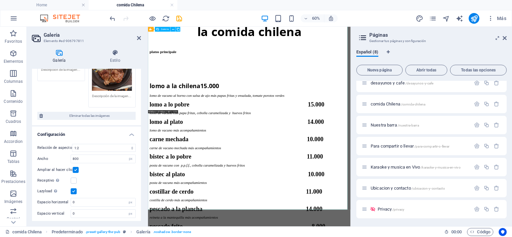
scroll to position [1060, 0]
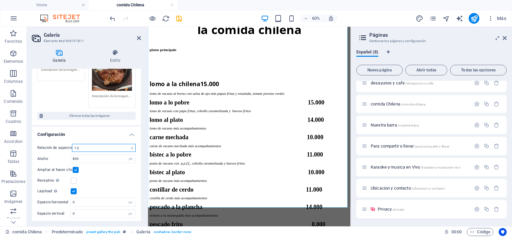
click at [77, 146] on select "Ninguna relación de aspecto fija 16:9 16:10 4:3 1:1 1:2 2:1" at bounding box center [104, 148] width 64 height 8
click at [72, 144] on select "Ninguna relación de aspecto fija 16:9 16:10 4:3 1:1 1:2 2:1" at bounding box center [104, 148] width 64 height 8
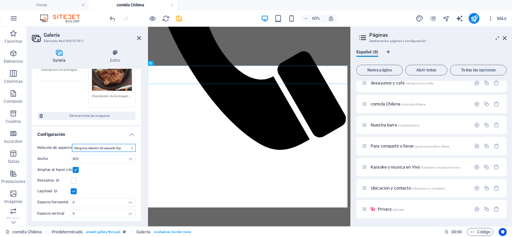
scroll to position [797, 0]
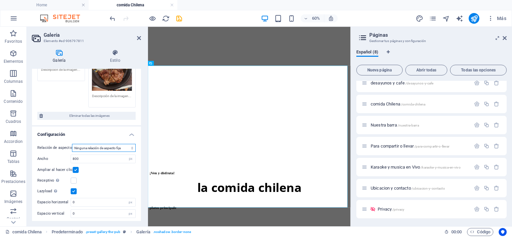
click at [128, 146] on select "Ninguna relación de aspecto fija 16:9 16:10 4:3 1:1 1:2 2:1" at bounding box center [104, 148] width 64 height 8
select select "6"
click at [72, 144] on select "Ninguna relación de aspecto fija 16:9 16:10 4:3 1:1 1:2 2:1" at bounding box center [104, 148] width 64 height 8
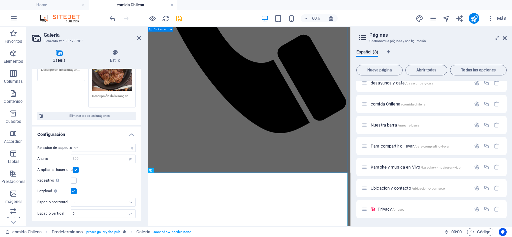
scroll to position [686, 0]
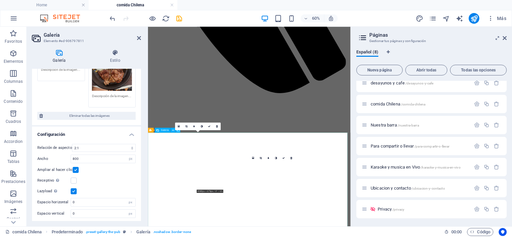
drag, startPoint x: 371, startPoint y: 223, endPoint x: 175, endPoint y: 320, distance: 218.0
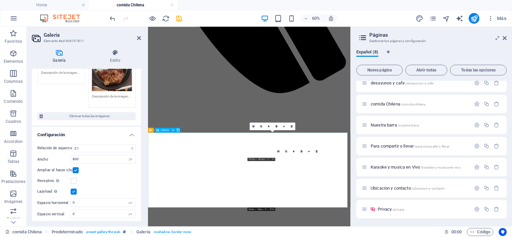
scroll to position [191, 0]
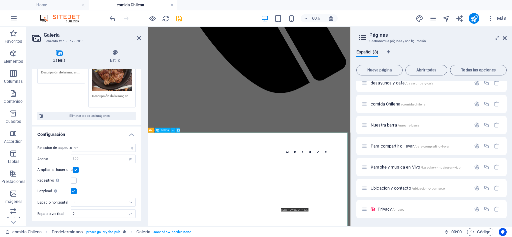
drag, startPoint x: 381, startPoint y: 294, endPoint x: 453, endPoint y: 215, distance: 106.8
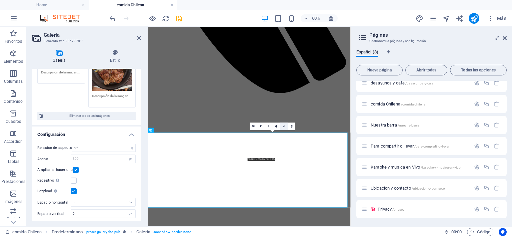
click at [284, 126] on icon at bounding box center [284, 126] width 2 height 2
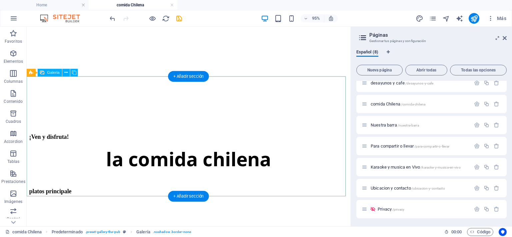
scroll to position [810, 0]
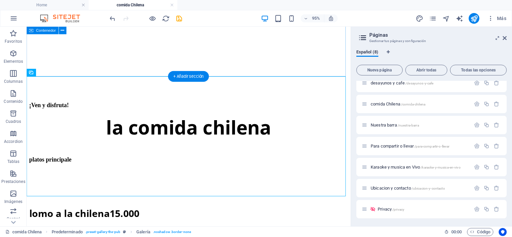
drag, startPoint x: 85, startPoint y: 102, endPoint x: 69, endPoint y: 62, distance: 43.1
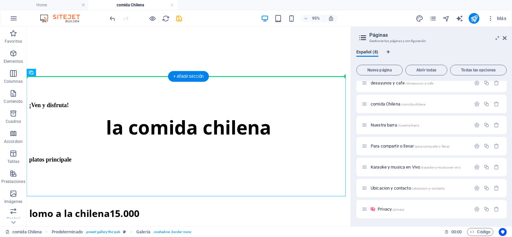
drag, startPoint x: 96, startPoint y: 86, endPoint x: 107, endPoint y: 66, distance: 22.9
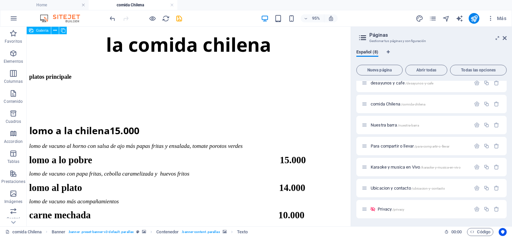
scroll to position [886, 0]
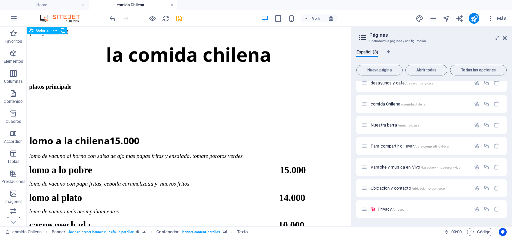
drag, startPoint x: 228, startPoint y: 66, endPoint x: 249, endPoint y: 73, distance: 21.8
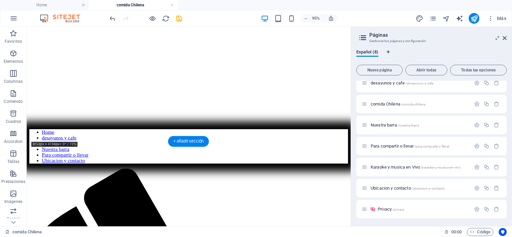
scroll to position [10, 0]
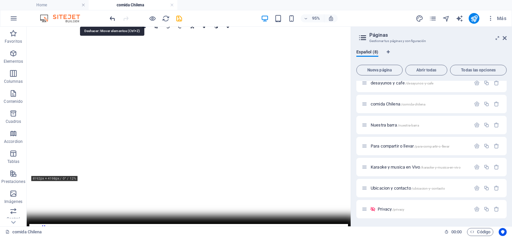
click at [113, 20] on icon "undo" at bounding box center [113, 19] width 8 height 8
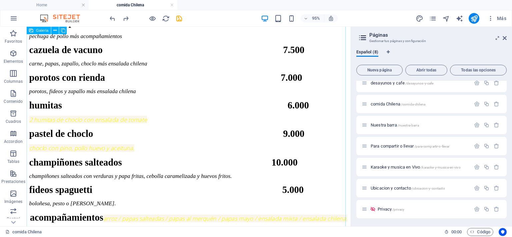
scroll to position [1242, 0]
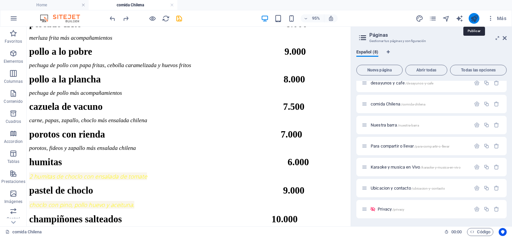
click at [475, 14] on button "publish" at bounding box center [473, 18] width 11 height 11
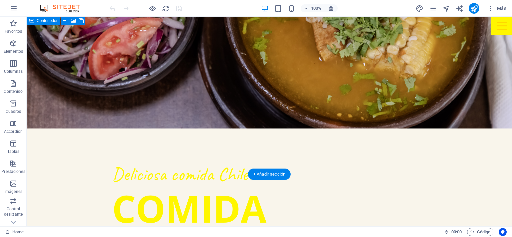
scroll to position [872, 0]
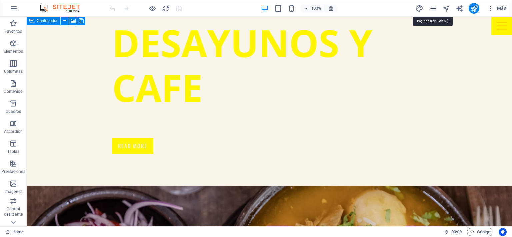
click at [431, 8] on icon "pages" at bounding box center [433, 9] width 8 height 8
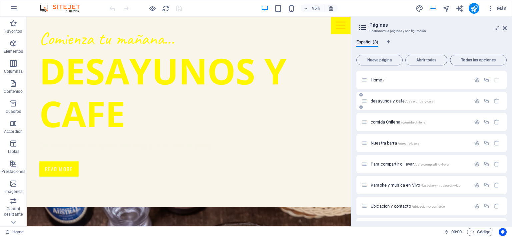
click at [383, 101] on span "desayunos y cafe /[GEOGRAPHIC_DATA]" at bounding box center [402, 100] width 63 height 5
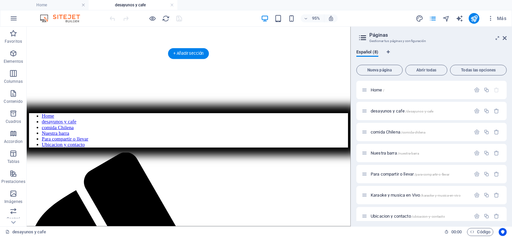
scroll to position [123, 0]
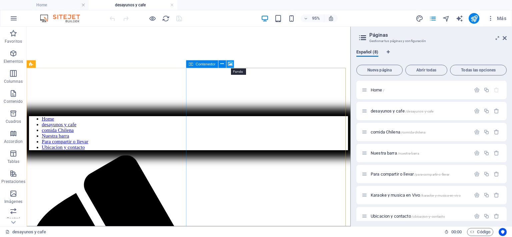
drag, startPoint x: 232, startPoint y: 61, endPoint x: 146, endPoint y: 55, distance: 86.6
click at [232, 61] on icon at bounding box center [230, 64] width 5 height 7
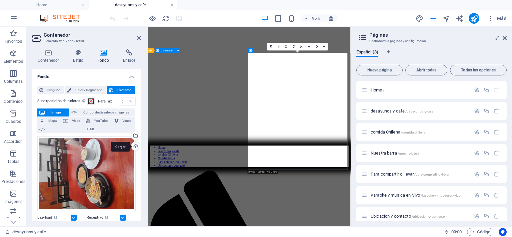
click at [133, 147] on div "Cargar" at bounding box center [135, 147] width 10 height 10
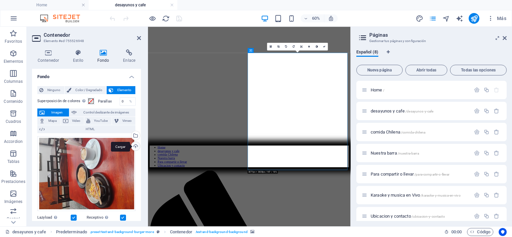
scroll to position [28, 0]
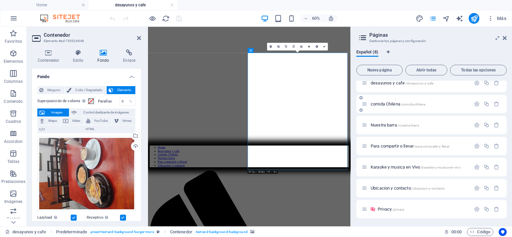
click at [379, 104] on span "comida Chilena /comida-chilena" at bounding box center [398, 103] width 55 height 5
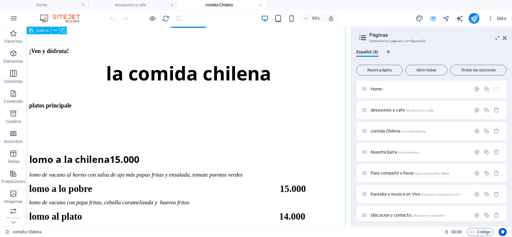
scroll to position [866, 0]
drag, startPoint x: 236, startPoint y: 101, endPoint x: 214, endPoint y: 189, distance: 90.4
drag, startPoint x: 187, startPoint y: 191, endPoint x: 226, endPoint y: 70, distance: 127.2
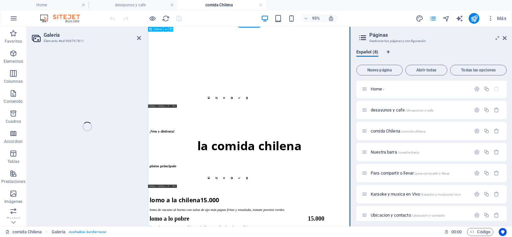
select select "6"
select select "px"
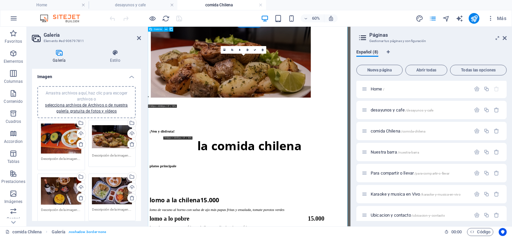
drag, startPoint x: 291, startPoint y: 126, endPoint x: 270, endPoint y: 62, distance: 67.4
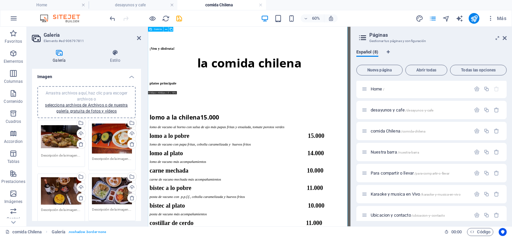
scroll to position [1033, 0]
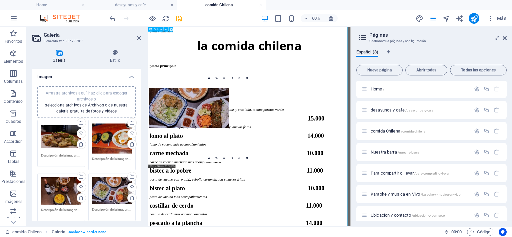
drag, startPoint x: 300, startPoint y: 306, endPoint x: 301, endPoint y: 178, distance: 127.3
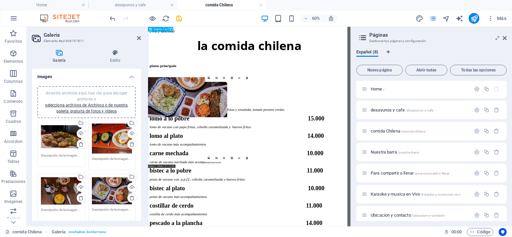
drag, startPoint x: 269, startPoint y: 316, endPoint x: 267, endPoint y: 171, distance: 144.9
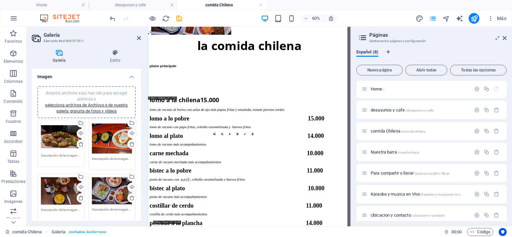
scroll to position [1006, 0]
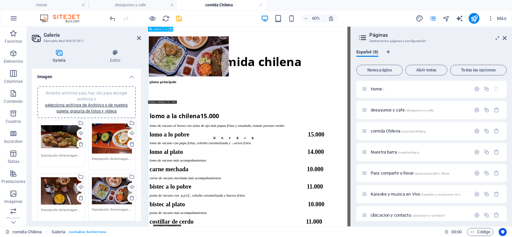
drag, startPoint x: 291, startPoint y: 292, endPoint x: 293, endPoint y: 79, distance: 212.9
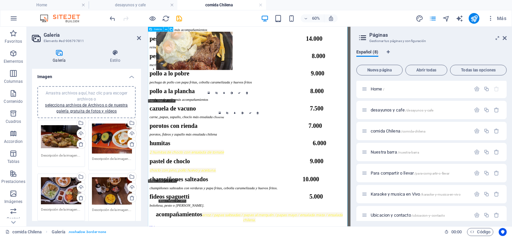
scroll to position [1275, 0]
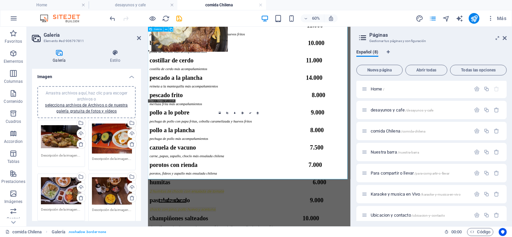
drag, startPoint x: 280, startPoint y: 267, endPoint x: 286, endPoint y: 55, distance: 211.7
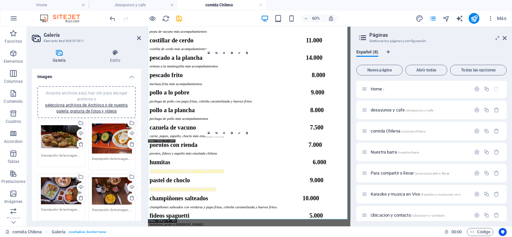
scroll to position [1341, 0]
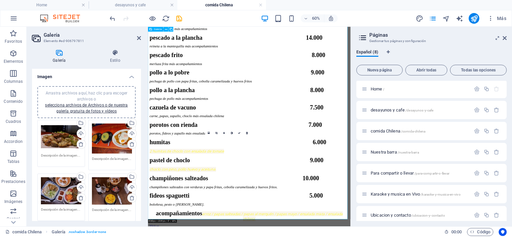
click at [231, 51] on icon at bounding box center [232, 52] width 2 height 2
click at [230, 50] on link at bounding box center [232, 53] width 8 height 8
click at [224, 52] on icon at bounding box center [223, 52] width 1 height 2
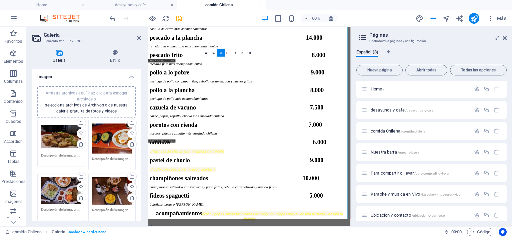
click at [220, 51] on link at bounding box center [221, 53] width 8 height 8
click at [209, 54] on icon at bounding box center [209, 52] width 2 height 3
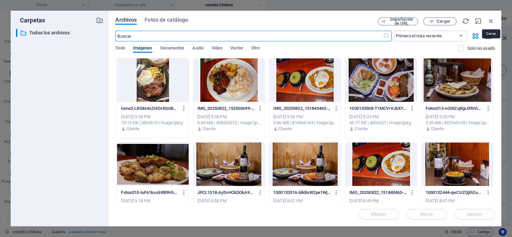
drag, startPoint x: 489, startPoint y: 19, endPoint x: 492, endPoint y: 15, distance: 4.7
click at [489, 19] on icon "button" at bounding box center [490, 20] width 7 height 7
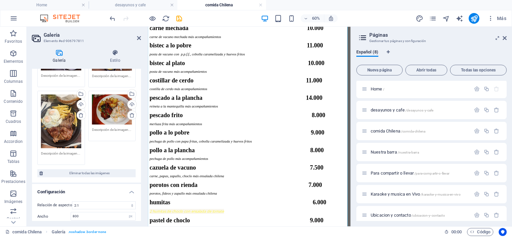
scroll to position [167, 0]
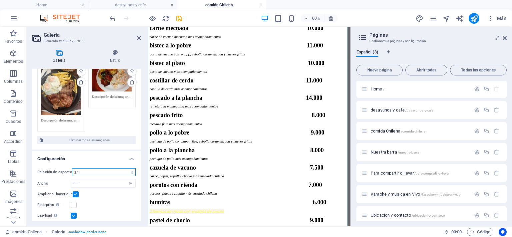
click at [131, 170] on select "Ninguna relación de aspecto fija 16:9 16:10 4:3 1:1 1:2 2:1" at bounding box center [104, 172] width 64 height 8
click at [72, 168] on select "Ninguna relación de aspecto fija 16:9 16:10 4:3 1:1 1:2 2:1" at bounding box center [104, 172] width 64 height 8
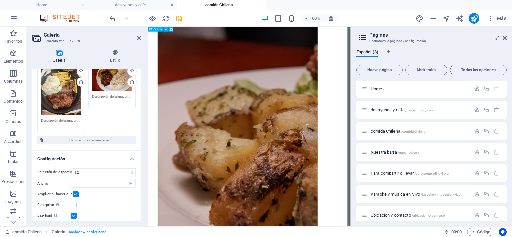
scroll to position [1941, 0]
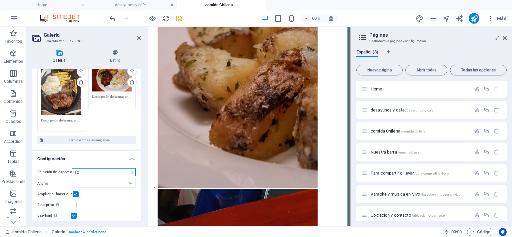
click at [131, 170] on select "Ninguna relación de aspecto fija 16:9 16:10 4:3 1:1 1:2 2:1" at bounding box center [104, 172] width 64 height 8
click at [72, 168] on select "Ninguna relación de aspecto fija 16:9 16:10 4:3 1:1 1:2 2:1" at bounding box center [104, 172] width 64 height 8
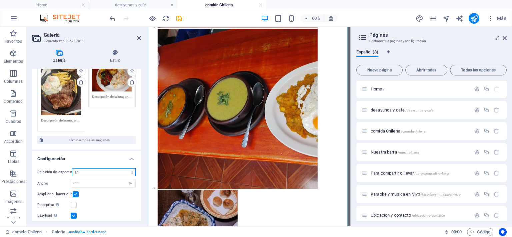
click at [130, 170] on select "Ninguna relación de aspecto fija 16:9 16:10 4:3 1:1 1:2 2:1" at bounding box center [104, 172] width 64 height 8
click at [72, 168] on select "Ninguna relación de aspecto fija 16:9 16:10 4:3 1:1 1:2 2:1" at bounding box center [104, 172] width 64 height 8
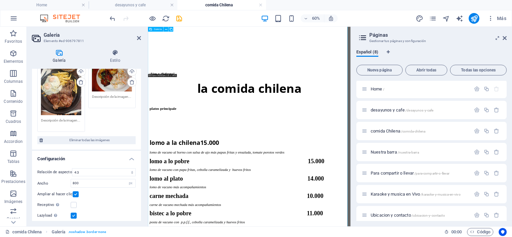
scroll to position [1008, 0]
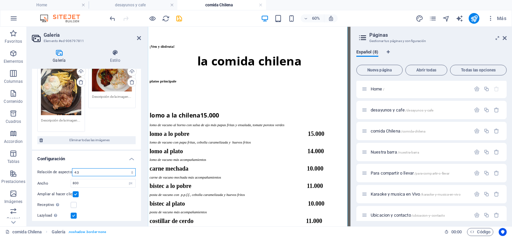
click at [130, 170] on select "Ninguna relación de aspecto fija 16:9 16:10 4:3 1:1 1:2 2:1" at bounding box center [104, 172] width 64 height 8
select select "2"
click at [72, 168] on select "Ninguna relación de aspecto fija 16:9 16:10 4:3 1:1 1:2 2:1" at bounding box center [104, 172] width 64 height 8
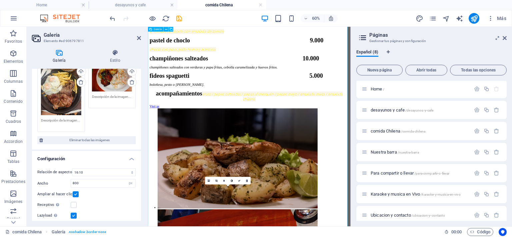
scroll to position [1407, 0]
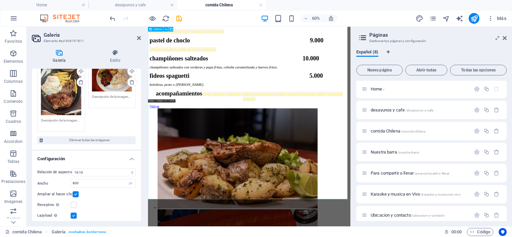
scroll to position [1574, 0]
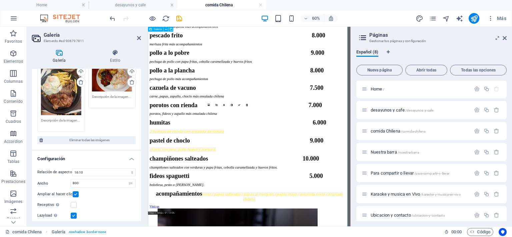
scroll to position [1207, 0]
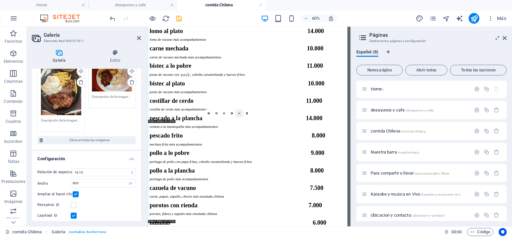
click at [240, 113] on icon at bounding box center [239, 113] width 2 height 2
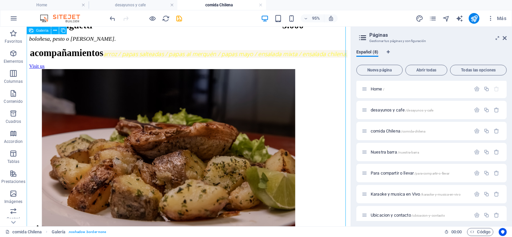
scroll to position [1474, 0]
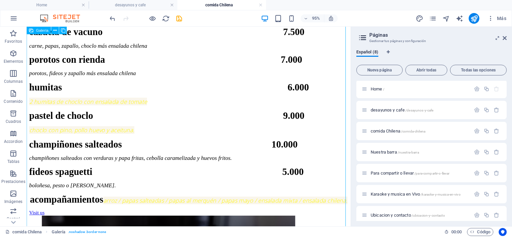
select select "2"
select select "px"
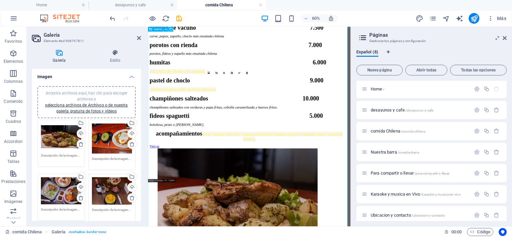
scroll to position [1441, 0]
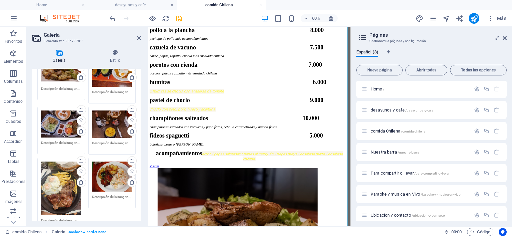
scroll to position [100, 0]
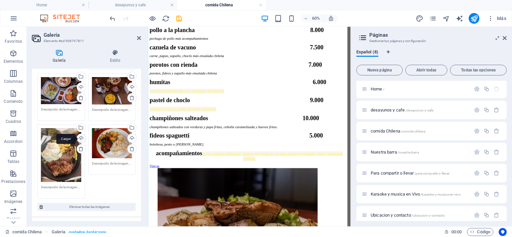
click at [80, 137] on div "Cargar" at bounding box center [81, 139] width 10 height 10
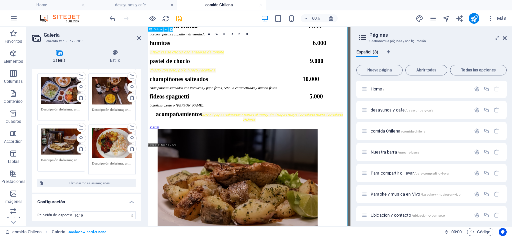
scroll to position [1475, 0]
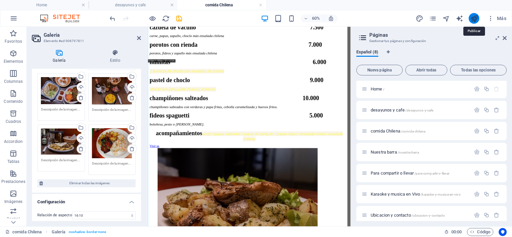
drag, startPoint x: 475, startPoint y: 18, endPoint x: 472, endPoint y: 21, distance: 3.8
click at [475, 18] on icon "publish" at bounding box center [474, 19] width 8 height 8
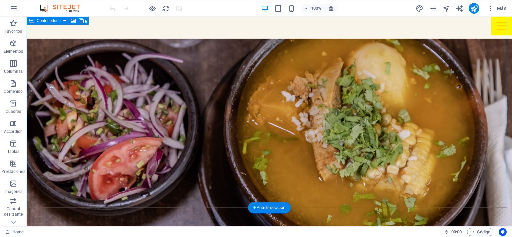
scroll to position [905, 0]
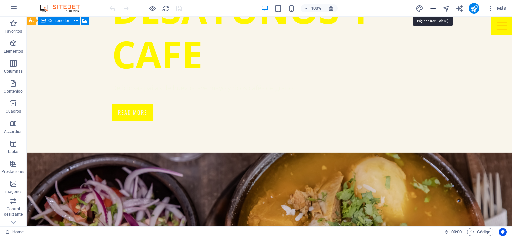
click at [435, 7] on icon "pages" at bounding box center [433, 9] width 8 height 8
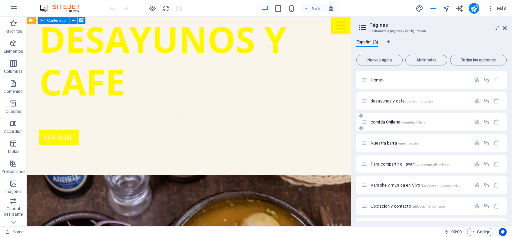
click at [381, 122] on span "comida Chilena /comida-chilena" at bounding box center [398, 121] width 55 height 5
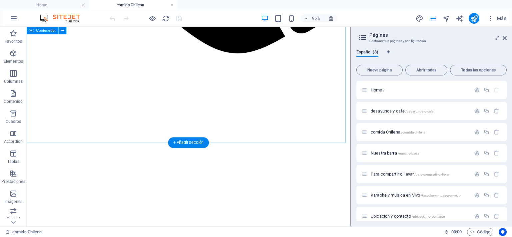
scroll to position [769, 0]
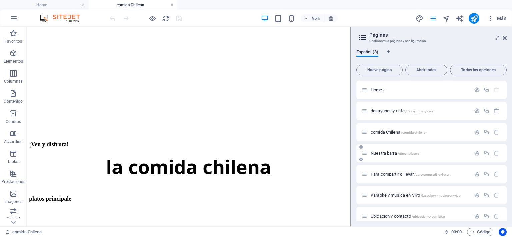
click at [390, 152] on span "Nuestra barra /nuestra-barra" at bounding box center [395, 152] width 48 height 5
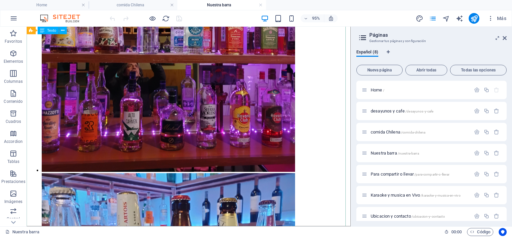
scroll to position [1286, 0]
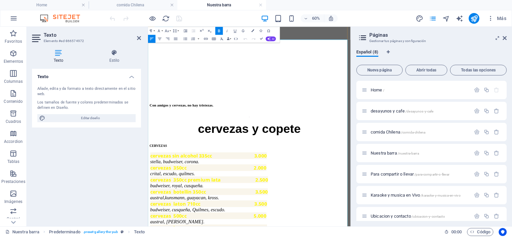
scroll to position [893, 0]
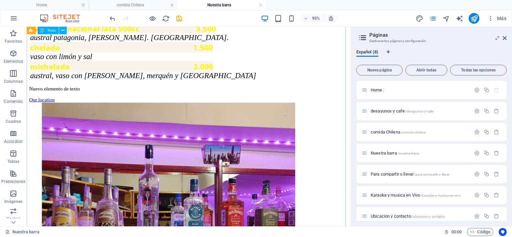
scroll to position [1094, 0]
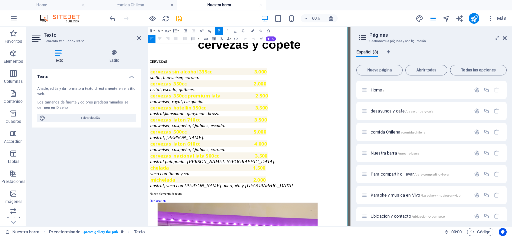
scroll to position [1094, 0]
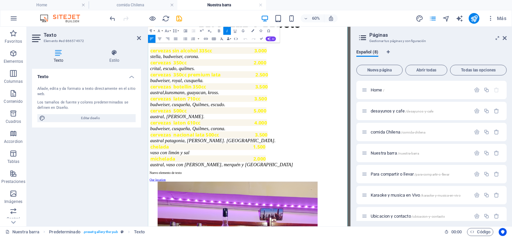
drag, startPoint x: 175, startPoint y: 283, endPoint x: 290, endPoint y: 211, distance: 135.6
drag, startPoint x: 261, startPoint y: 39, endPoint x: 253, endPoint y: 9, distance: 31.1
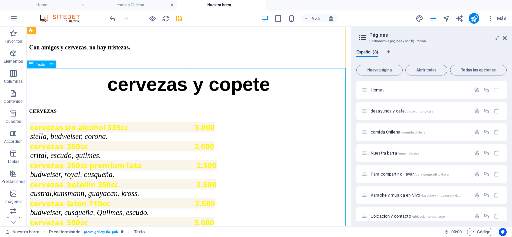
scroll to position [897, 0]
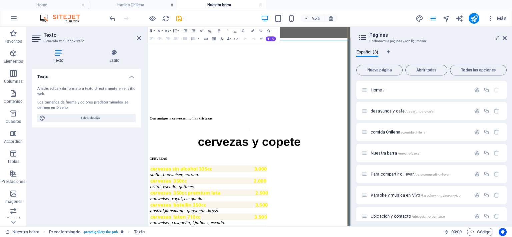
scroll to position [896, 0]
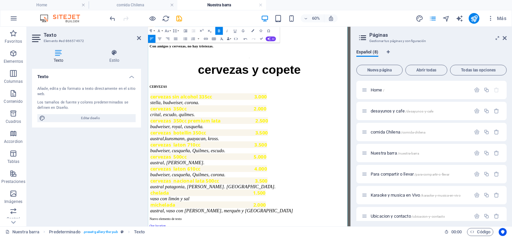
scroll to position [1030, 0]
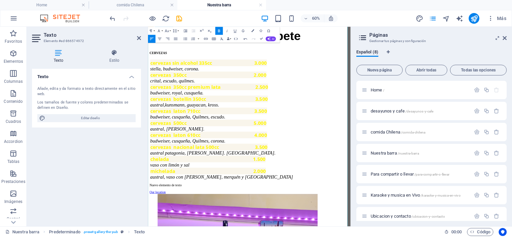
scroll to position [1163, 0]
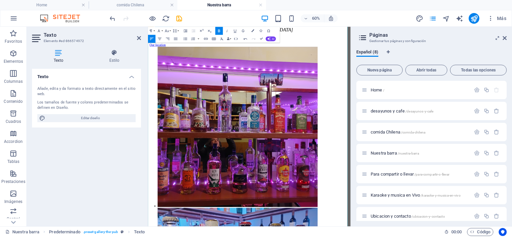
scroll to position [1329, 0]
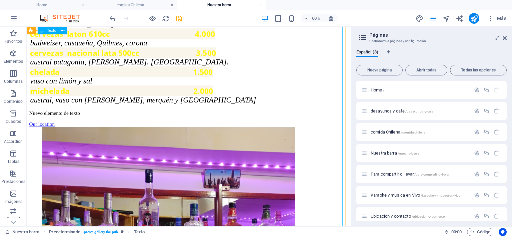
scroll to position [1101, 0]
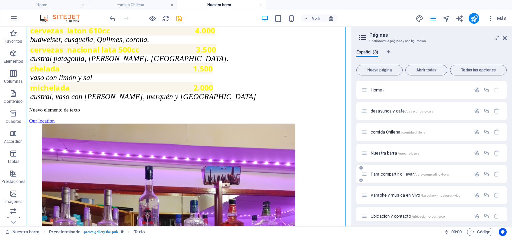
click at [381, 175] on span "Para compartir o llevar /para-compartir-o-llevar" at bounding box center [410, 173] width 79 height 5
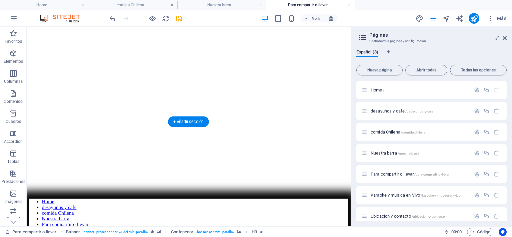
scroll to position [0, 0]
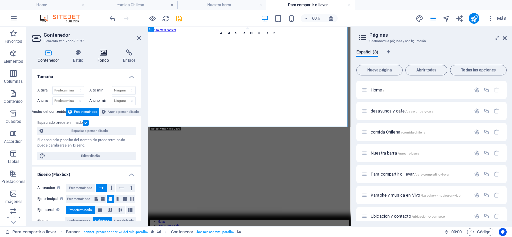
click at [100, 53] on icon at bounding box center [103, 52] width 23 height 7
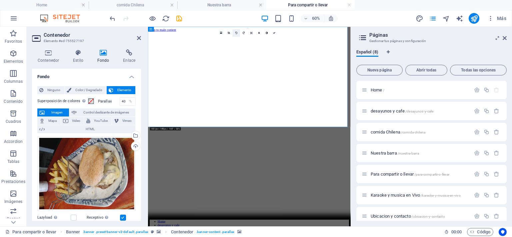
click at [236, 35] on link at bounding box center [237, 33] width 8 height 8
click at [227, 33] on link at bounding box center [229, 33] width 8 height 8
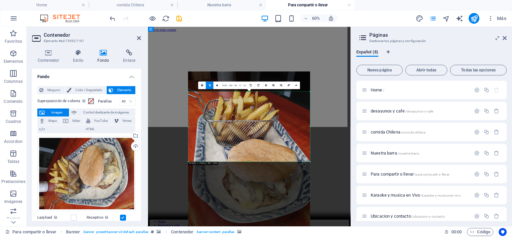
drag, startPoint x: 250, startPoint y: 90, endPoint x: 247, endPoint y: 96, distance: 6.6
click at [247, 96] on div "180 170 160 150 140 130 120 110 100 90 80 70 60 50 40 30 20 10 0 -10 -20 -30 -4…" at bounding box center [249, 126] width 122 height 70
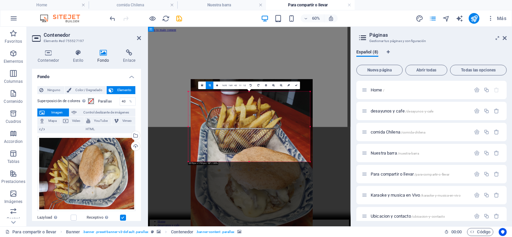
drag, startPoint x: 246, startPoint y: 94, endPoint x: 237, endPoint y: 106, distance: 15.5
click at [237, 106] on div at bounding box center [252, 160] width 122 height 162
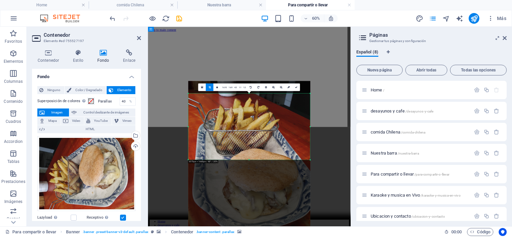
drag, startPoint x: 250, startPoint y: 162, endPoint x: 256, endPoint y: 159, distance: 6.9
click at [255, 157] on div "180 170 160 150 140 130 120 110 100 90 80 70 60 50 40 30 20 10 0 -10 -20 -30 -4…" at bounding box center [249, 126] width 122 height 66
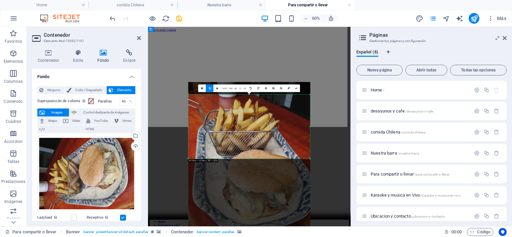
drag, startPoint x: 248, startPoint y: 159, endPoint x: 249, endPoint y: 154, distance: 5.0
click at [249, 154] on div "180 170 160 150 140 130 120 110 100 90 80 70 60 50 40 30 20 10 0 -10 -20 -30 -4…" at bounding box center [249, 126] width 122 height 64
click at [248, 157] on div "180 170 160 150 140 130 120 110 100 90 80 70 60 50 40 30 20 10 0 -10 -20 -30 -4…" at bounding box center [249, 127] width 122 height 64
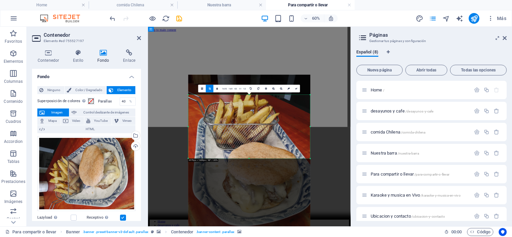
click at [249, 95] on div at bounding box center [249, 94] width 122 height 1
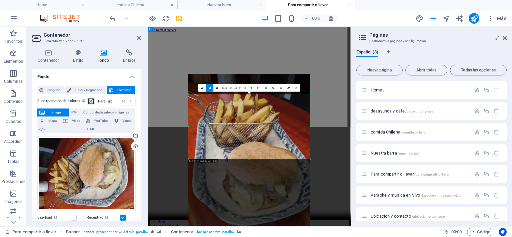
click at [250, 93] on div at bounding box center [249, 93] width 122 height 1
click at [251, 90] on link at bounding box center [251, 88] width 8 height 8
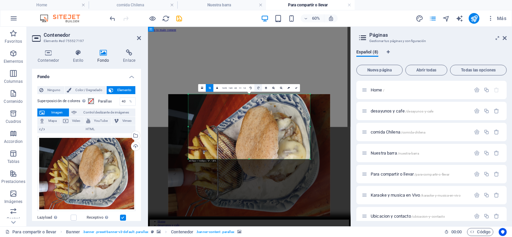
click at [260, 88] on link at bounding box center [259, 88] width 8 height 8
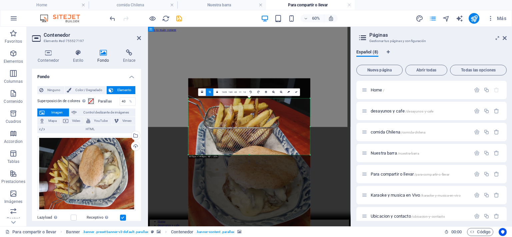
drag, startPoint x: 250, startPoint y: 158, endPoint x: 253, endPoint y: 143, distance: 15.1
click at [253, 143] on div "180 170 160 150 140 130 120 110 100 90 80 70 60 50 40 30 20 10 0 -10 -20 -30 -4…" at bounding box center [249, 126] width 122 height 56
click at [249, 98] on div "180 170 160 150 140 130 120 110 100 90 80 70 60 50 40 30 20 10 0 -10 -20 -30 -4…" at bounding box center [249, 126] width 122 height 57
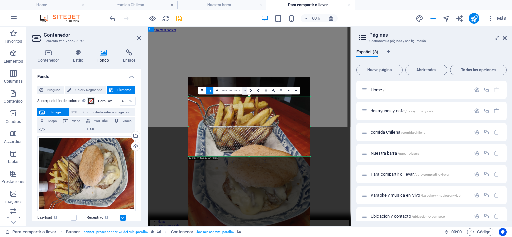
drag, startPoint x: 249, startPoint y: 97, endPoint x: 246, endPoint y: 93, distance: 5.3
click at [246, 97] on div "180 170 160 150 140 130 120 110 100 90 80 70 60 50 40 30 20 10 0 -10 -20 -30 -4…" at bounding box center [249, 126] width 122 height 59
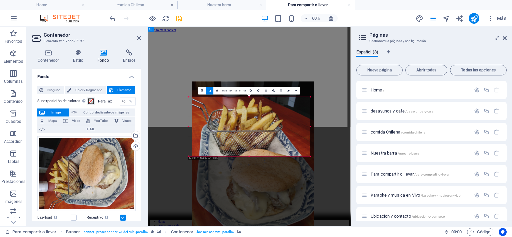
drag, startPoint x: 256, startPoint y: 128, endPoint x: 248, endPoint y: 136, distance: 10.6
click at [248, 136] on div at bounding box center [253, 162] width 122 height 162
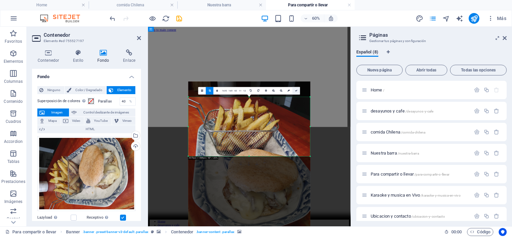
click at [297, 90] on icon at bounding box center [296, 90] width 2 height 2
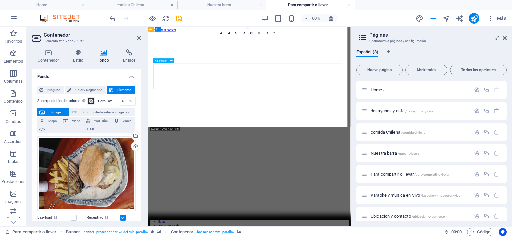
select select "px"
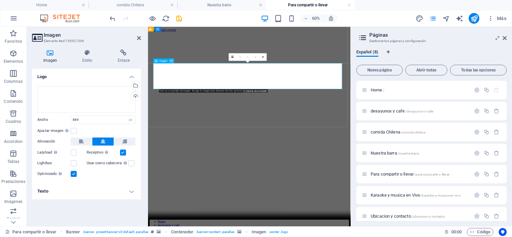
click at [172, 62] on icon at bounding box center [171, 60] width 2 height 4
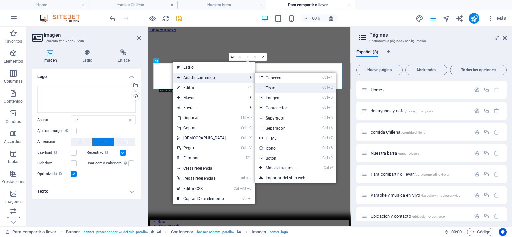
click at [262, 86] on link "Ctrl 2 Texto" at bounding box center [283, 88] width 56 height 10
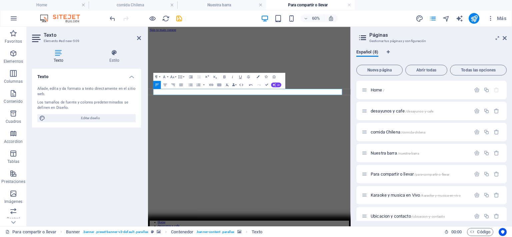
drag, startPoint x: 191, startPoint y: 134, endPoint x: 147, endPoint y: 128, distance: 45.1
click at [168, 77] on button "Font Family" at bounding box center [165, 77] width 8 height 8
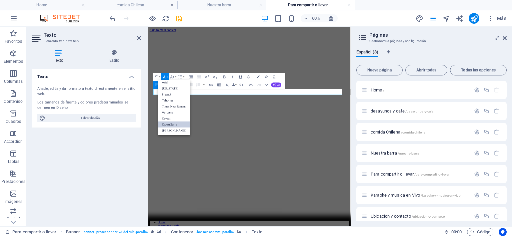
scroll to position [4, 0]
click at [169, 123] on link "Open Sans" at bounding box center [174, 124] width 32 height 6
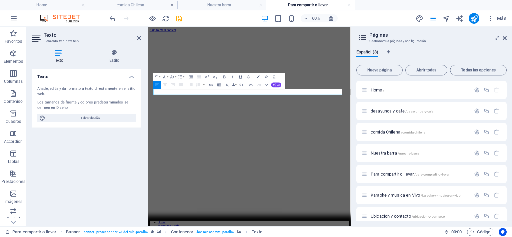
click at [183, 76] on button "Line Height" at bounding box center [181, 77] width 8 height 8
click at [161, 76] on button "Paragraph Format" at bounding box center [157, 77] width 8 height 8
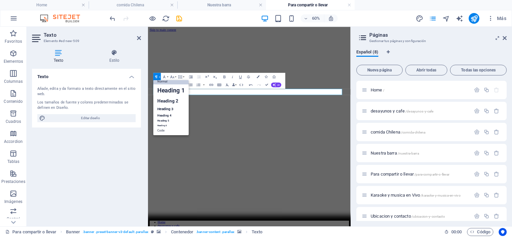
scroll to position [5, 0]
click at [169, 99] on link "Heading 2" at bounding box center [170, 100] width 35 height 9
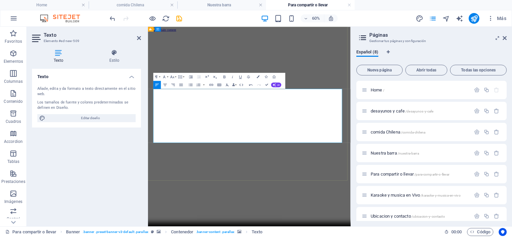
drag, startPoint x: 159, startPoint y: 152, endPoint x: 377, endPoint y: 194, distance: 221.8
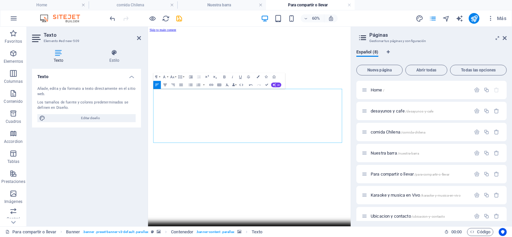
click at [165, 83] on icon "button" at bounding box center [165, 84] width 5 height 5
click at [176, 78] on button "Font Size" at bounding box center [173, 77] width 8 height 8
click at [170, 119] on link "18" at bounding box center [170, 120] width 14 height 6
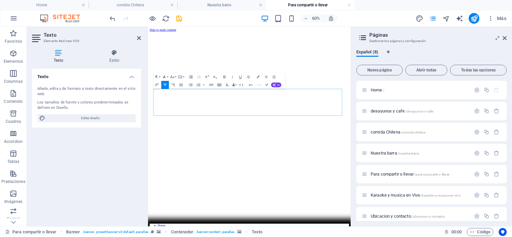
click at [167, 76] on button "Font Family" at bounding box center [165, 77] width 8 height 8
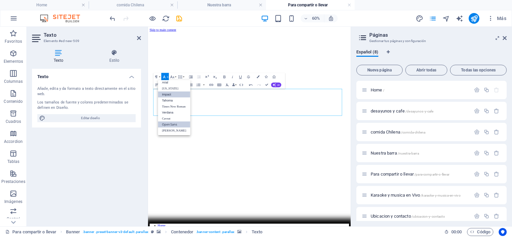
scroll to position [4, 0]
click at [174, 77] on button "Font Size" at bounding box center [173, 77] width 8 height 8
click at [171, 127] on link "96" at bounding box center [170, 130] width 14 height 6
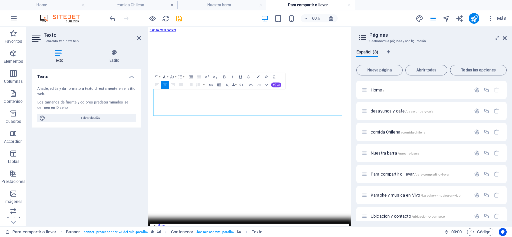
click at [168, 76] on button "Font Family" at bounding box center [165, 77] width 8 height 8
click at [177, 74] on button "Line Height" at bounding box center [181, 77] width 8 height 8
click at [175, 75] on button "Font Size" at bounding box center [173, 77] width 8 height 8
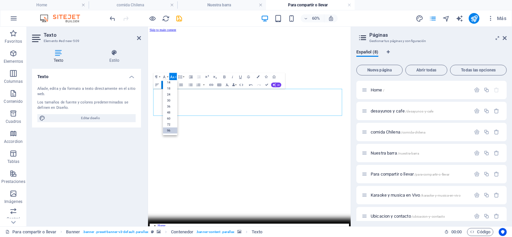
scroll to position [53, 0]
click at [172, 128] on link "96" at bounding box center [170, 130] width 14 height 6
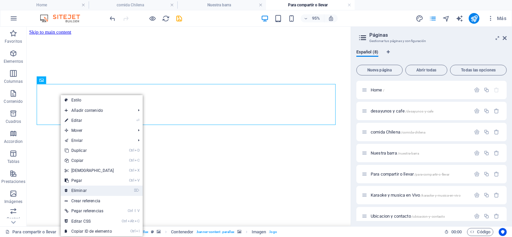
click at [78, 191] on link "⌦ Eliminar" at bounding box center [89, 190] width 57 height 10
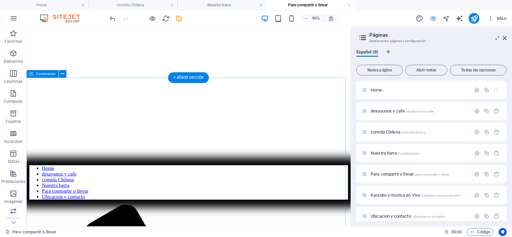
scroll to position [67, 0]
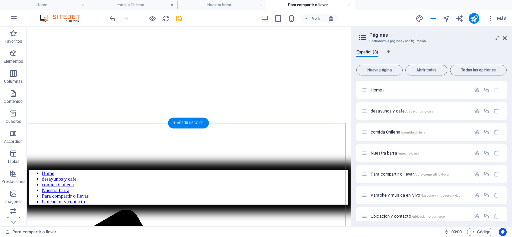
click at [183, 122] on div "+ Añadir sección" at bounding box center [188, 123] width 41 height 11
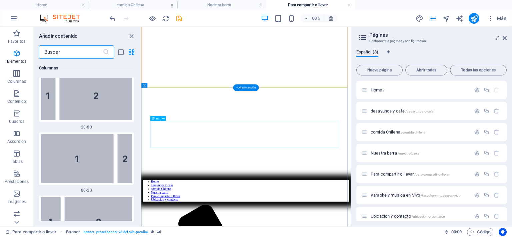
scroll to position [2116, 0]
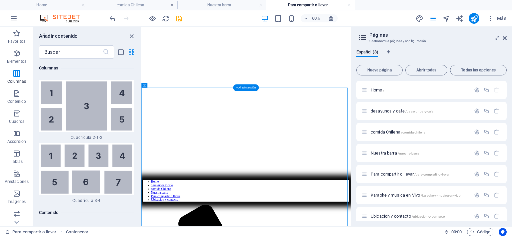
drag, startPoint x: 149, startPoint y: 179, endPoint x: 150, endPoint y: 171, distance: 8.1
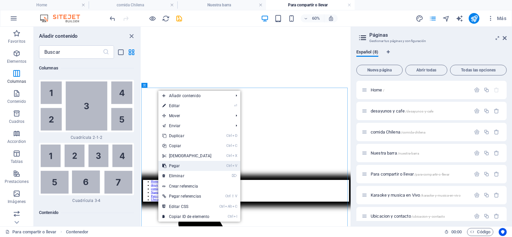
click at [187, 167] on link "Ctrl V Pegar" at bounding box center [186, 166] width 57 height 10
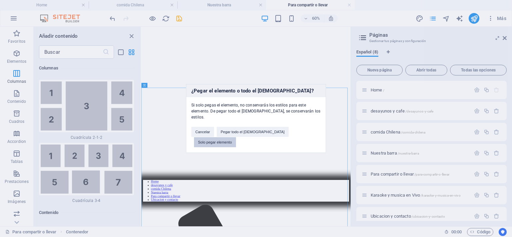
click at [236, 137] on button "Solo pegar elemento" at bounding box center [215, 142] width 42 height 10
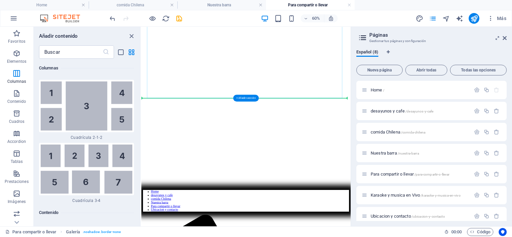
scroll to position [49, 0]
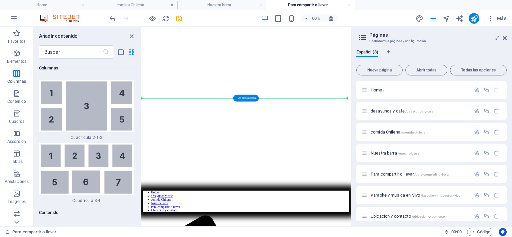
drag, startPoint x: 287, startPoint y: 113, endPoint x: 184, endPoint y: 162, distance: 113.9
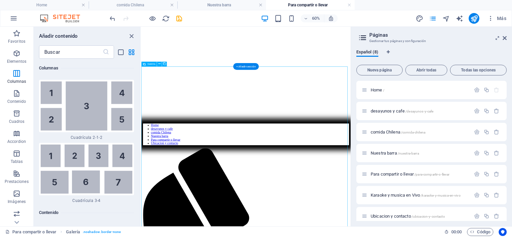
scroll to position [167, 0]
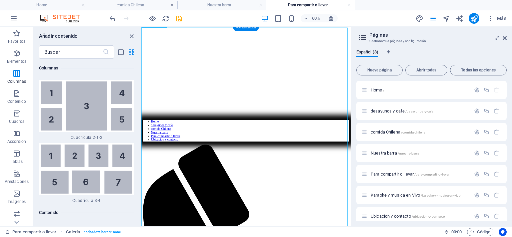
select select "4"
select select "px"
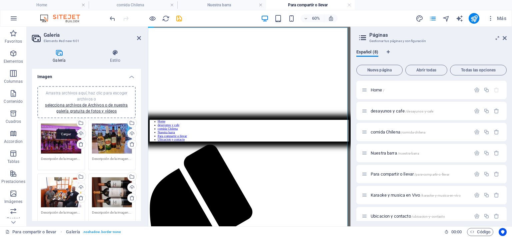
click at [80, 133] on div "Cargar" at bounding box center [81, 134] width 10 height 10
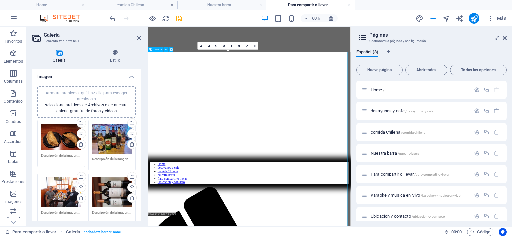
scroll to position [133, 0]
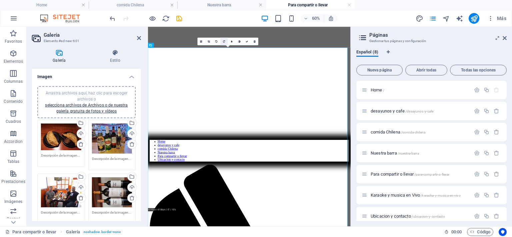
click at [221, 42] on link at bounding box center [224, 42] width 8 height 8
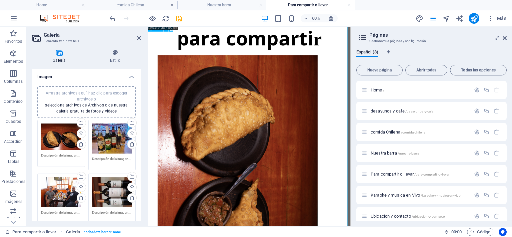
scroll to position [1456, 0]
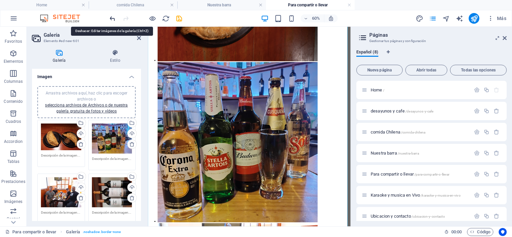
click at [113, 18] on icon "undo" at bounding box center [113, 19] width 8 height 8
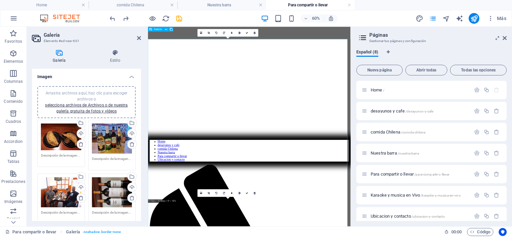
scroll to position [123, 0]
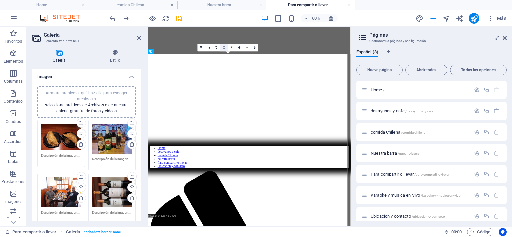
click at [224, 46] on icon at bounding box center [224, 47] width 2 height 2
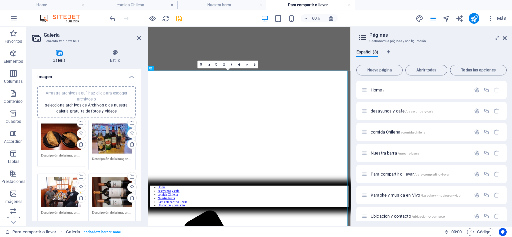
scroll to position [56, 0]
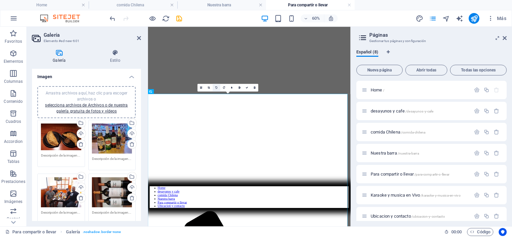
click at [216, 88] on icon at bounding box center [217, 87] width 2 height 2
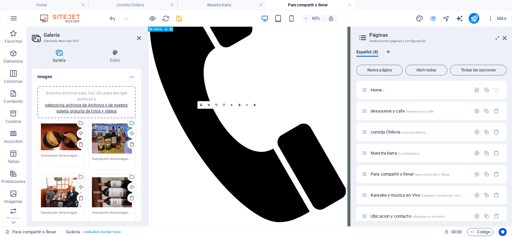
scroll to position [523, 0]
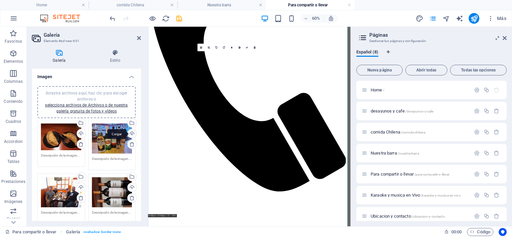
click at [131, 135] on div "Cargar" at bounding box center [131, 134] width 10 height 10
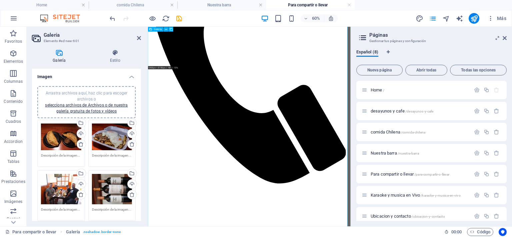
scroll to position [556, 0]
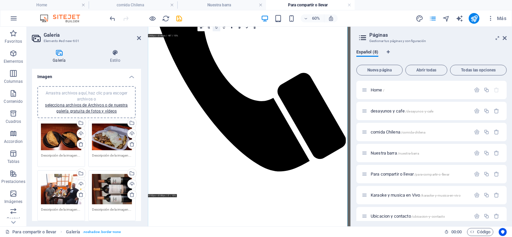
click at [216, 28] on icon at bounding box center [217, 27] width 2 height 2
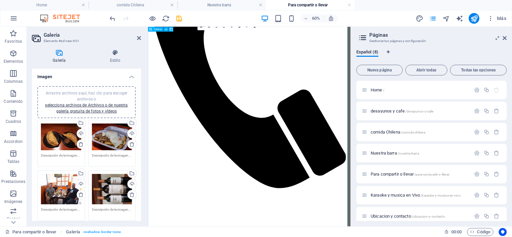
scroll to position [523, 0]
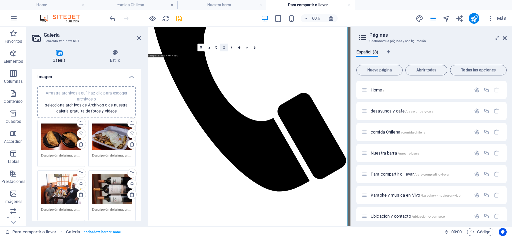
click at [222, 46] on link at bounding box center [224, 47] width 8 height 8
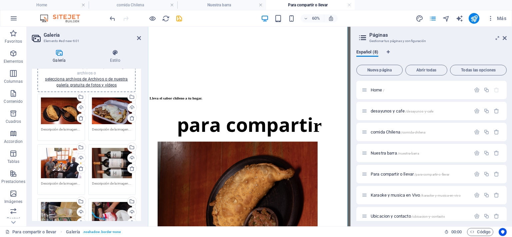
scroll to position [67, 0]
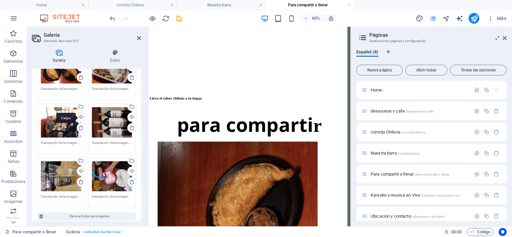
click at [79, 116] on div "Cargar" at bounding box center [81, 118] width 10 height 10
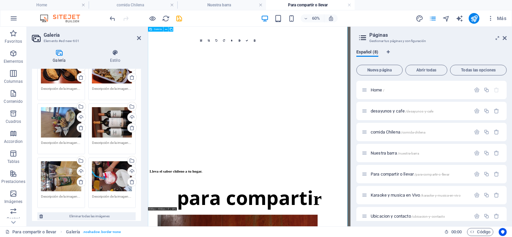
scroll to position [789, 0]
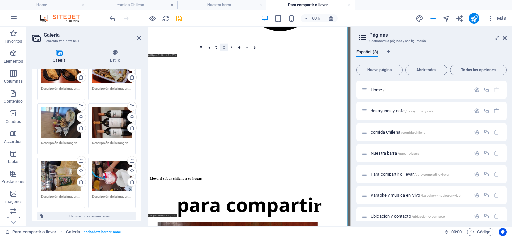
click at [223, 48] on icon at bounding box center [224, 47] width 2 height 2
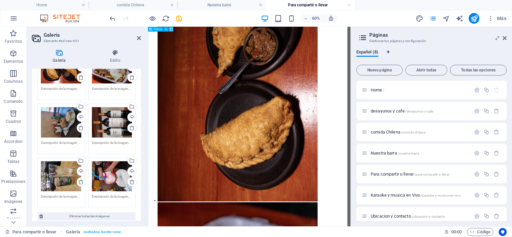
scroll to position [1289, 0]
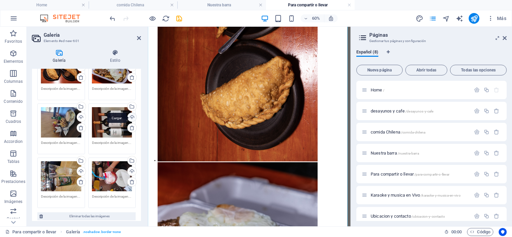
click at [132, 119] on div "Cargar" at bounding box center [131, 118] width 10 height 10
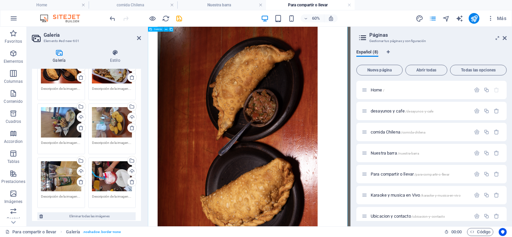
scroll to position [1156, 0]
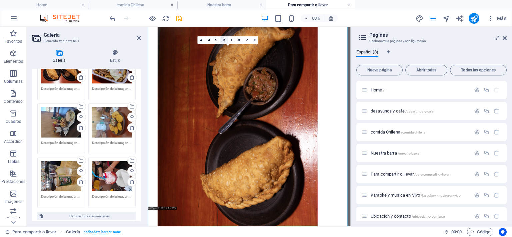
click at [224, 40] on icon at bounding box center [224, 40] width 2 height 2
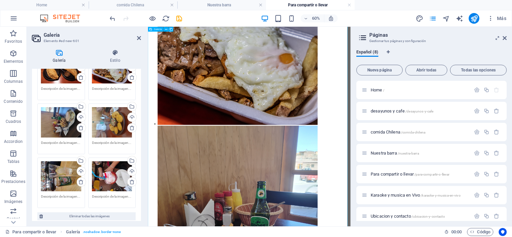
scroll to position [1656, 0]
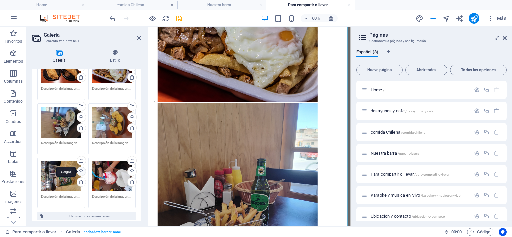
click at [80, 172] on div "Cargar" at bounding box center [81, 172] width 10 height 10
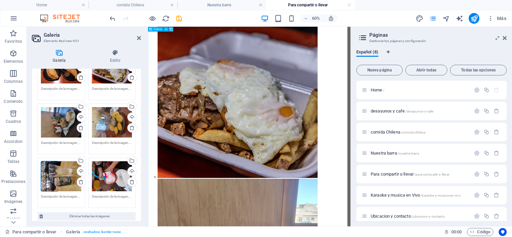
scroll to position [1522, 0]
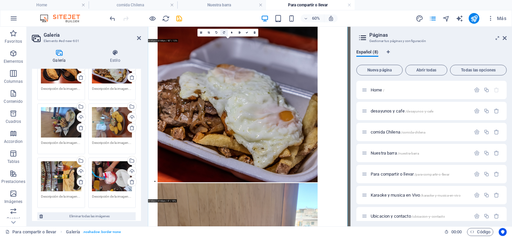
click at [223, 31] on link at bounding box center [224, 33] width 8 height 8
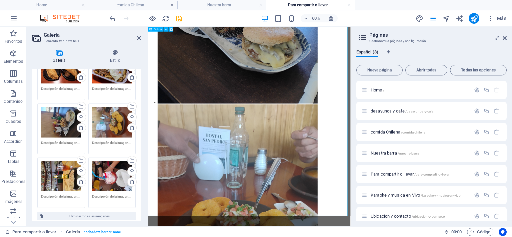
scroll to position [2022, 0]
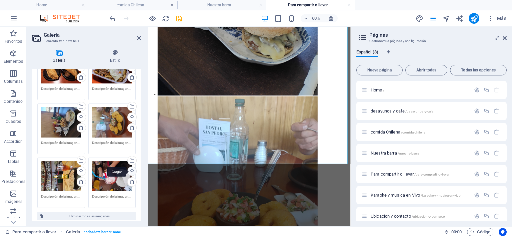
click at [132, 169] on div "Cargar" at bounding box center [131, 172] width 10 height 10
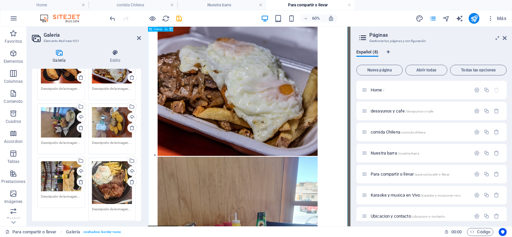
scroll to position [1733, 0]
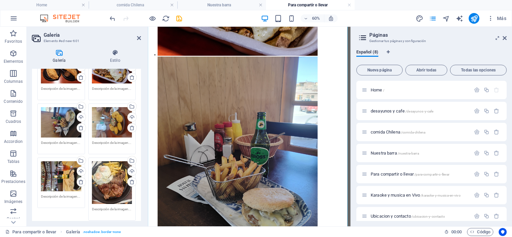
drag, startPoint x: 470, startPoint y: 18, endPoint x: 467, endPoint y: 21, distance: 4.7
click at [468, 20] on button "publish" at bounding box center [473, 18] width 11 height 11
